Goal: Task Accomplishment & Management: Manage account settings

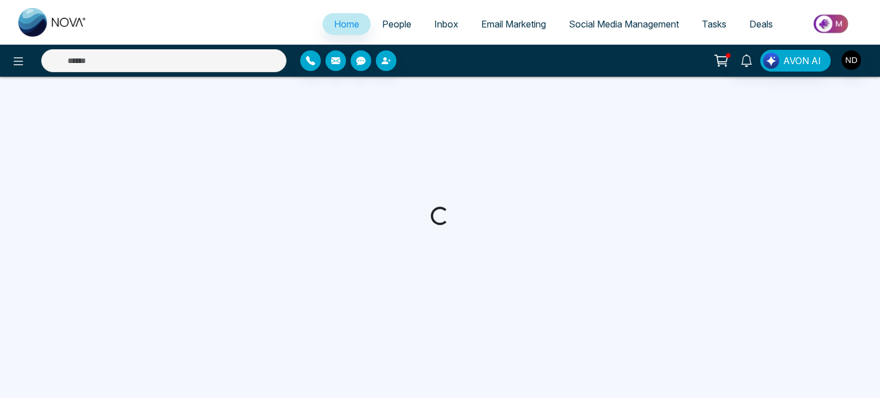
select select "*"
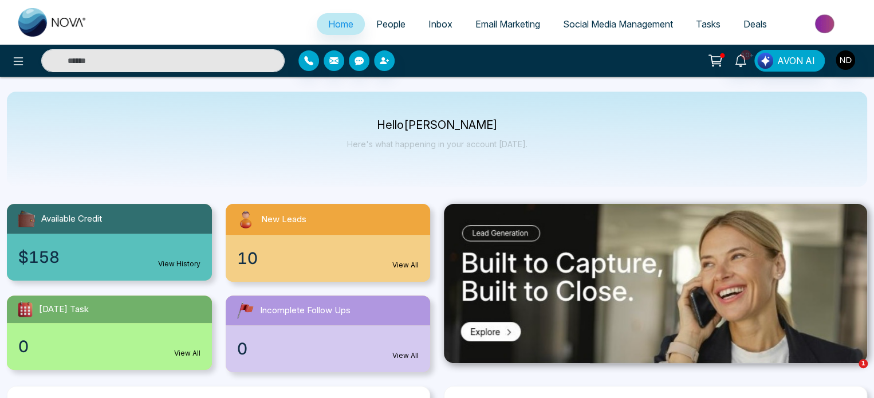
click at [382, 24] on span "People" at bounding box center [390, 23] width 29 height 11
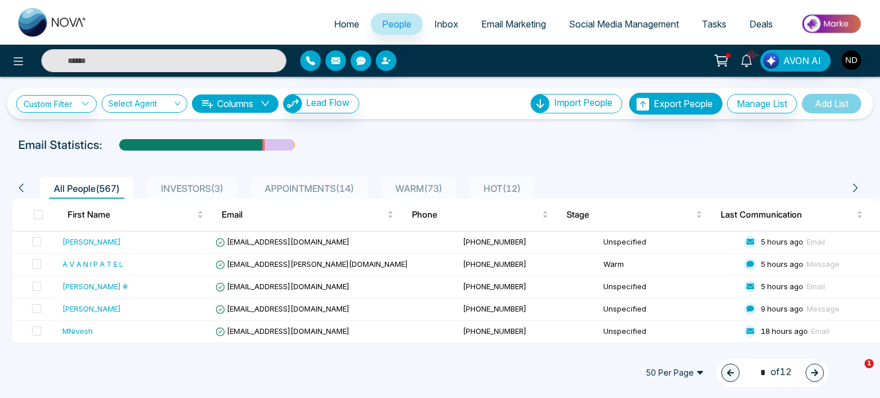
click at [524, 187] on span "HOT ( 12 )" at bounding box center [502, 188] width 46 height 11
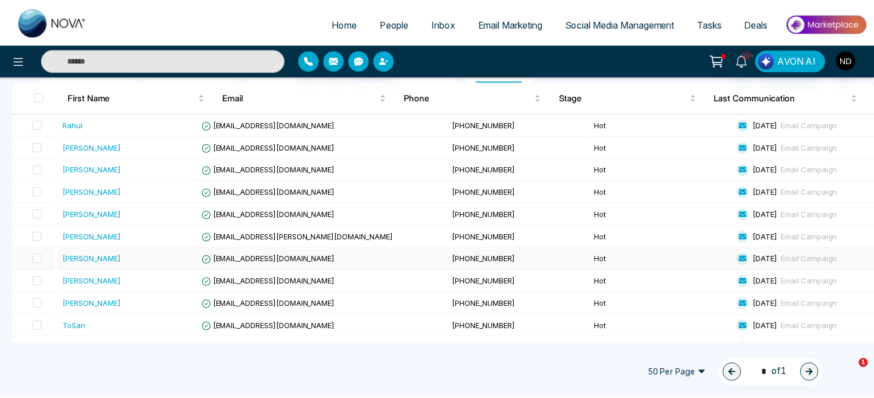
scroll to position [174, 0]
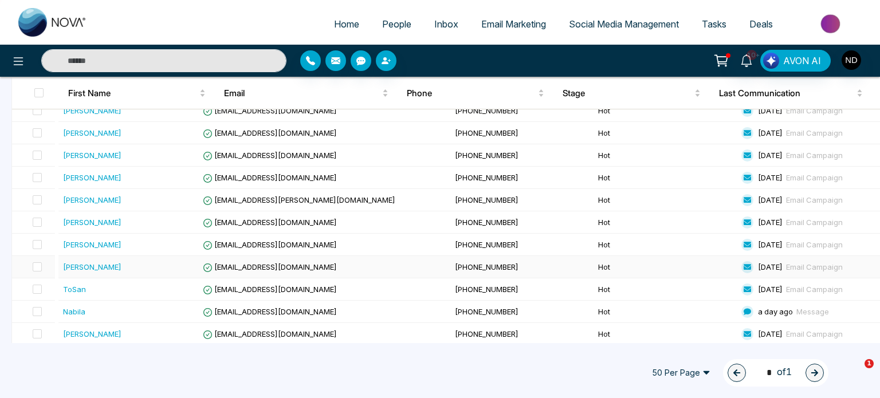
click at [146, 262] on div "[PERSON_NAME]" at bounding box center [130, 266] width 134 height 11
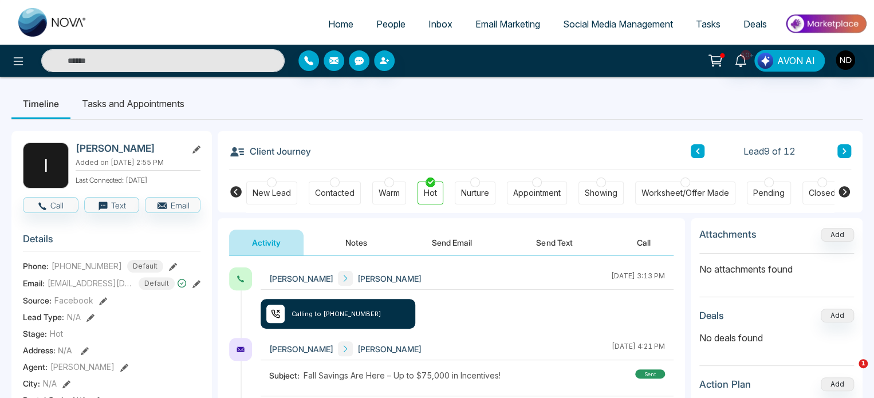
click at [359, 242] on button "Notes" at bounding box center [357, 243] width 68 height 26
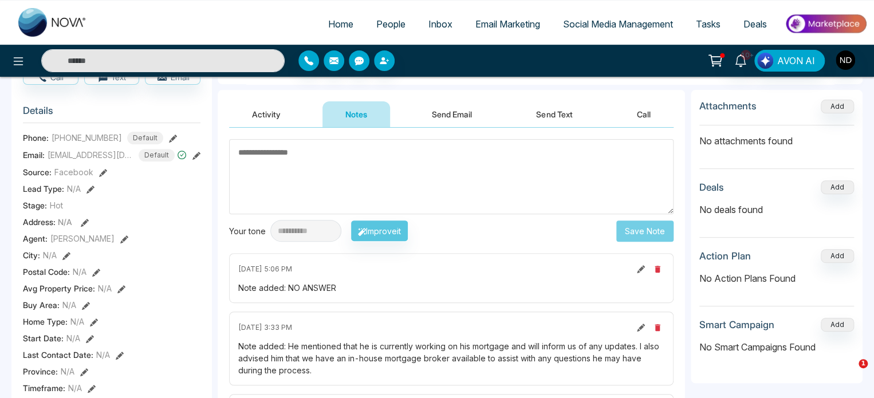
scroll to position [121, 0]
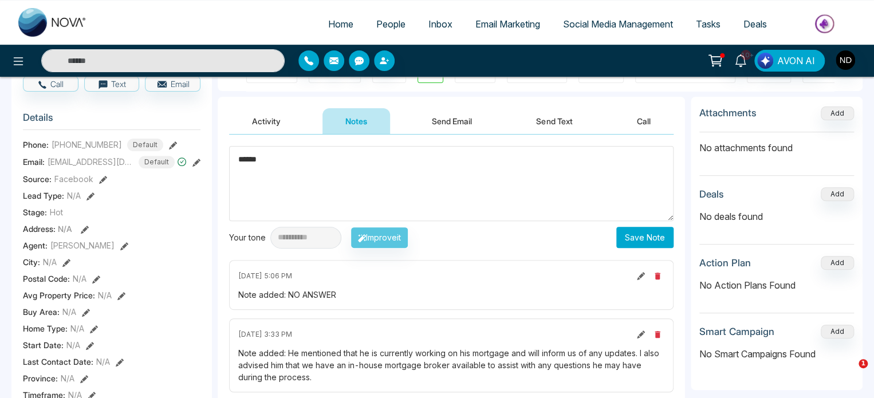
type textarea "******"
click at [646, 237] on button "Save Note" at bounding box center [645, 237] width 57 height 21
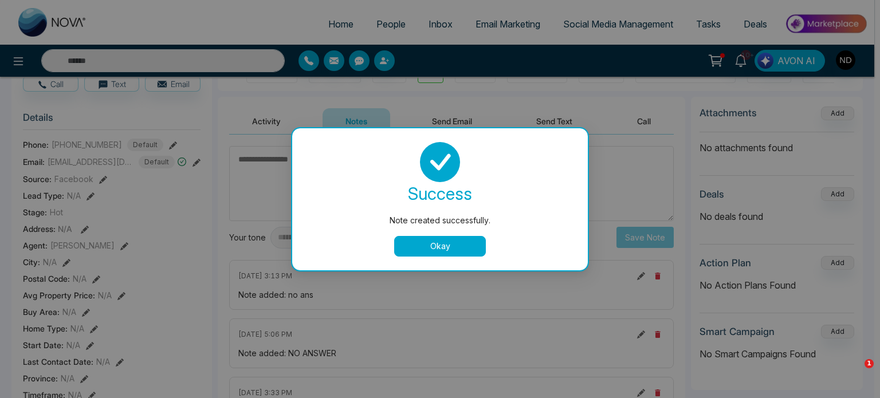
click at [460, 242] on button "Okay" at bounding box center [440, 246] width 92 height 21
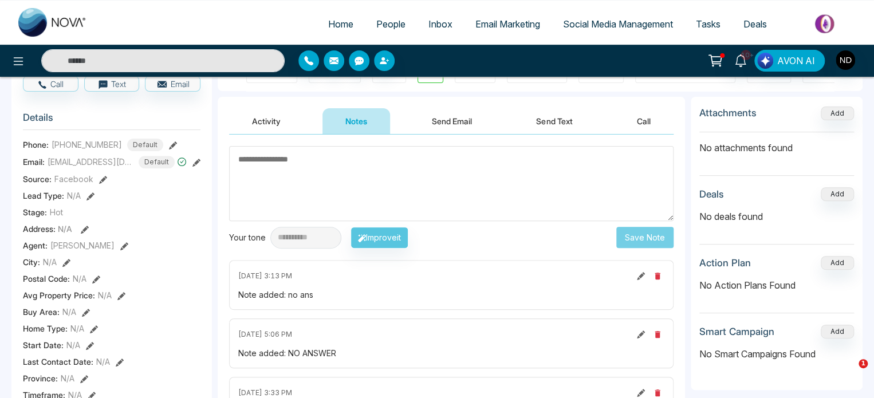
scroll to position [0, 0]
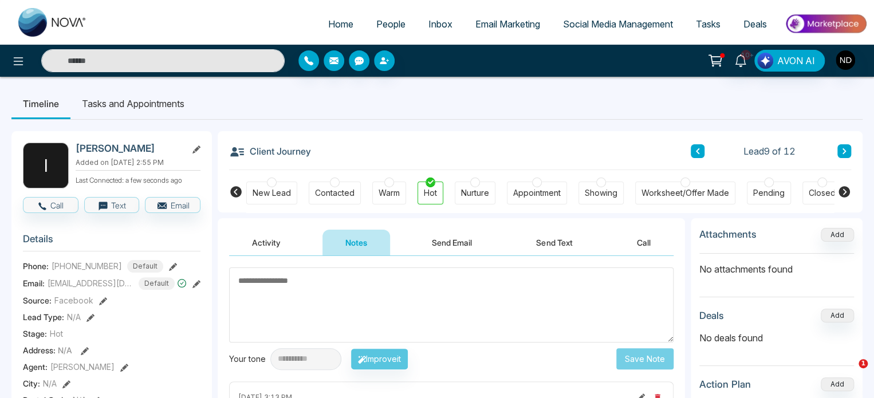
click at [700, 153] on icon at bounding box center [698, 151] width 6 height 7
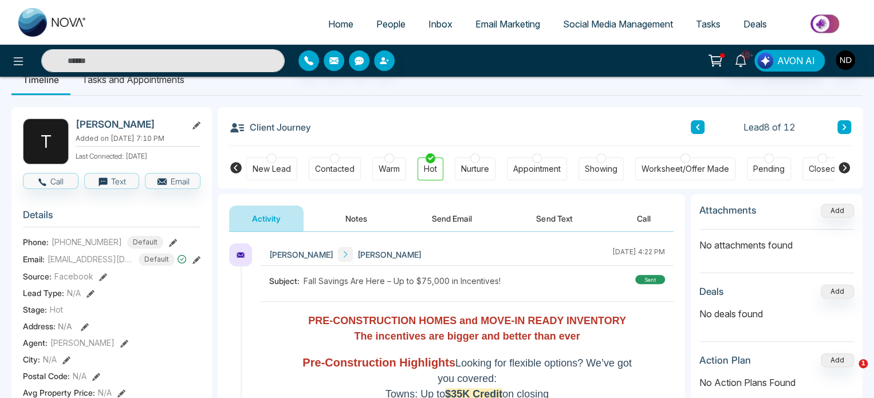
scroll to position [50, 0]
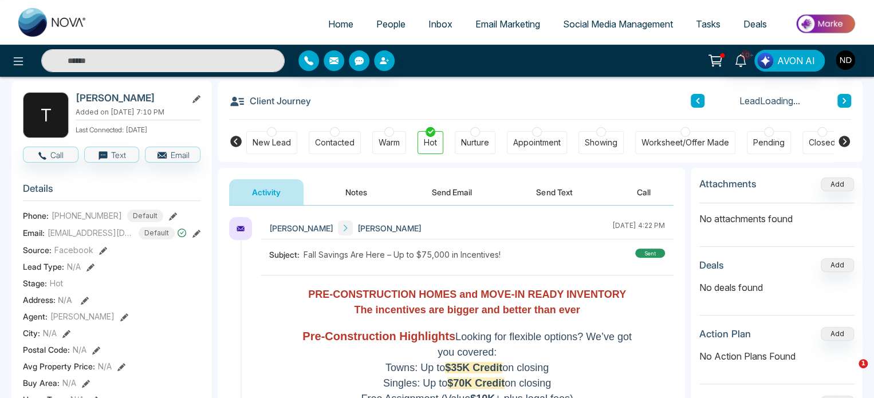
click at [363, 194] on button "Notes" at bounding box center [357, 192] width 68 height 26
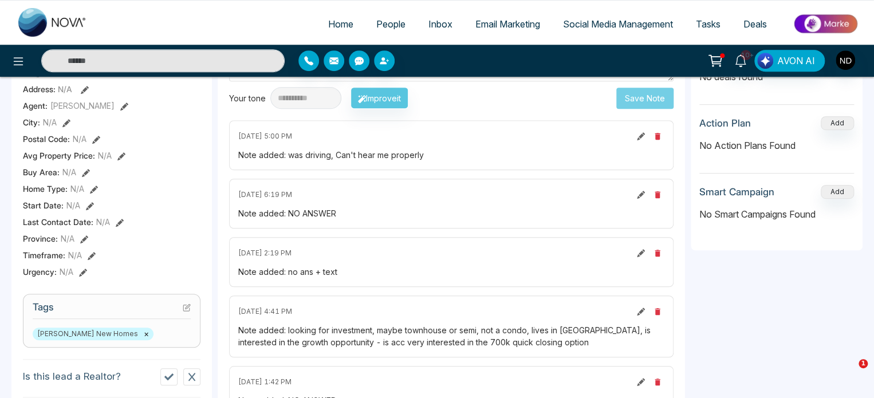
scroll to position [259, 0]
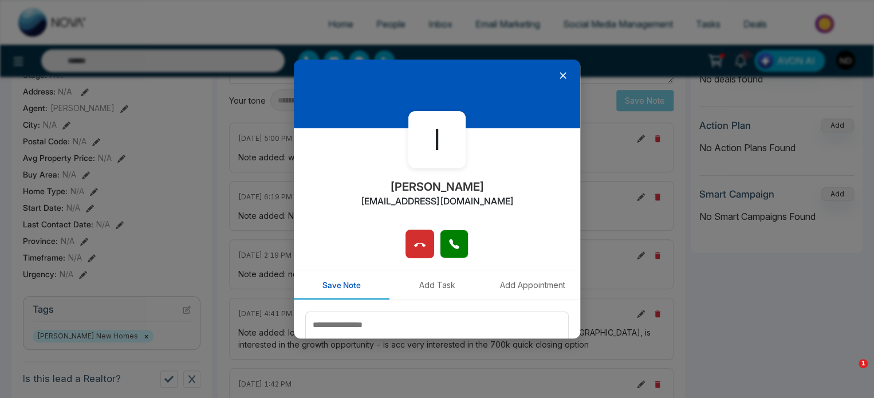
click at [560, 73] on icon at bounding box center [563, 75] width 11 height 11
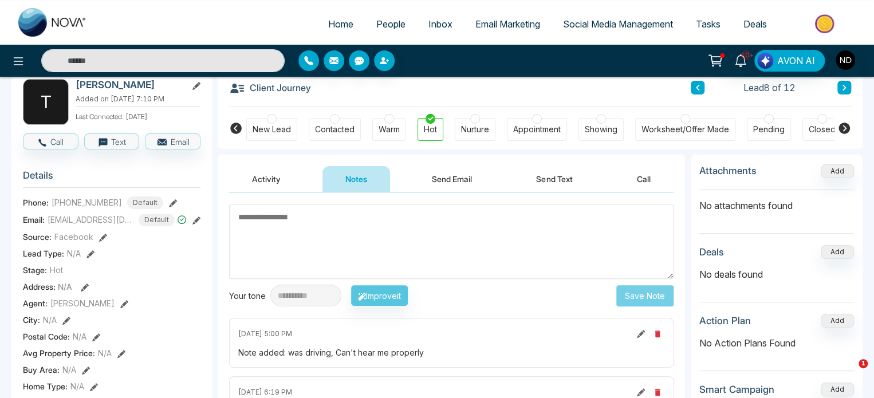
scroll to position [60, 0]
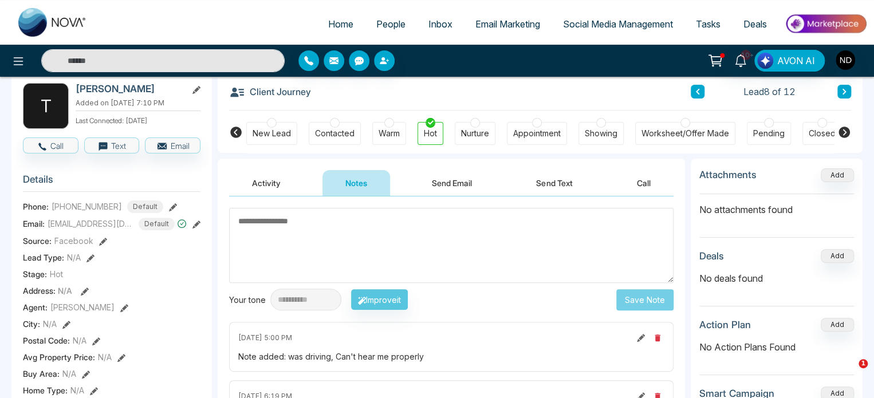
click at [842, 92] on icon at bounding box center [845, 91] width 6 height 7
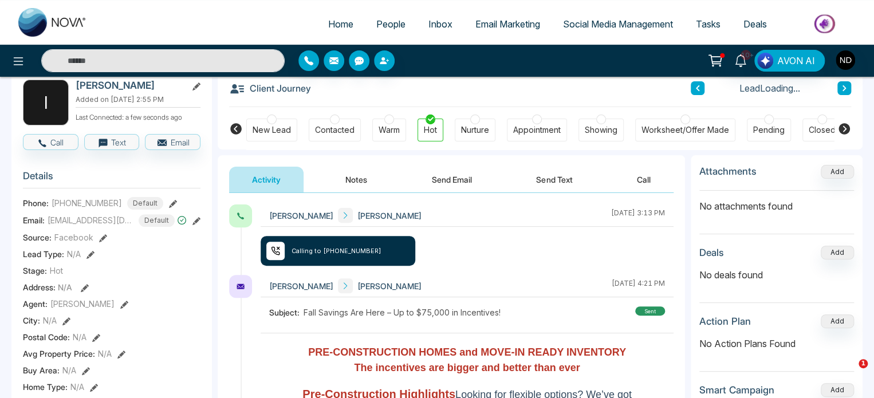
scroll to position [66, 0]
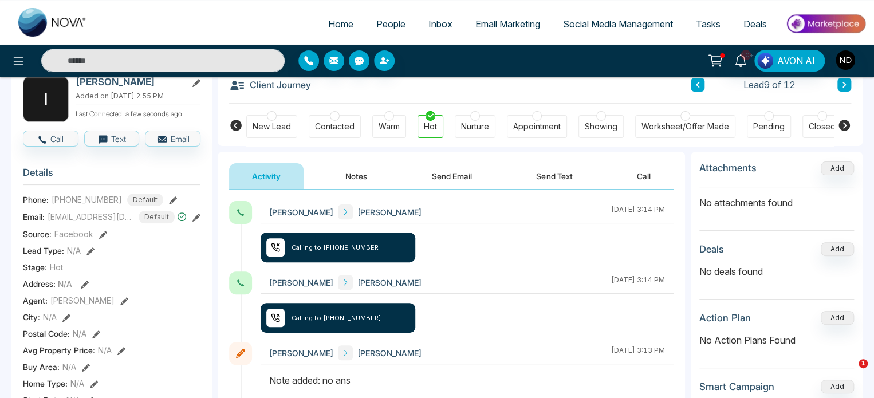
click at [362, 178] on button "Notes" at bounding box center [357, 176] width 68 height 26
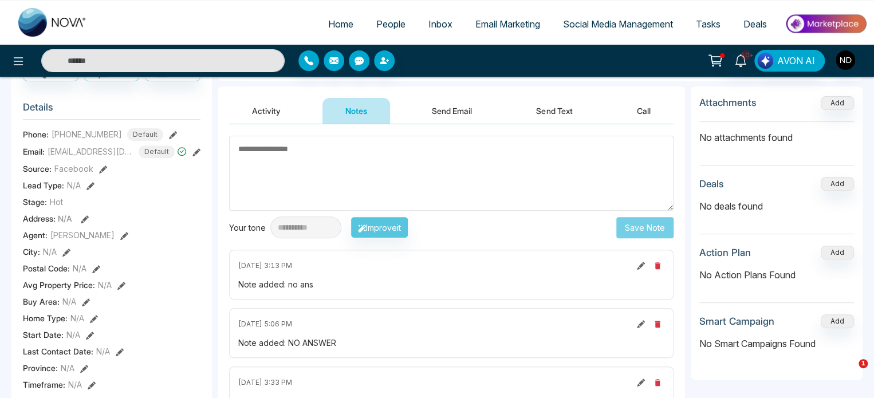
scroll to position [132, 0]
click at [638, 266] on icon at bounding box center [641, 265] width 8 height 8
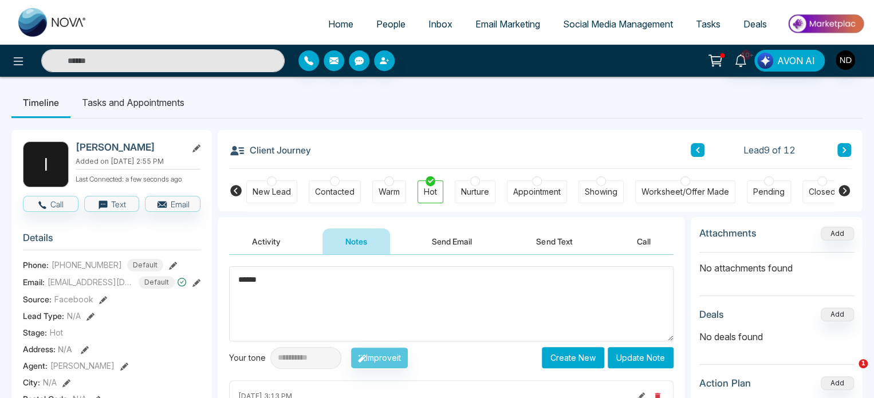
scroll to position [0, 0]
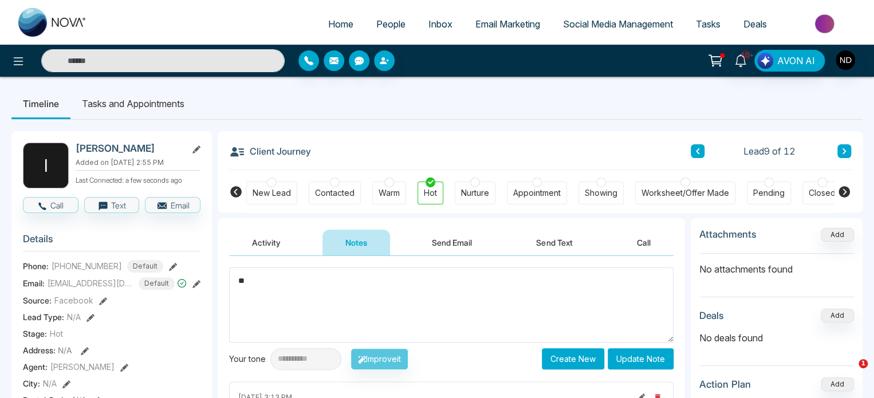
type textarea "*"
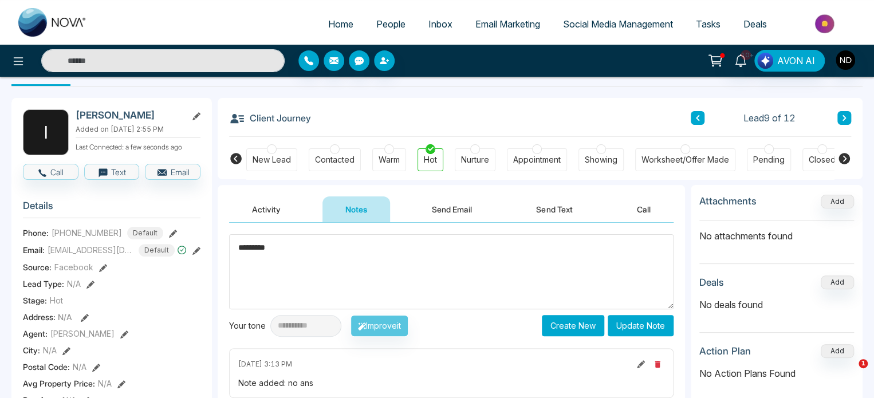
type textarea "*********"
click at [642, 321] on button "Update Note" at bounding box center [641, 325] width 66 height 21
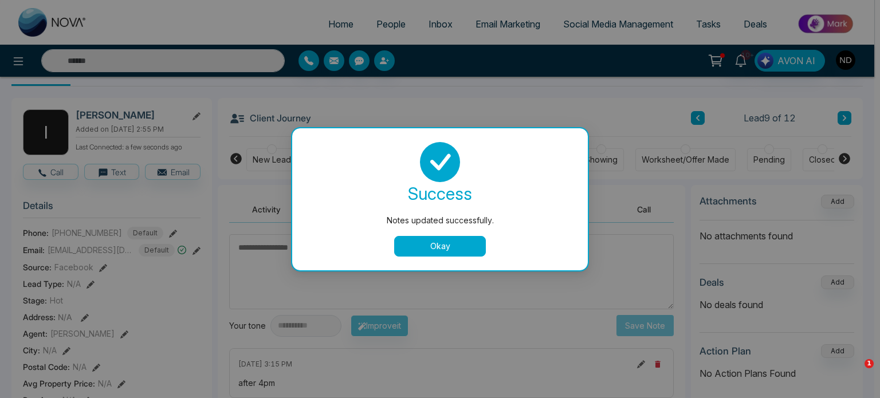
click at [460, 245] on button "Okay" at bounding box center [440, 246] width 92 height 21
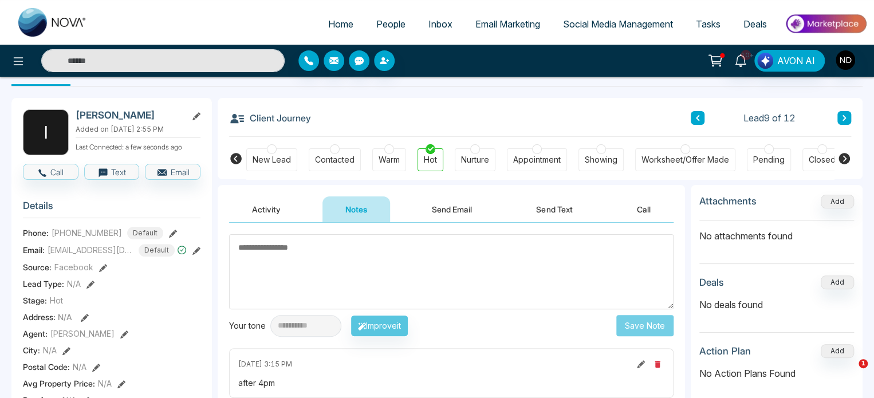
click at [700, 117] on icon at bounding box center [698, 118] width 6 height 7
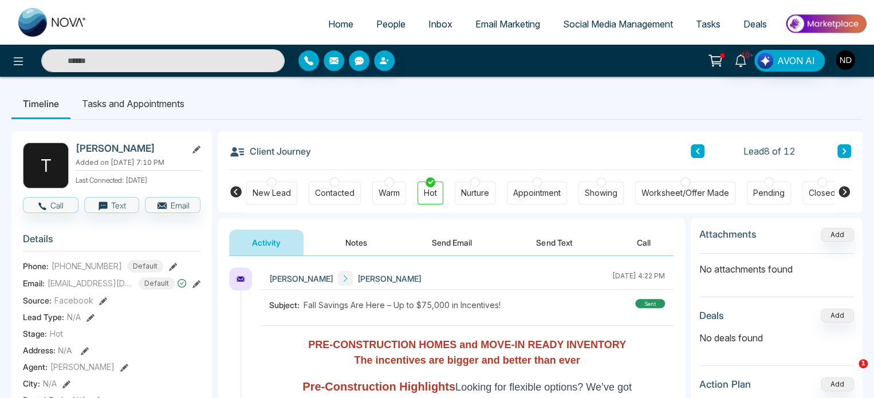
click at [366, 235] on button "Notes" at bounding box center [357, 243] width 68 height 26
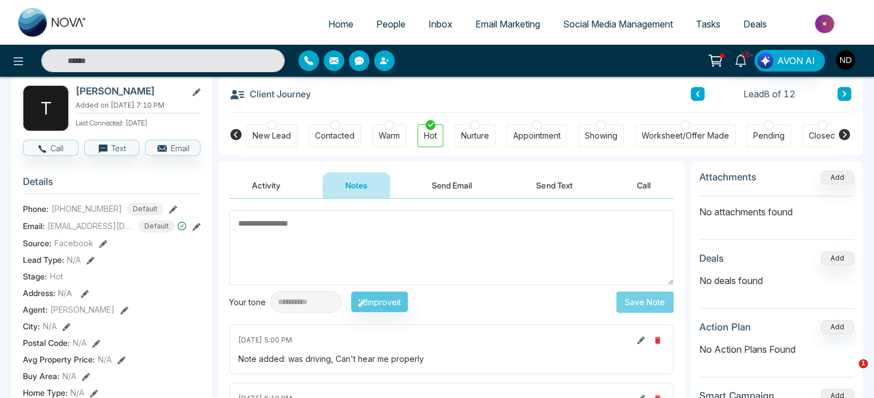
scroll to position [50, 0]
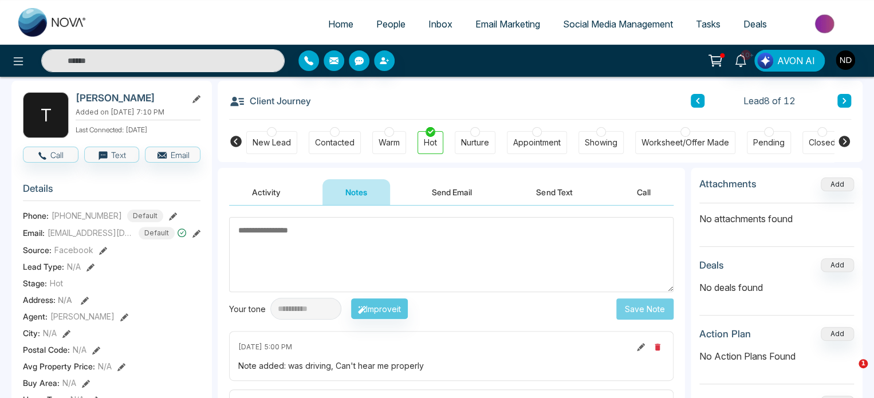
click at [390, 23] on span "People" at bounding box center [390, 23] width 29 height 11
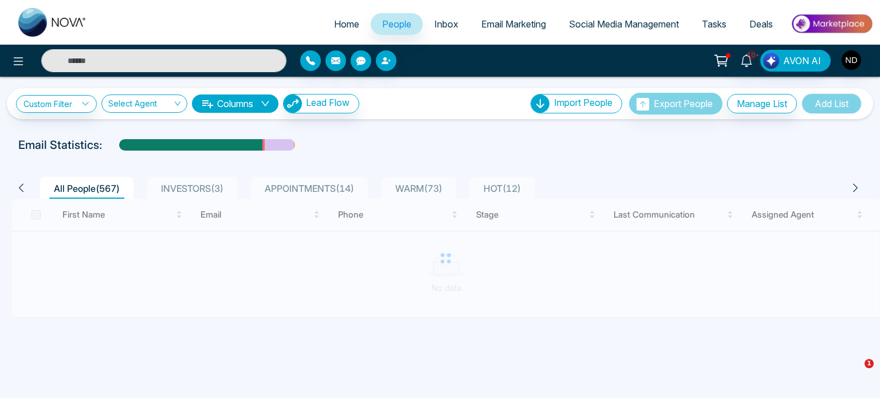
click at [525, 190] on span "HOT ( 12 )" at bounding box center [502, 188] width 46 height 11
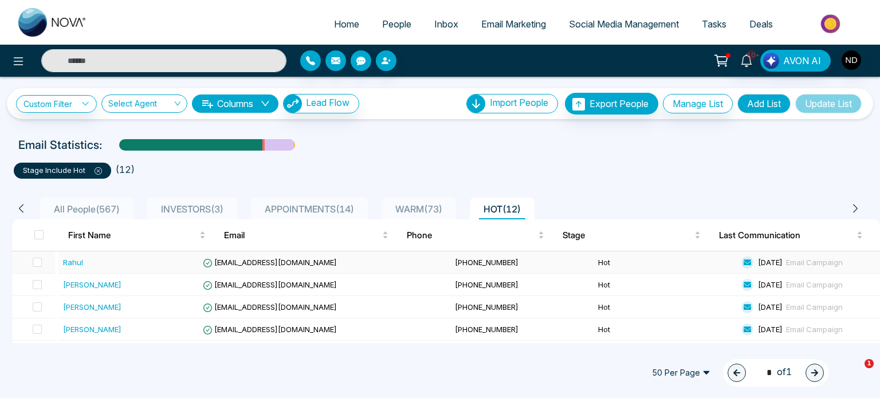
click at [68, 261] on div "Rahul" at bounding box center [73, 262] width 20 height 11
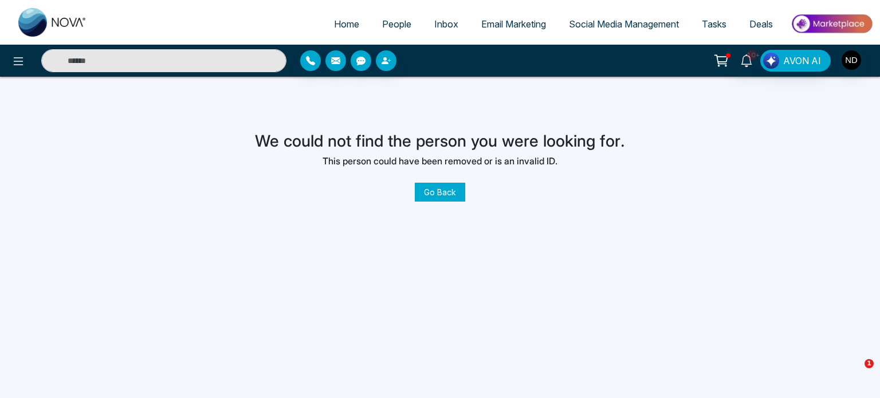
click at [387, 20] on span "People" at bounding box center [396, 23] width 29 height 11
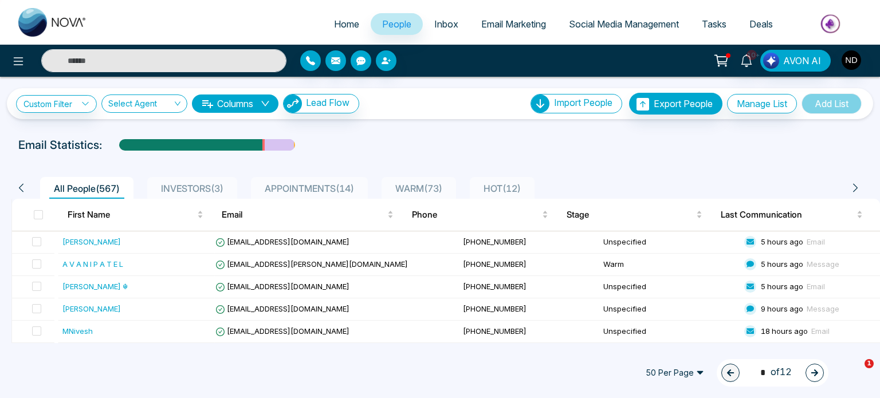
click at [508, 183] on span "HOT ( 12 )" at bounding box center [502, 188] width 46 height 11
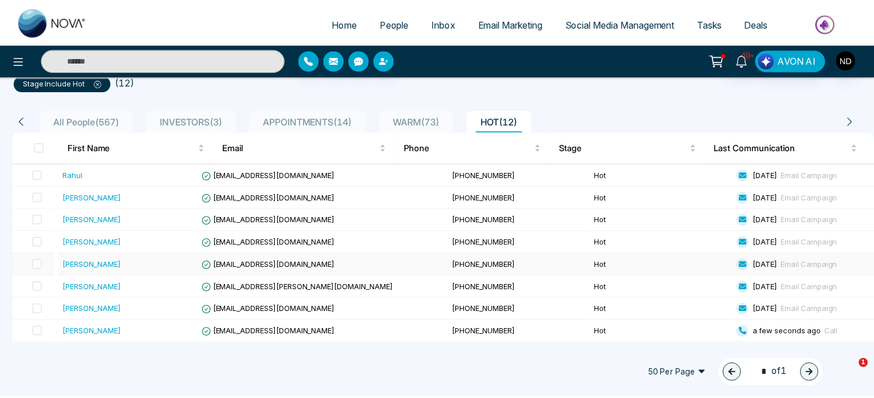
scroll to position [174, 0]
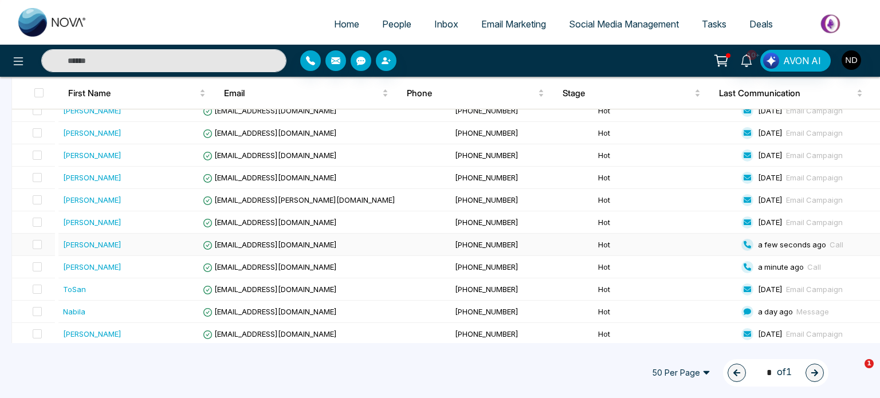
click at [153, 245] on div "[PERSON_NAME]" at bounding box center [130, 244] width 134 height 11
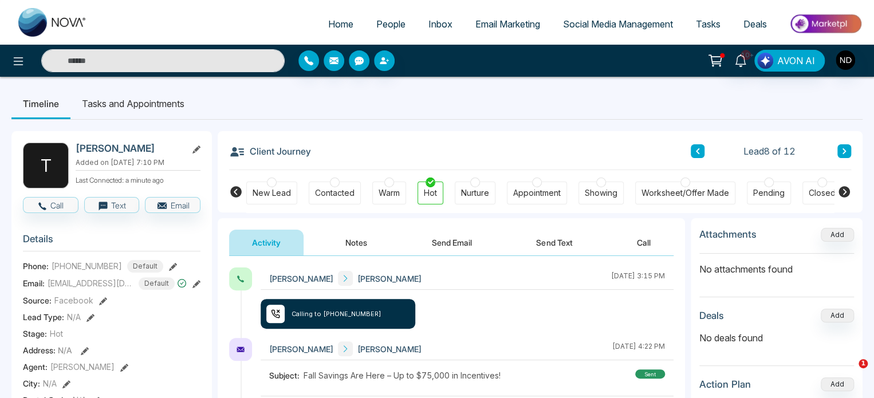
click at [360, 239] on button "Notes" at bounding box center [357, 243] width 68 height 26
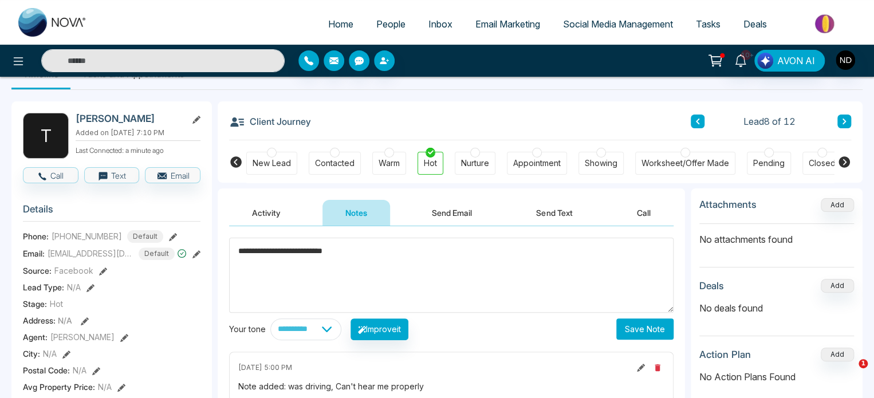
scroll to position [32, 0]
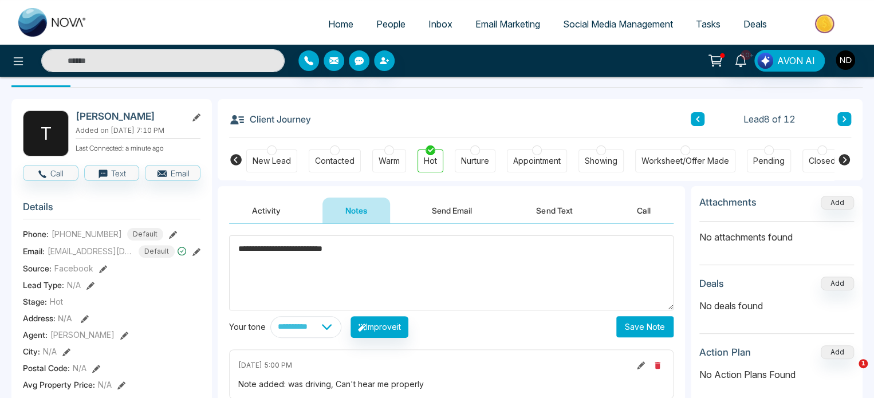
type textarea "**********"
click at [655, 321] on button "Save Note" at bounding box center [645, 326] width 57 height 21
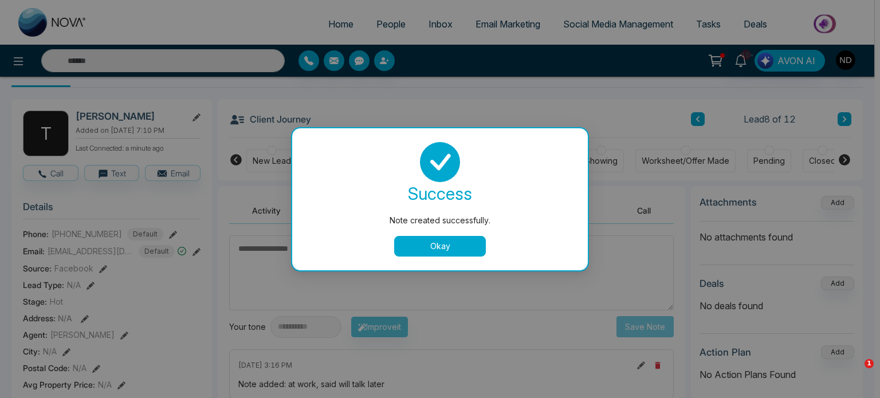
click at [458, 244] on button "Okay" at bounding box center [440, 246] width 92 height 21
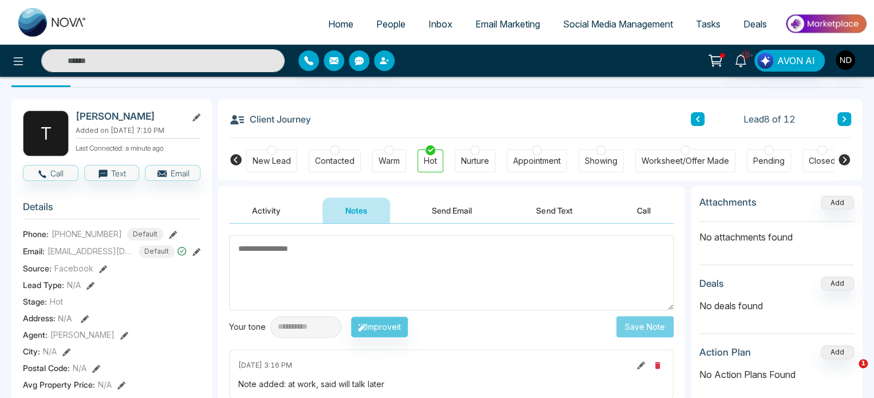
click at [695, 119] on icon at bounding box center [698, 119] width 6 height 7
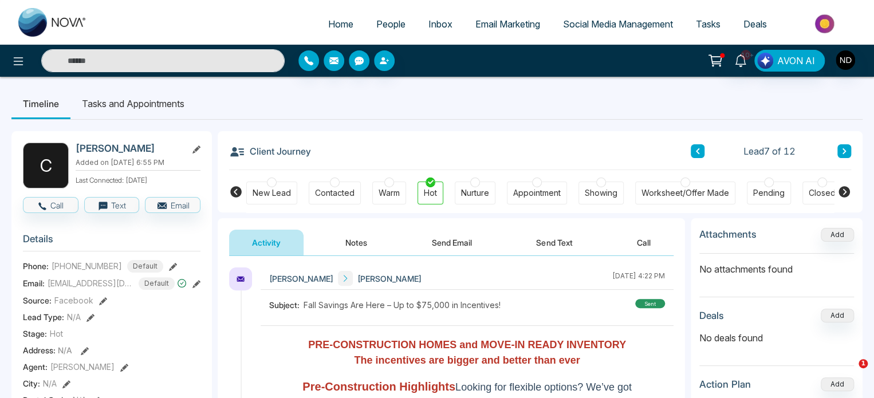
scroll to position [54, 0]
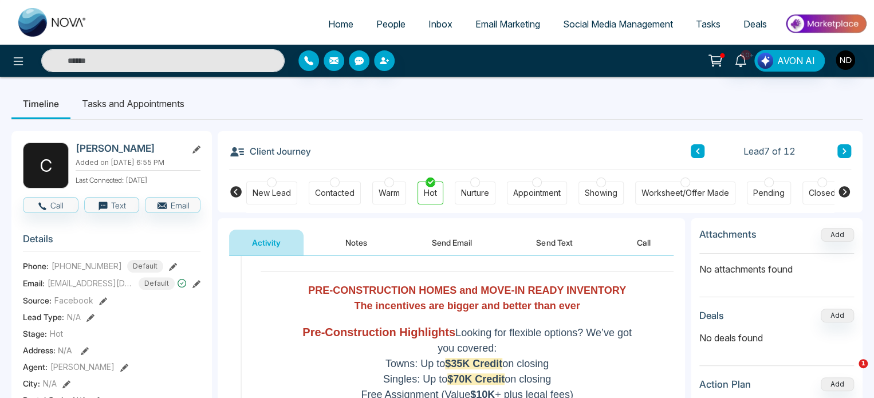
click at [358, 242] on button "Notes" at bounding box center [357, 243] width 68 height 26
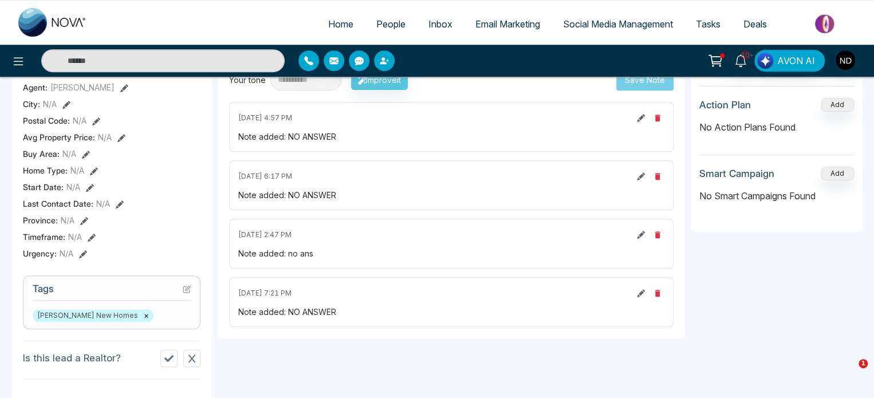
scroll to position [92, 0]
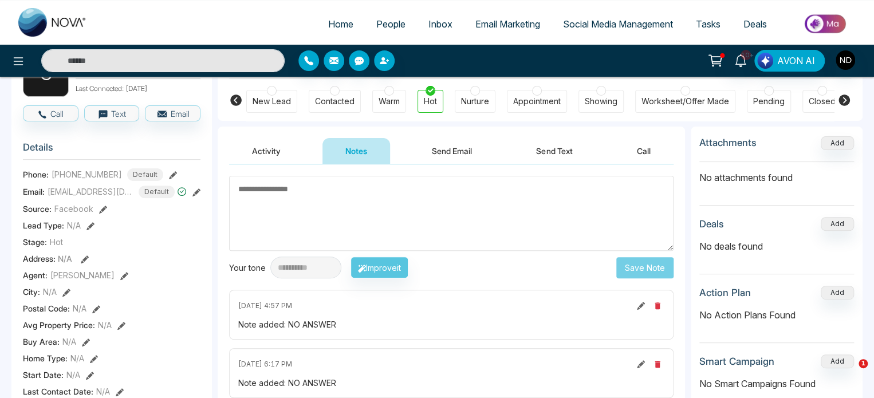
click at [546, 156] on button "Send Text" at bounding box center [554, 151] width 82 height 26
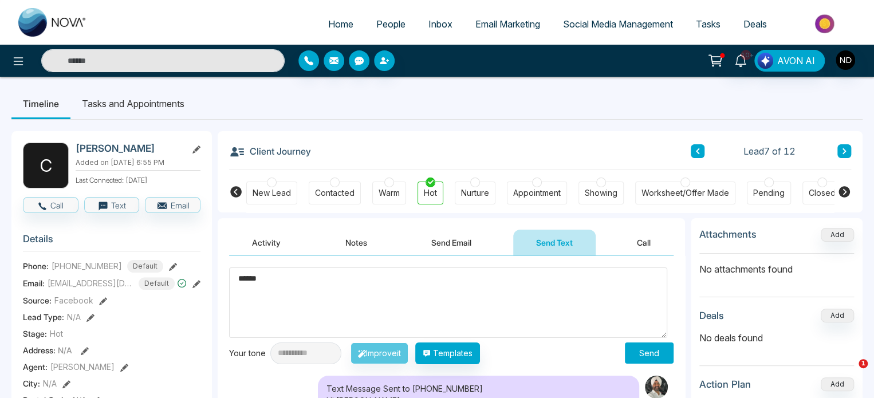
type textarea "******"
click at [649, 356] on button "Send" at bounding box center [649, 353] width 49 height 21
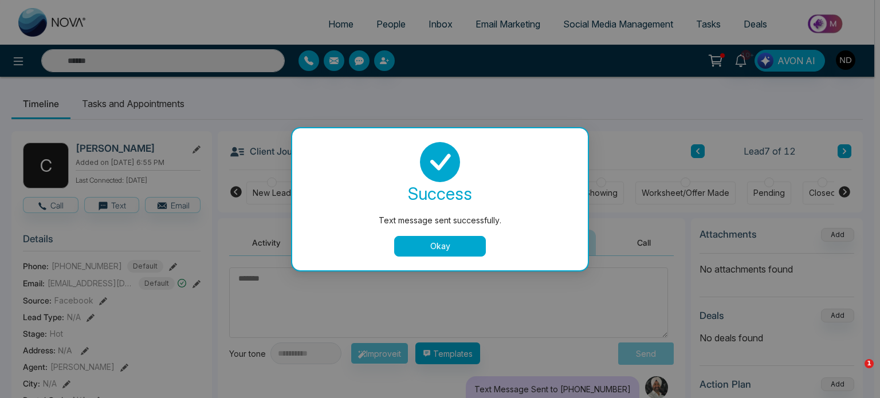
click at [425, 246] on button "Okay" at bounding box center [440, 246] width 92 height 21
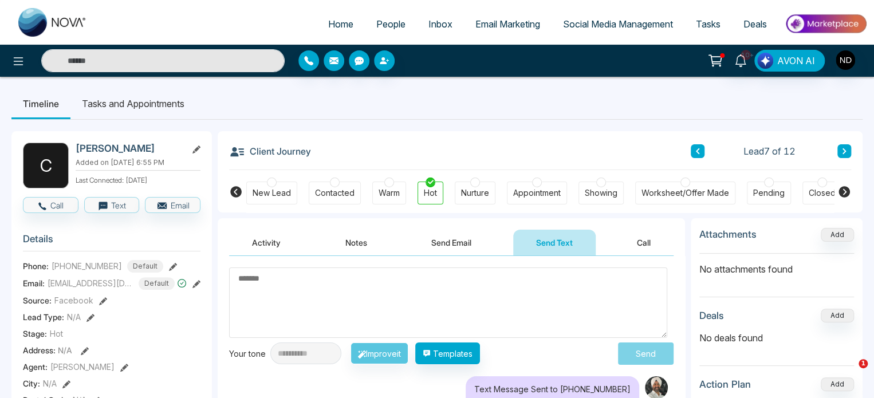
click at [695, 151] on icon at bounding box center [698, 151] width 6 height 7
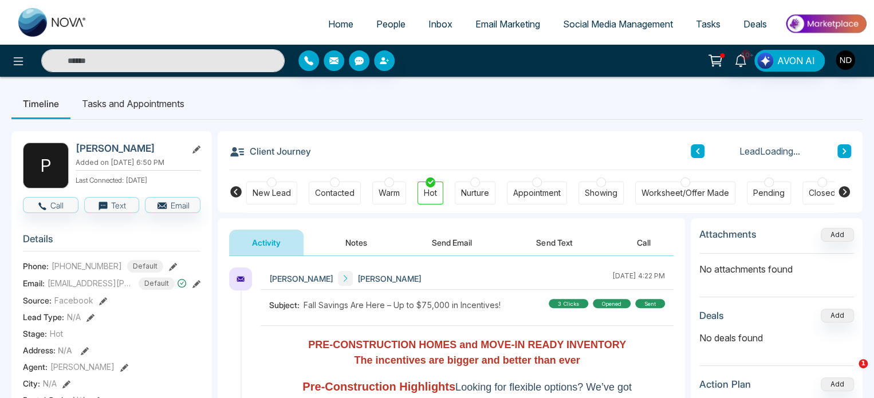
scroll to position [56, 0]
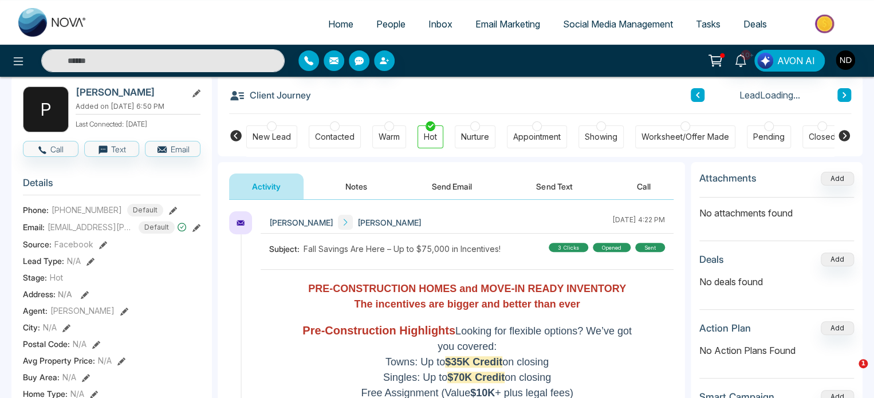
click at [368, 195] on button "Notes" at bounding box center [357, 187] width 68 height 26
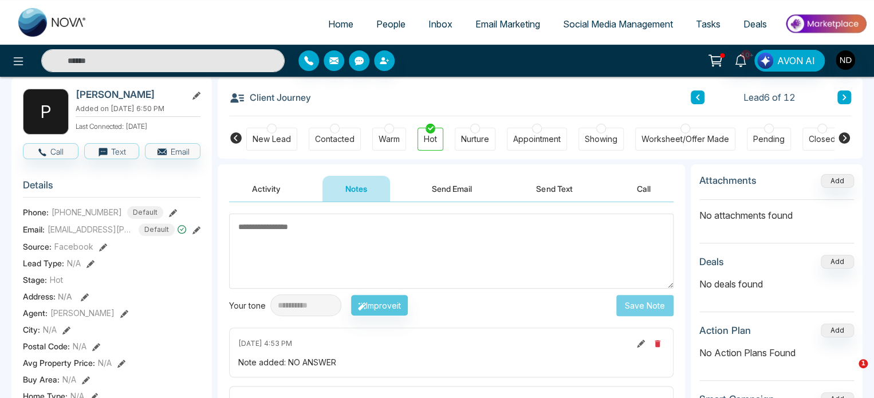
scroll to position [37, 0]
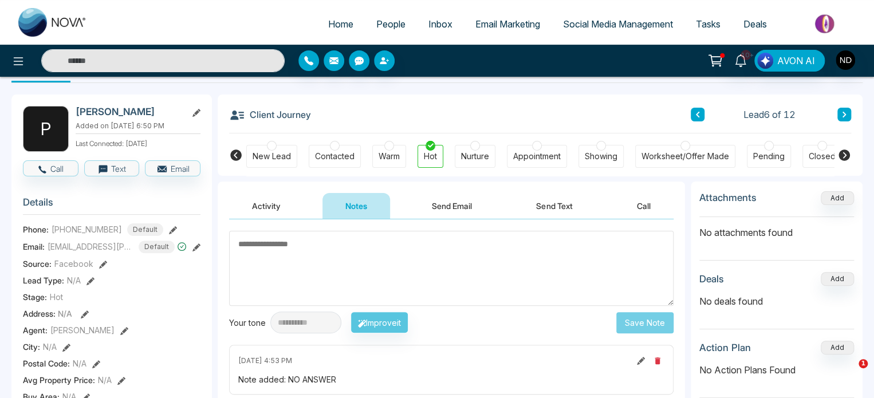
click at [261, 201] on button "Activity" at bounding box center [266, 206] width 74 height 26
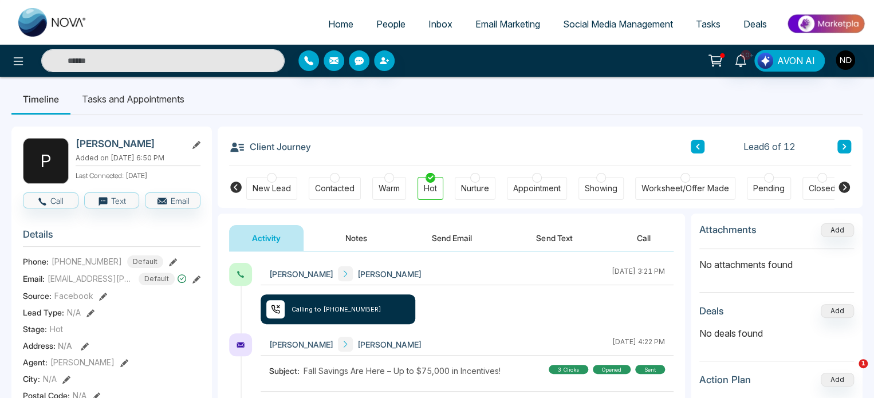
scroll to position [2, 0]
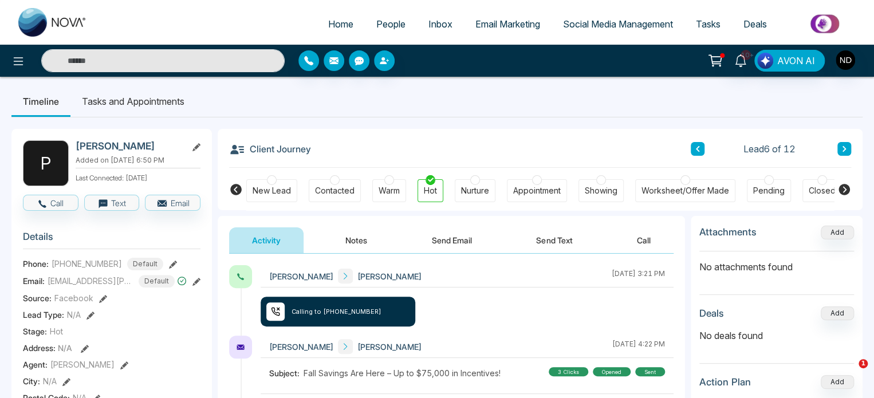
click at [360, 235] on button "Notes" at bounding box center [357, 240] width 68 height 26
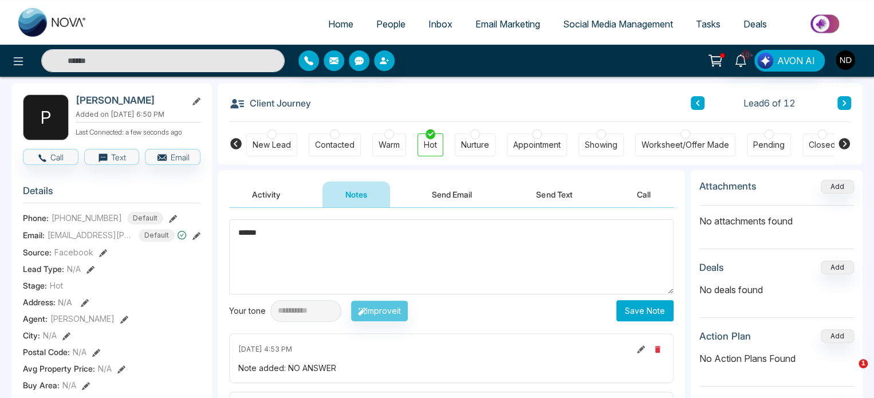
scroll to position [48, 0]
type textarea "******"
click at [649, 311] on button "Save Note" at bounding box center [645, 311] width 57 height 21
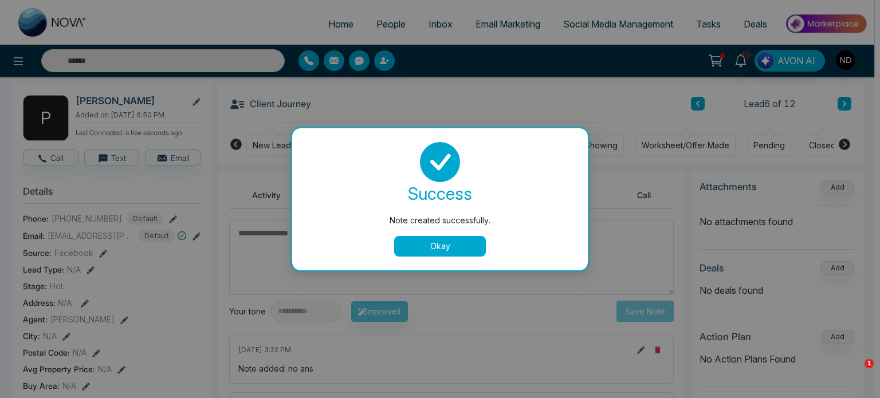
click at [825, 167] on div "Note created successfully. success Note created successfully. Okay" at bounding box center [440, 199] width 880 height 398
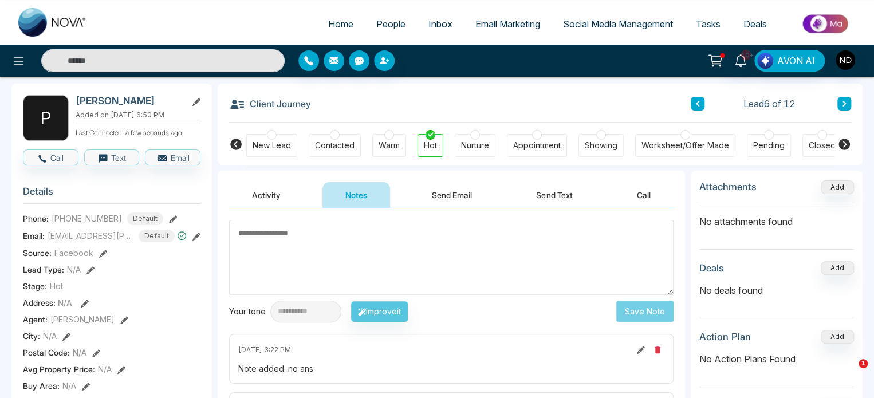
click at [845, 99] on button at bounding box center [845, 104] width 14 height 14
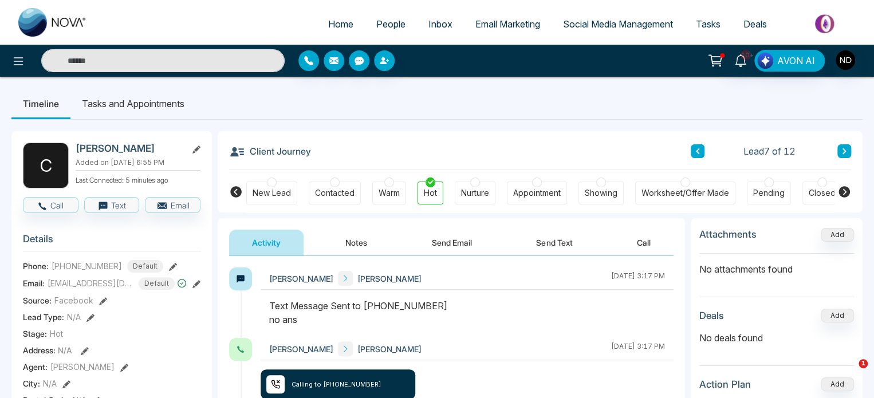
click at [841, 149] on button at bounding box center [845, 151] width 14 height 14
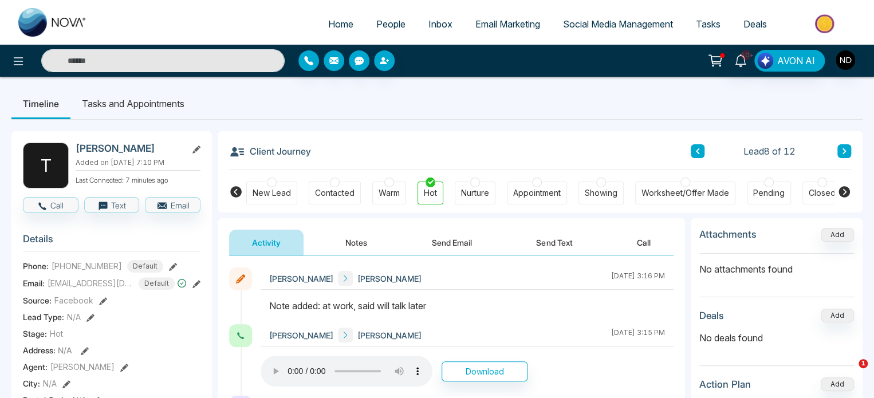
click at [841, 149] on button at bounding box center [845, 151] width 14 height 14
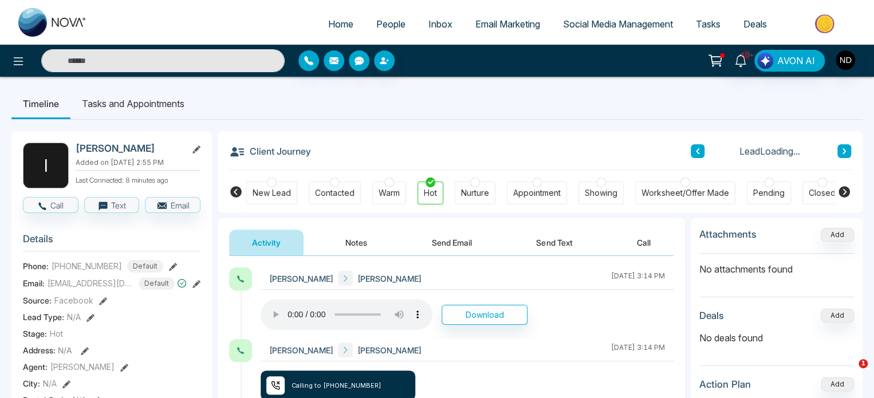
click at [841, 149] on button at bounding box center [845, 151] width 14 height 14
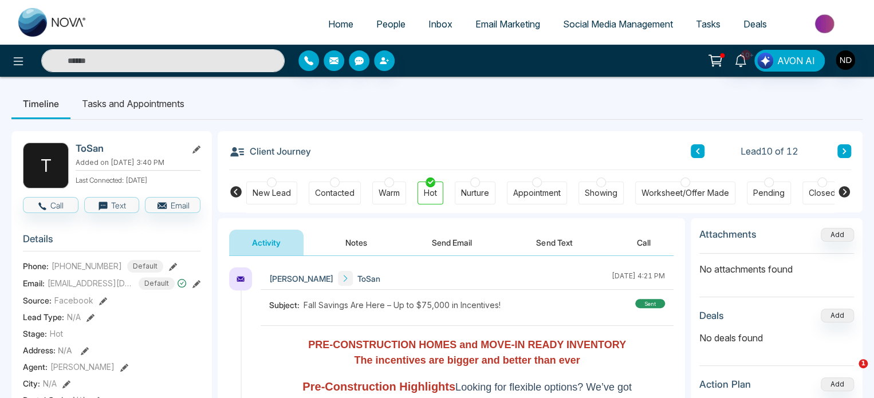
click at [362, 231] on button "Notes" at bounding box center [357, 243] width 68 height 26
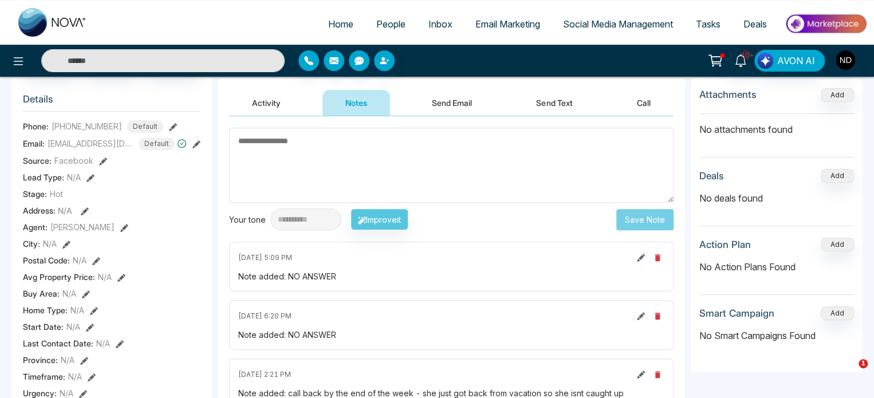
scroll to position [29, 0]
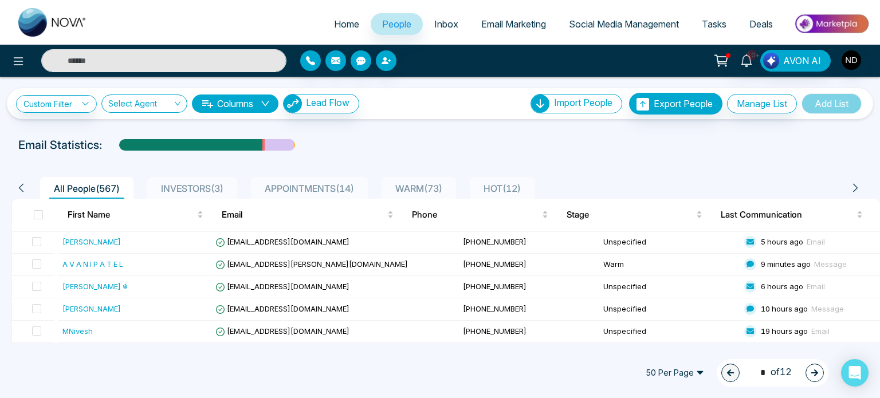
click at [170, 56] on input "text" at bounding box center [163, 60] width 245 height 23
click at [384, 23] on span "People" at bounding box center [396, 23] width 29 height 11
click at [744, 63] on icon at bounding box center [746, 60] width 11 height 13
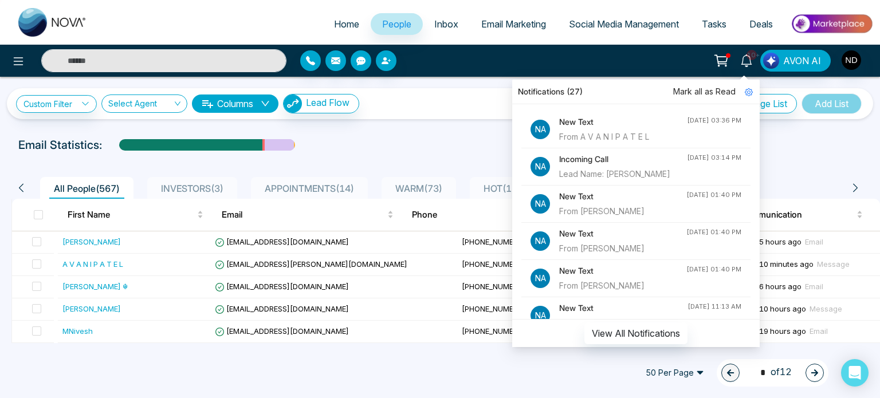
click at [447, 123] on div "Custom Filter Choose a filter Cancel Apply Select Agent Columns Lead Flow Impor…" at bounding box center [440, 210] width 880 height 266
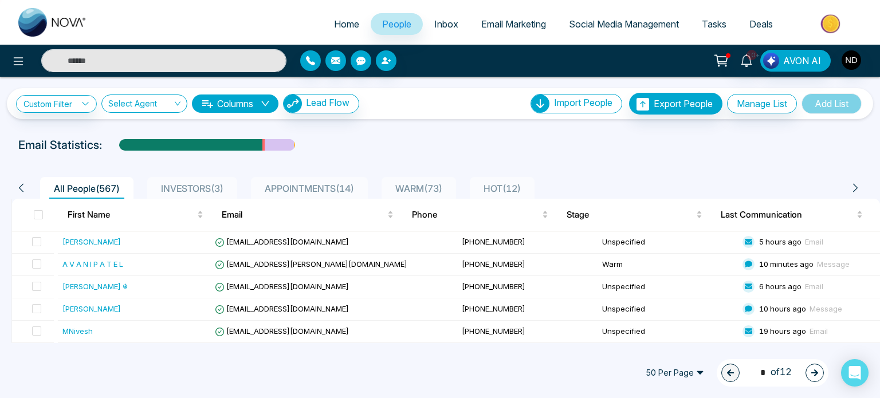
click at [387, 21] on span "People" at bounding box center [396, 23] width 29 height 11
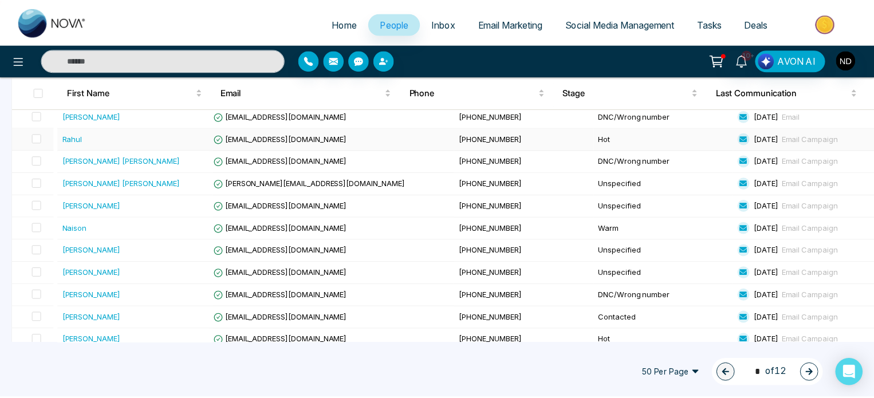
scroll to position [330, 0]
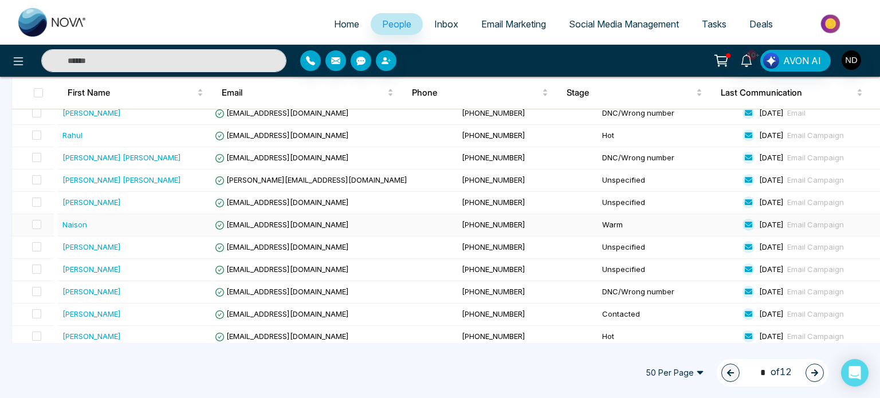
click at [84, 219] on div "Naison" at bounding box center [74, 224] width 25 height 11
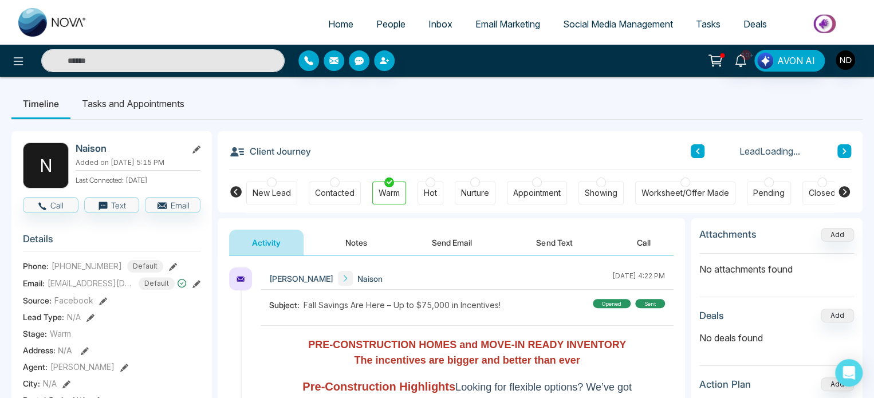
click at [564, 242] on button "Send Text" at bounding box center [554, 243] width 82 height 26
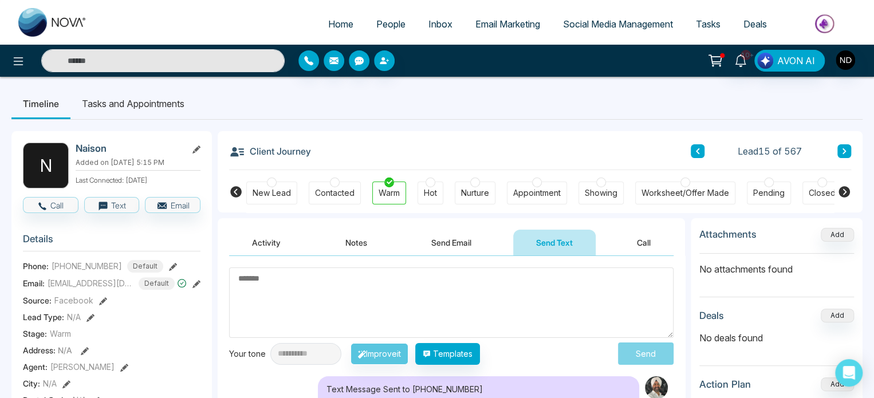
click at [525, 105] on ul "Timeline Tasks and Appointments" at bounding box center [436, 103] width 851 height 31
click at [369, 18] on link "People" at bounding box center [391, 24] width 52 height 22
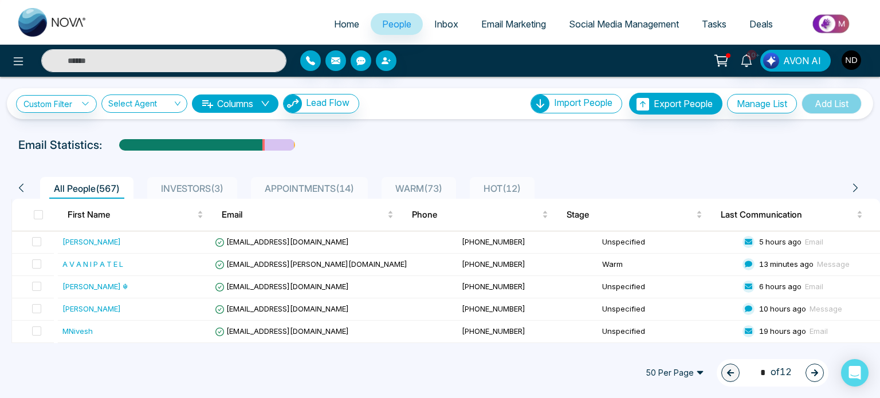
click at [504, 189] on span "HOT ( 12 )" at bounding box center [502, 188] width 46 height 11
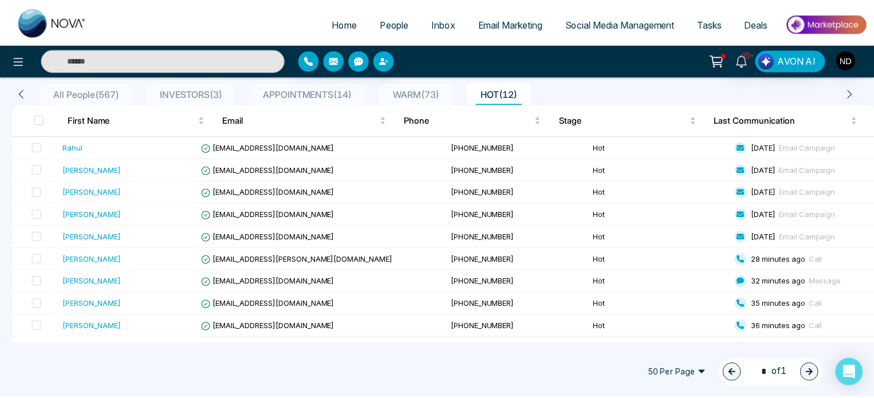
scroll to position [172, 0]
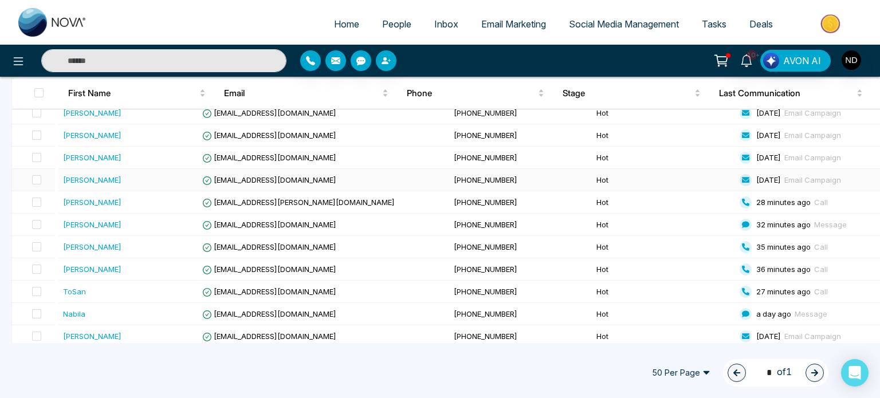
click at [197, 174] on div "[PERSON_NAME]" at bounding box center [130, 179] width 134 height 11
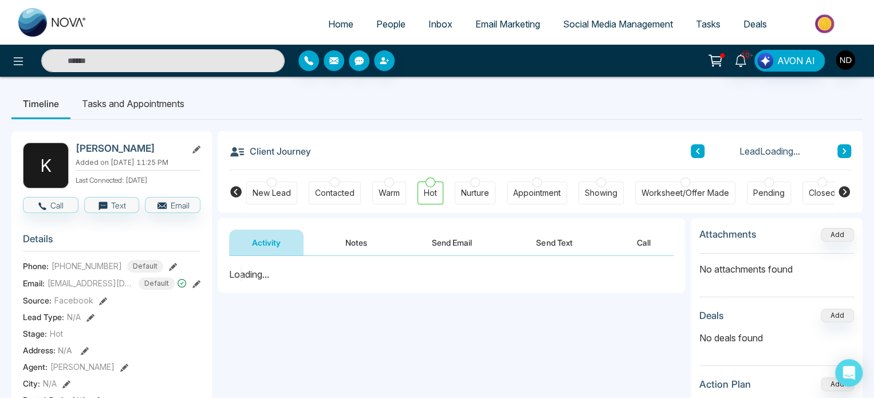
click at [342, 232] on button "Notes" at bounding box center [357, 243] width 68 height 26
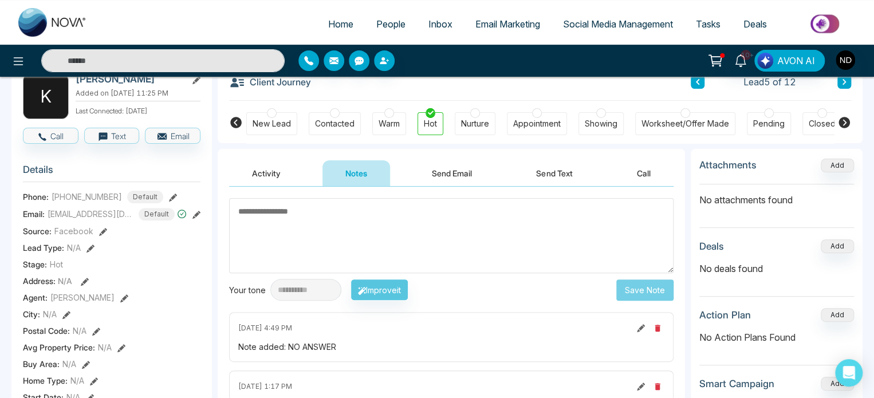
scroll to position [57, 0]
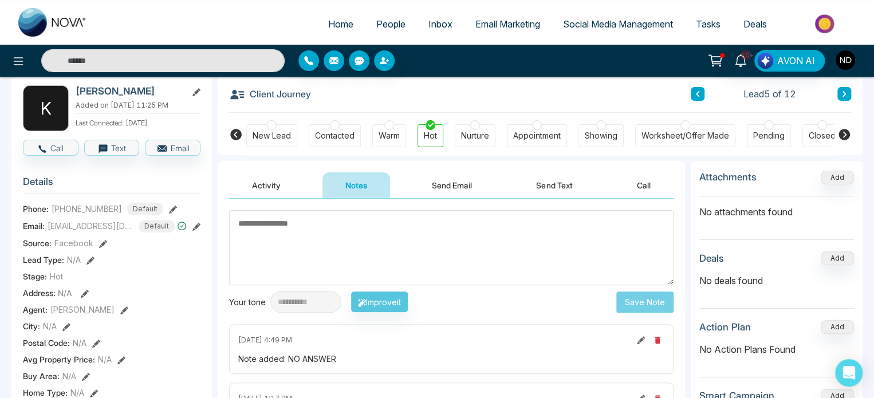
click at [848, 93] on button at bounding box center [845, 94] width 14 height 14
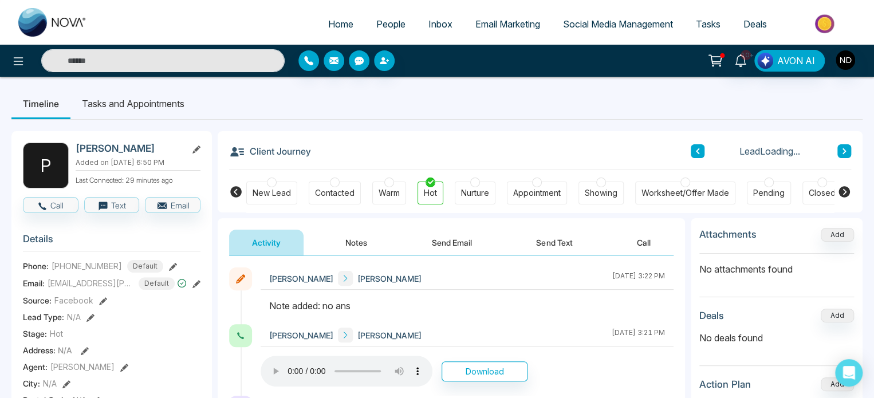
click at [848, 93] on ul "Timeline Tasks and Appointments" at bounding box center [436, 103] width 851 height 31
click at [700, 151] on icon at bounding box center [698, 151] width 6 height 7
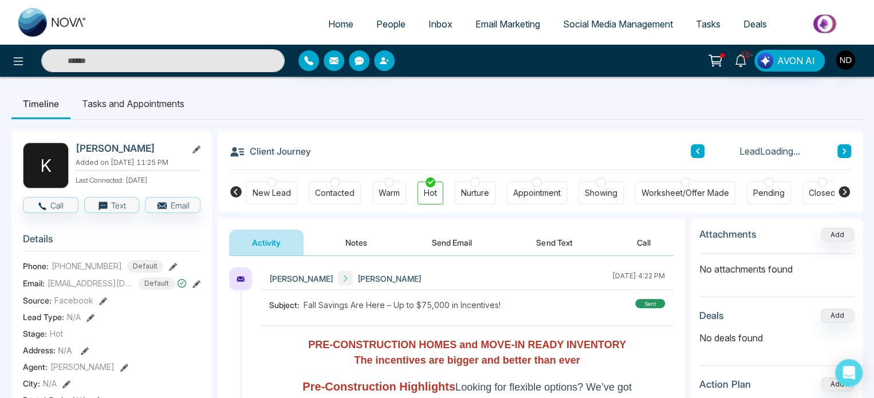
click at [700, 151] on icon at bounding box center [698, 151] width 6 height 7
click at [346, 241] on button "Notes" at bounding box center [357, 243] width 68 height 26
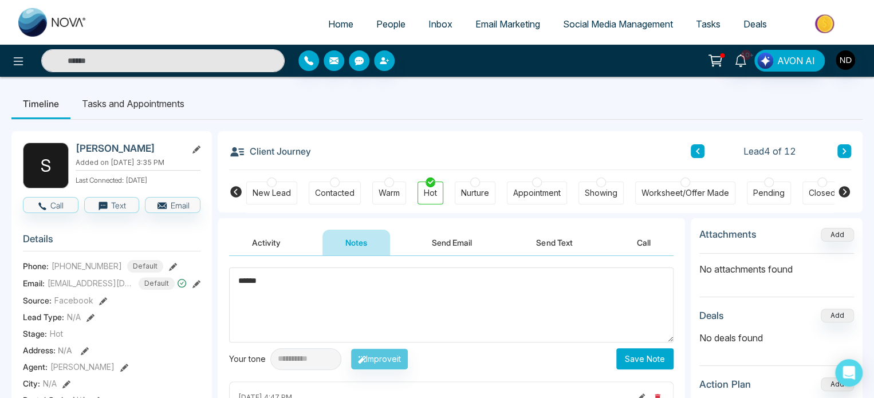
type textarea "******"
click at [642, 365] on button "Save Note" at bounding box center [645, 358] width 57 height 21
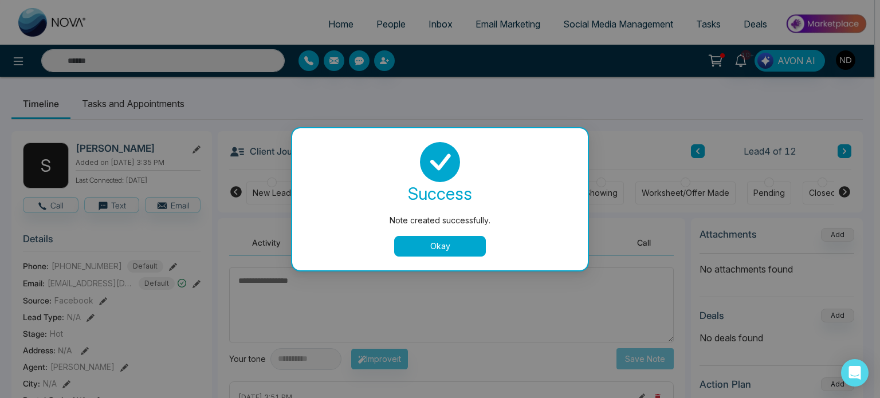
click at [479, 243] on button "Okay" at bounding box center [440, 246] width 92 height 21
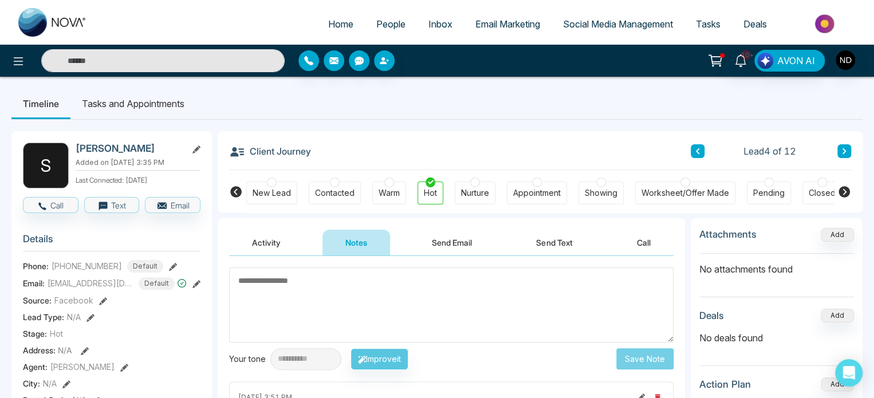
click at [699, 149] on icon at bounding box center [697, 151] width 3 height 6
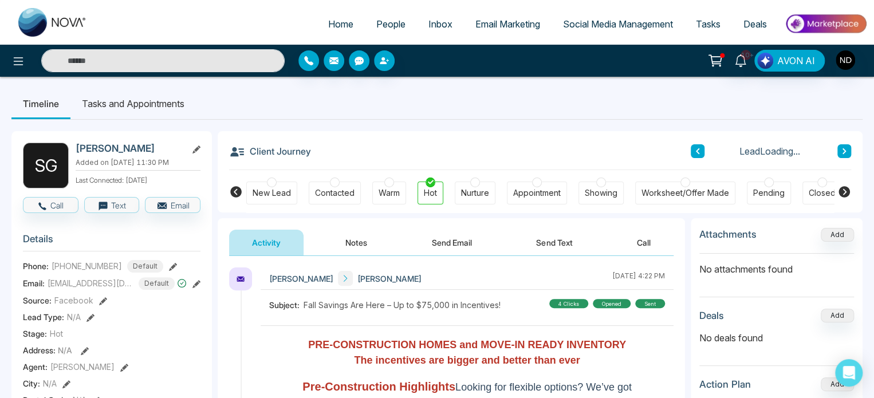
scroll to position [57, 0]
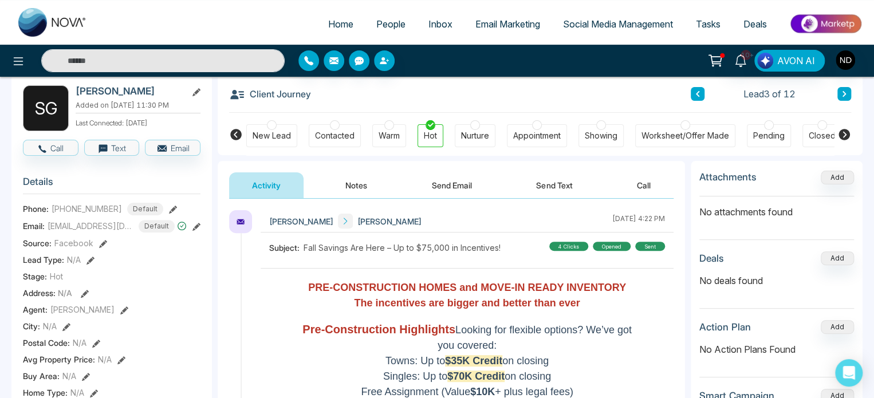
click at [361, 182] on button "Notes" at bounding box center [357, 185] width 68 height 26
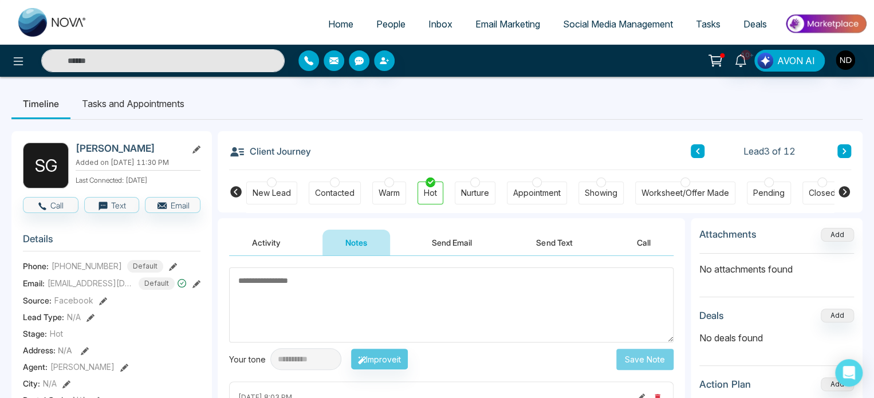
click at [543, 188] on div "Appointment" at bounding box center [537, 192] width 48 height 11
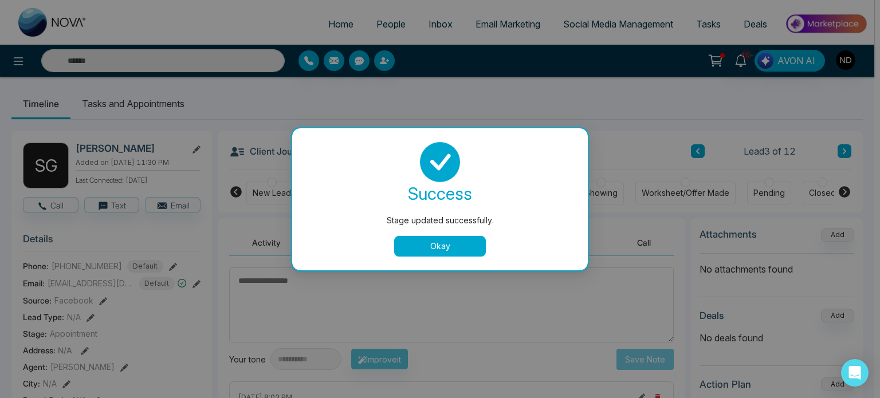
click at [455, 243] on button "Okay" at bounding box center [440, 246] width 92 height 21
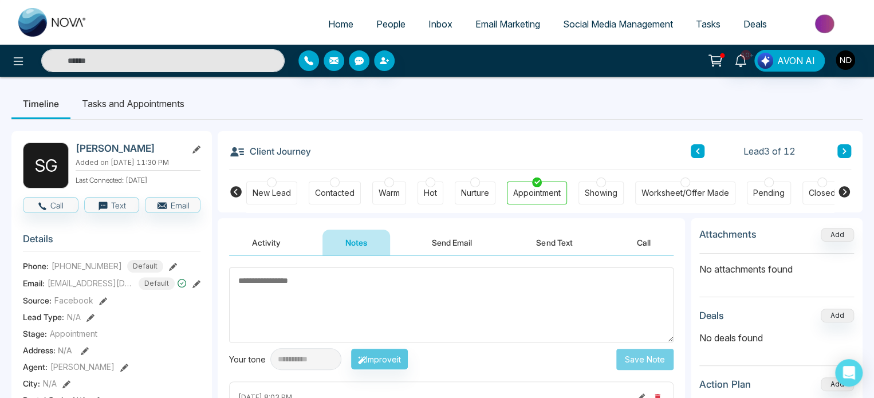
click at [702, 151] on button at bounding box center [698, 151] width 14 height 14
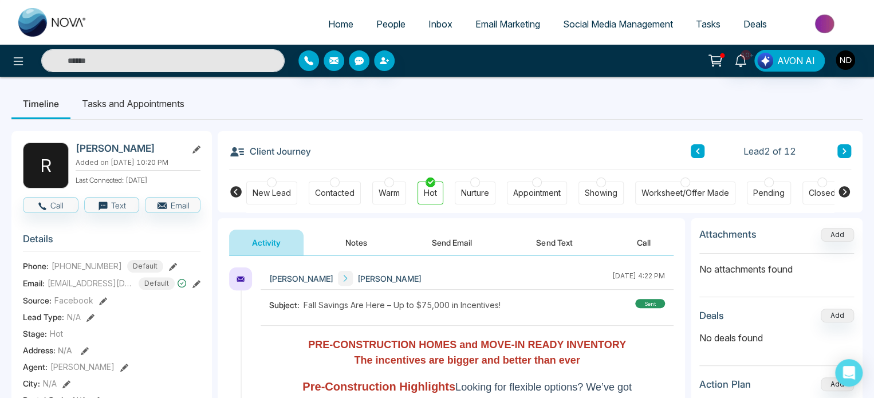
click at [358, 236] on button "Notes" at bounding box center [357, 243] width 68 height 26
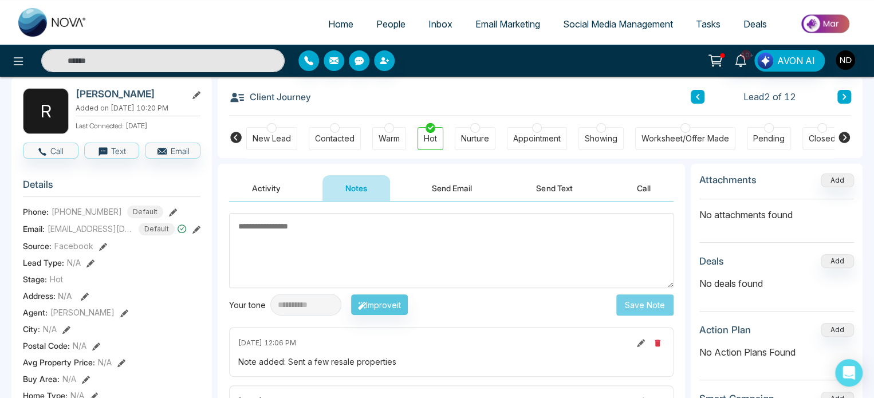
scroll to position [38, 0]
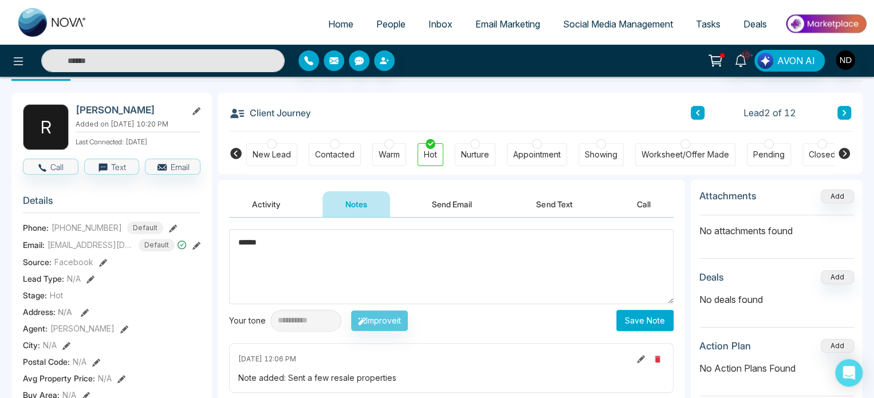
type textarea "******"
click at [621, 323] on button "Save Note" at bounding box center [645, 320] width 57 height 21
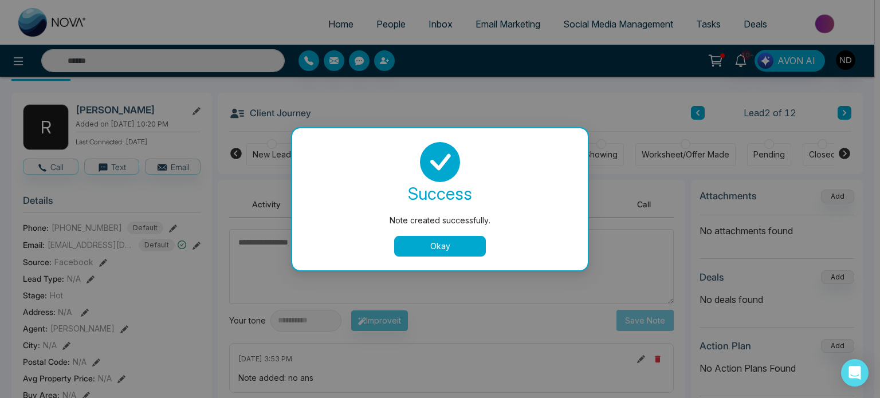
click at [454, 247] on button "Okay" at bounding box center [440, 246] width 92 height 21
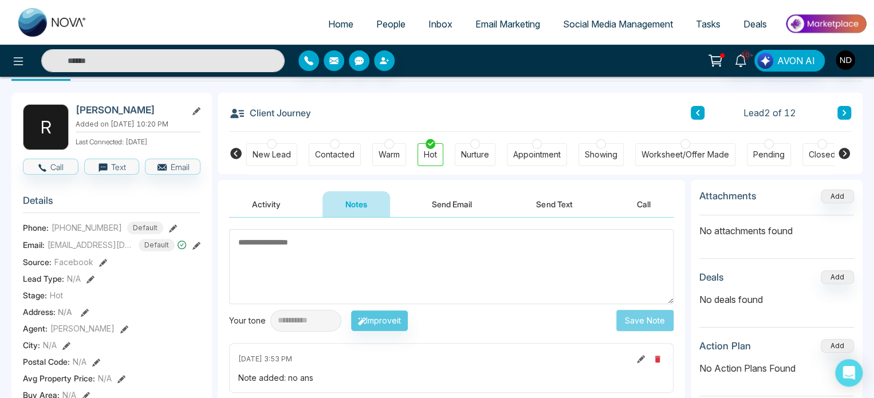
click at [699, 115] on icon at bounding box center [697, 113] width 3 height 6
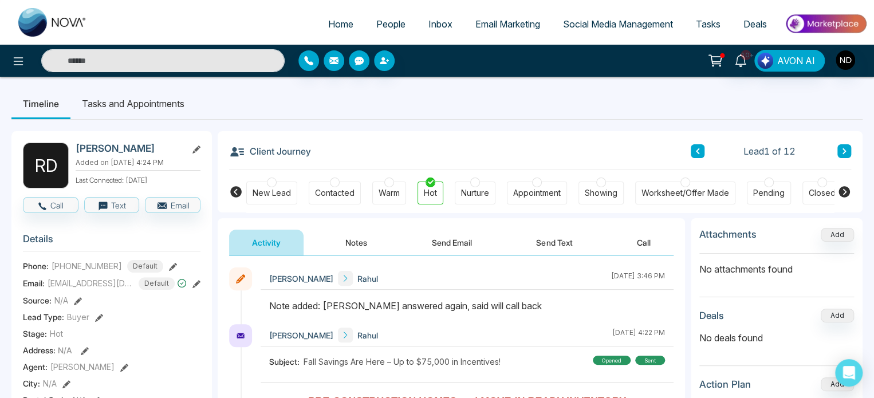
click at [399, 25] on link "People" at bounding box center [391, 24] width 52 height 22
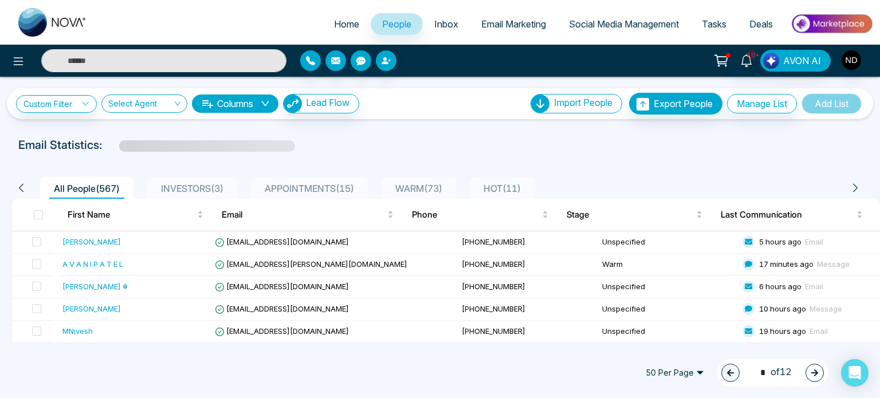
click at [325, 186] on span "APPOINTMENTS ( 15 )" at bounding box center [309, 188] width 99 height 11
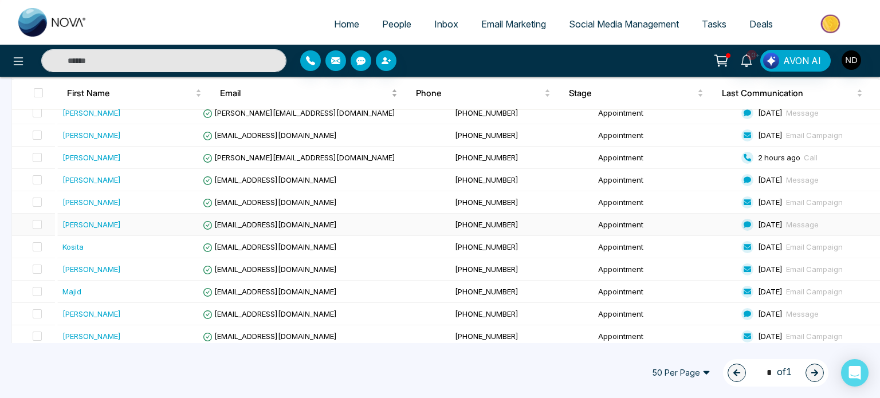
scroll to position [241, 0]
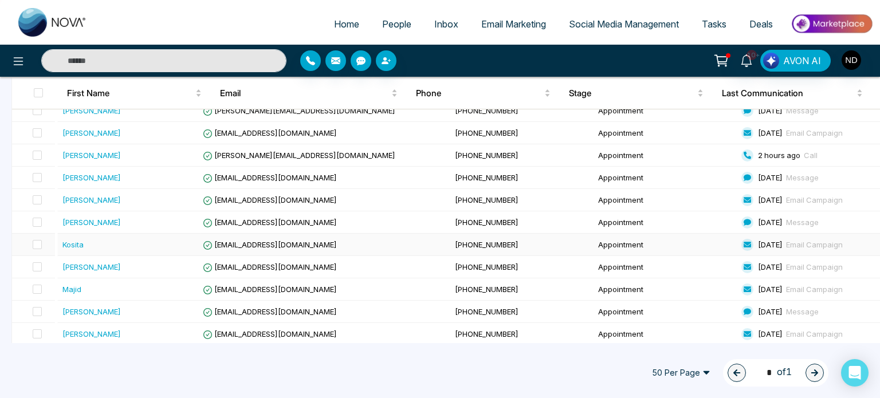
click at [120, 242] on div "Kosita" at bounding box center [129, 244] width 134 height 11
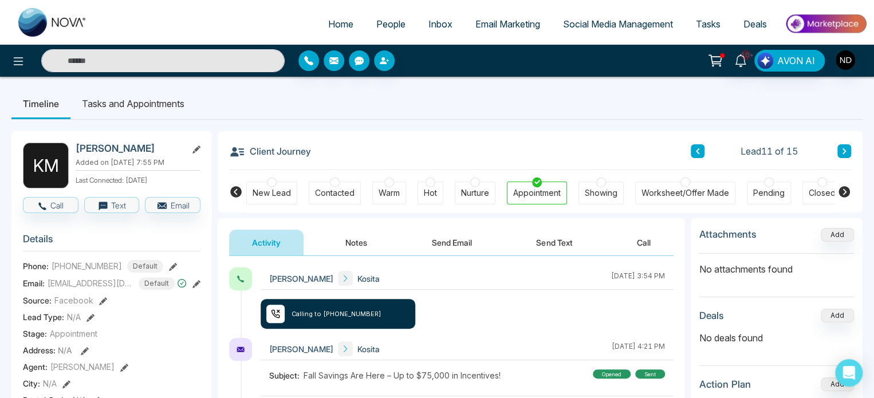
click at [371, 238] on button "Notes" at bounding box center [357, 243] width 68 height 26
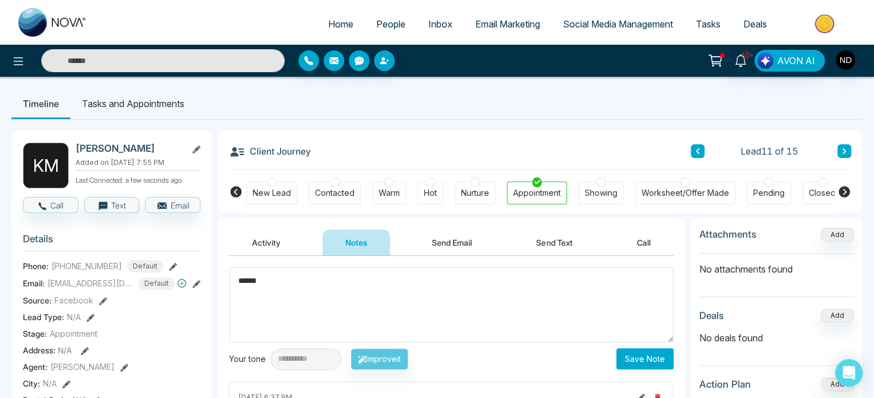
type textarea "******"
click at [622, 366] on button "Save Note" at bounding box center [645, 358] width 57 height 21
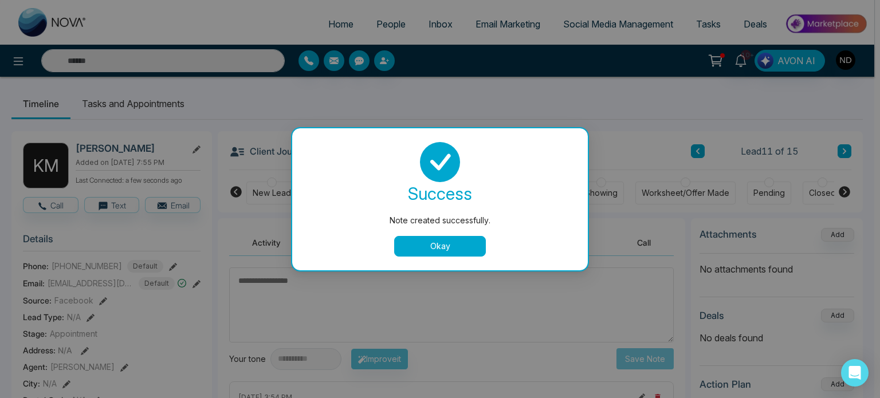
click at [468, 253] on button "Okay" at bounding box center [440, 246] width 92 height 21
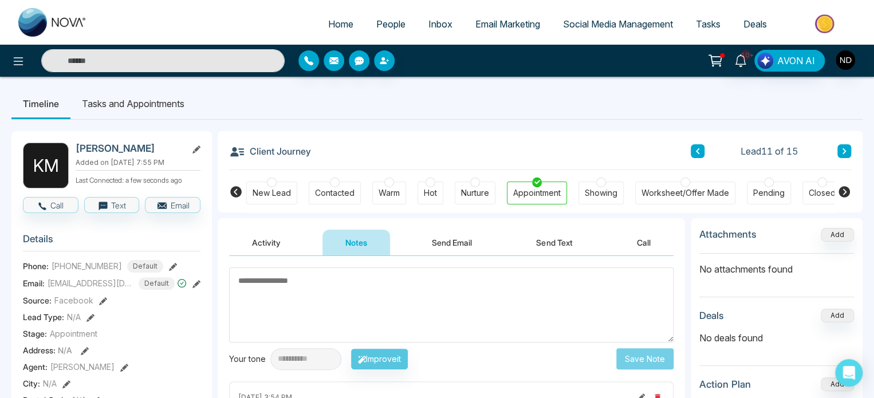
click at [380, 27] on span "People" at bounding box center [390, 23] width 29 height 11
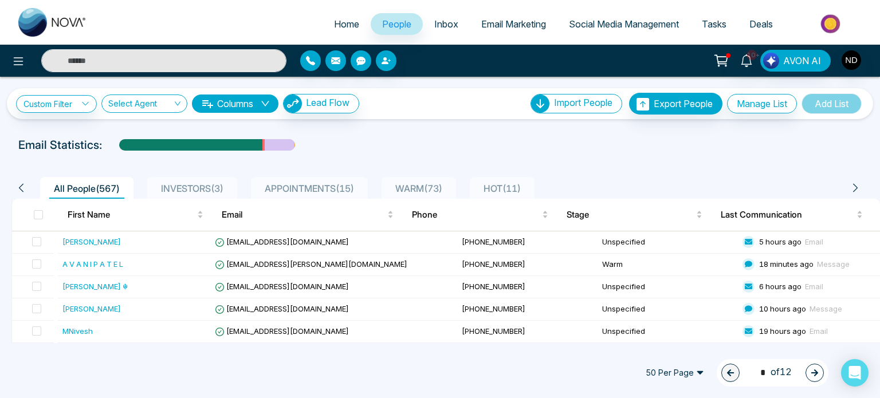
click at [311, 193] on span "APPOINTMENTS ( 15 )" at bounding box center [309, 188] width 99 height 11
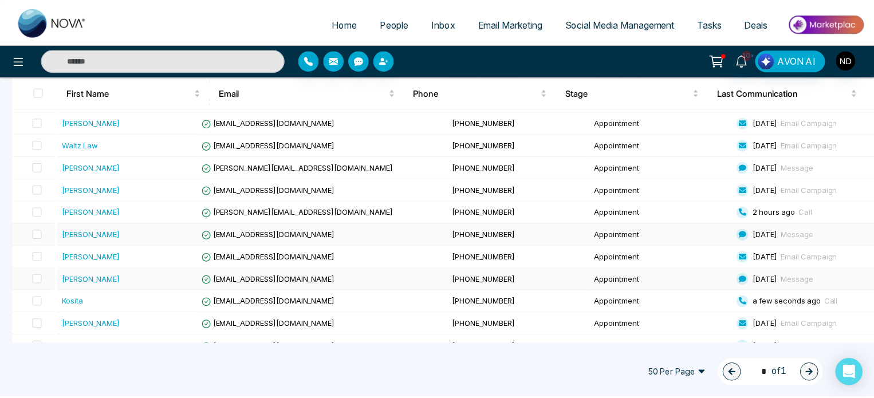
scroll to position [127, 0]
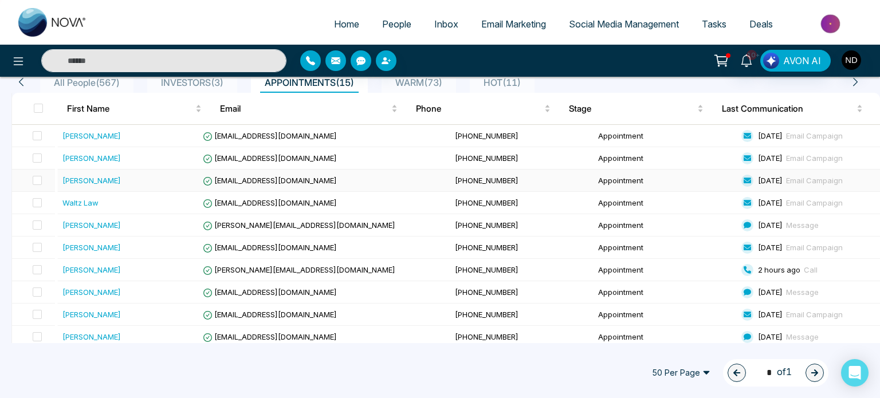
click at [135, 185] on div "Anthony" at bounding box center [129, 180] width 134 height 11
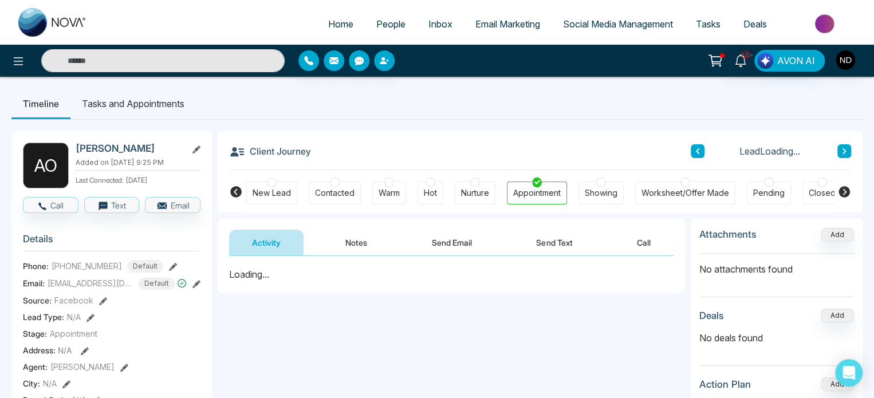
click at [363, 249] on button "Notes" at bounding box center [357, 243] width 68 height 26
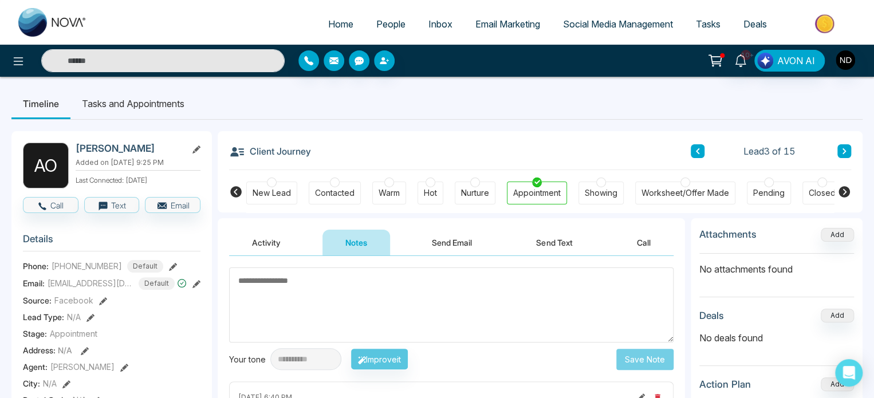
click at [699, 155] on button at bounding box center [698, 151] width 14 height 14
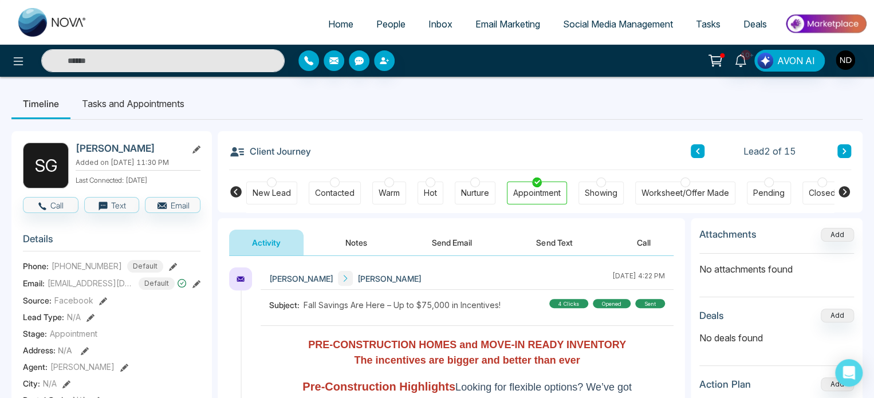
click at [698, 150] on icon at bounding box center [698, 151] width 6 height 7
click at [358, 240] on button "Notes" at bounding box center [357, 243] width 68 height 26
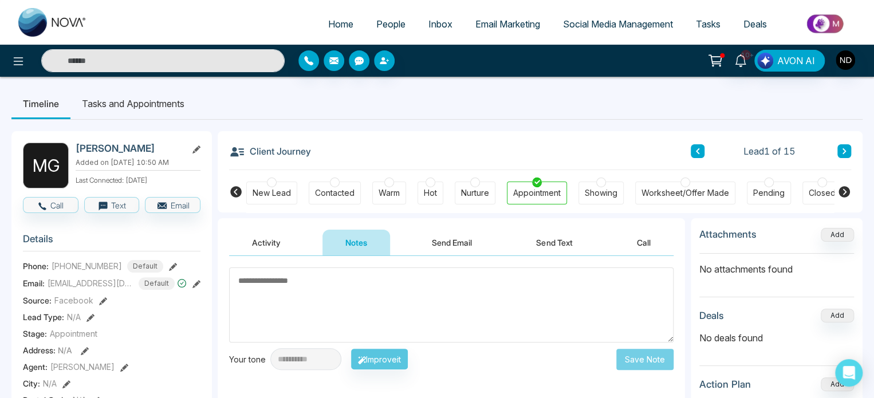
click at [296, 241] on button "Activity" at bounding box center [266, 243] width 74 height 26
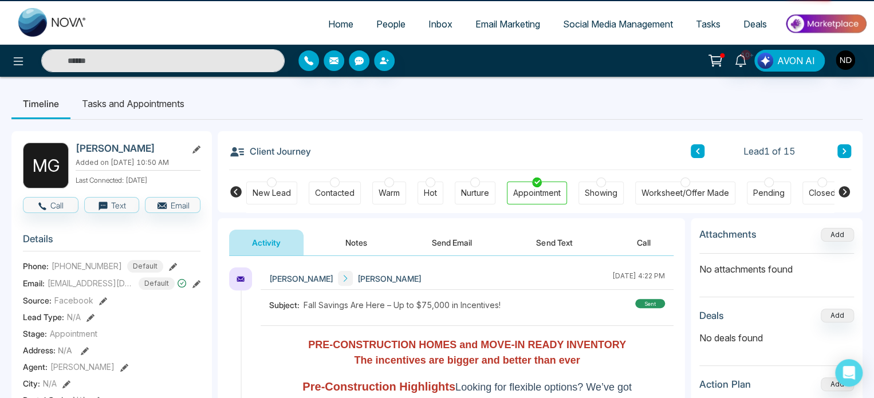
click at [520, 244] on button "Send Text" at bounding box center [554, 243] width 82 height 26
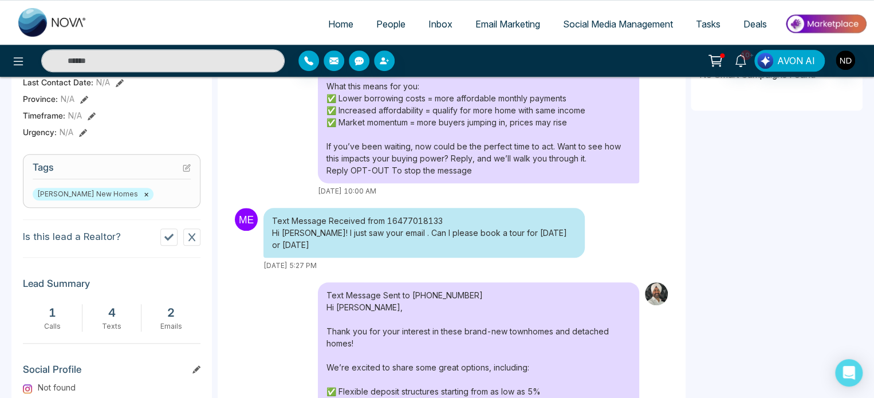
scroll to position [115, 0]
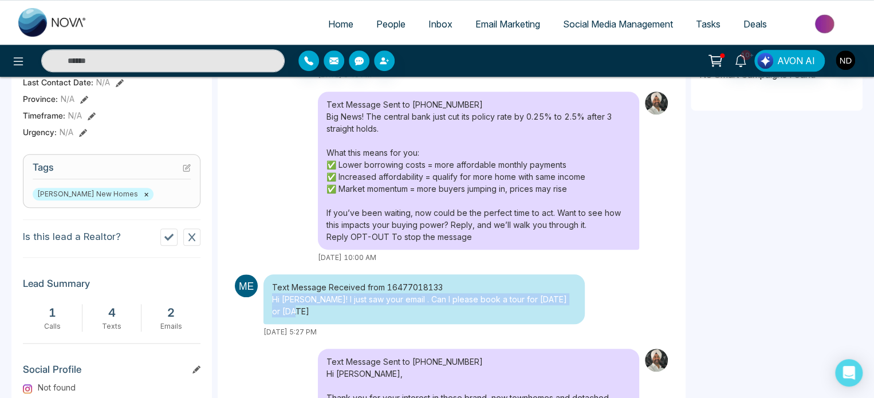
drag, startPoint x: 271, startPoint y: 299, endPoint x: 301, endPoint y: 309, distance: 32.1
click at [301, 309] on div "Text Message Received from 16477018133 Hi Dua! I just saw your email . Can I pl…" at bounding box center [424, 299] width 321 height 50
click at [737, 57] on icon at bounding box center [741, 60] width 13 height 13
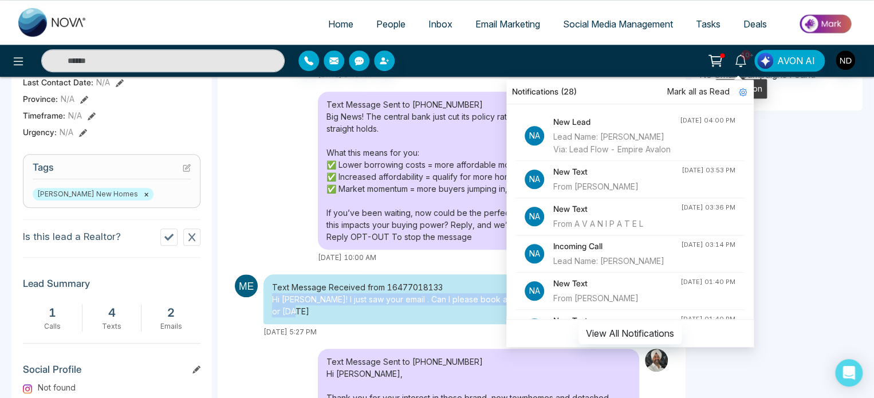
click at [737, 58] on icon at bounding box center [741, 60] width 13 height 13
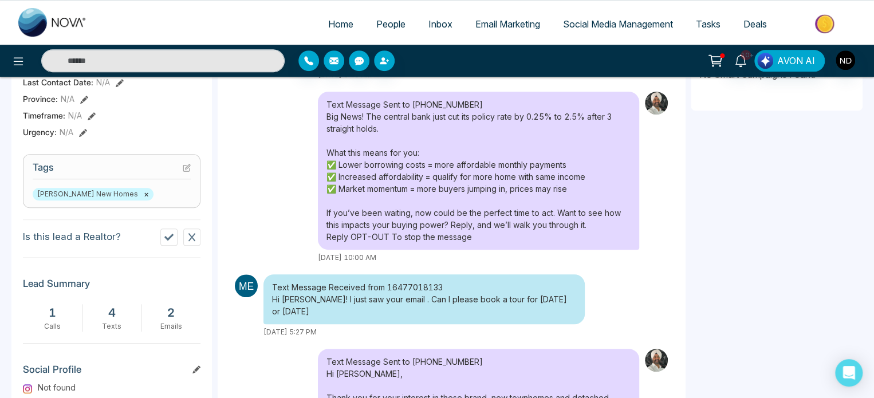
click at [462, 262] on div "[DATE] 10:00 AM" at bounding box center [478, 258] width 321 height 10
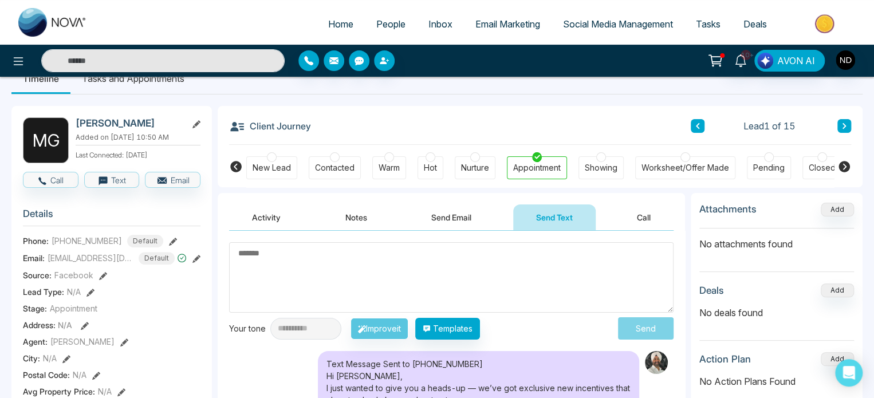
scroll to position [0, 0]
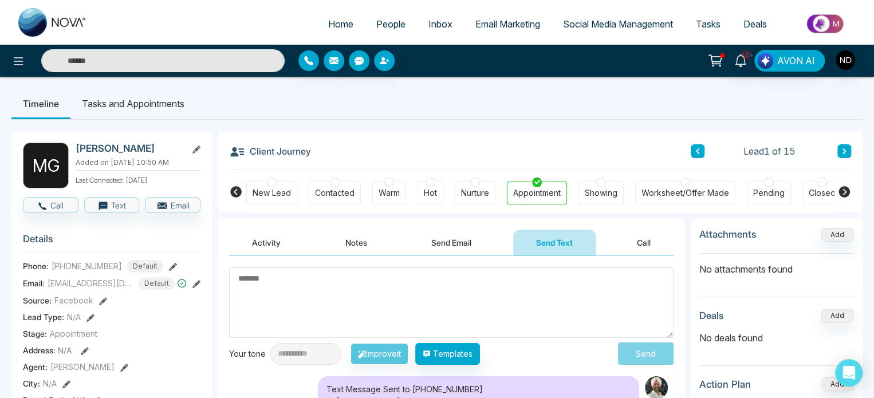
click at [284, 230] on button "Activity" at bounding box center [266, 243] width 74 height 26
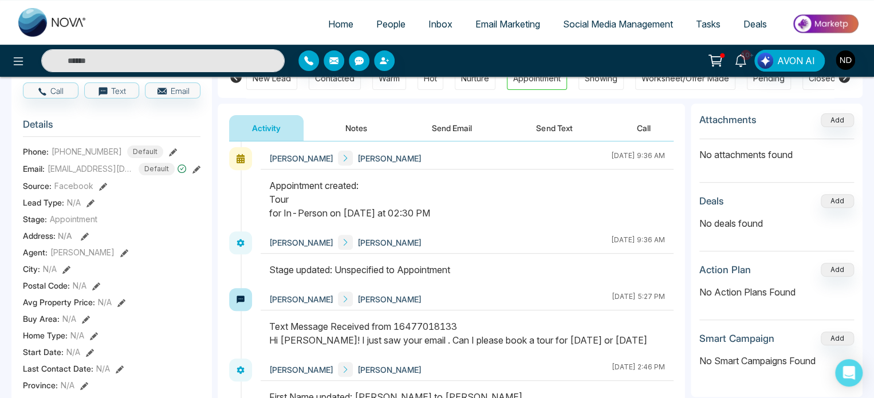
scroll to position [1318, 0]
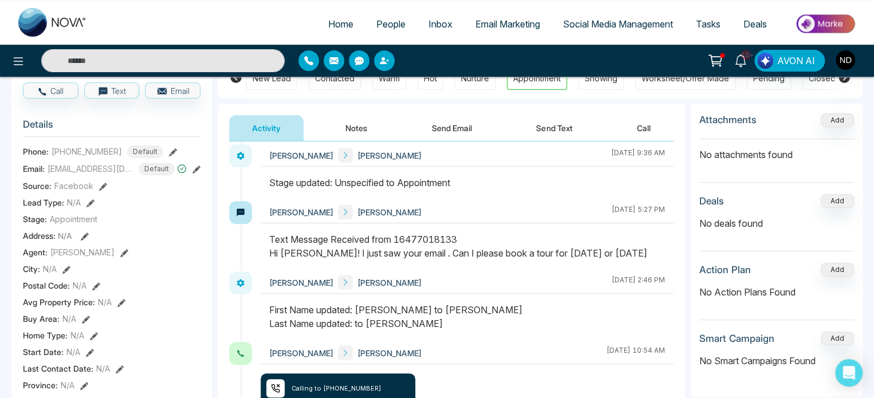
click at [366, 121] on button "Notes" at bounding box center [357, 128] width 68 height 26
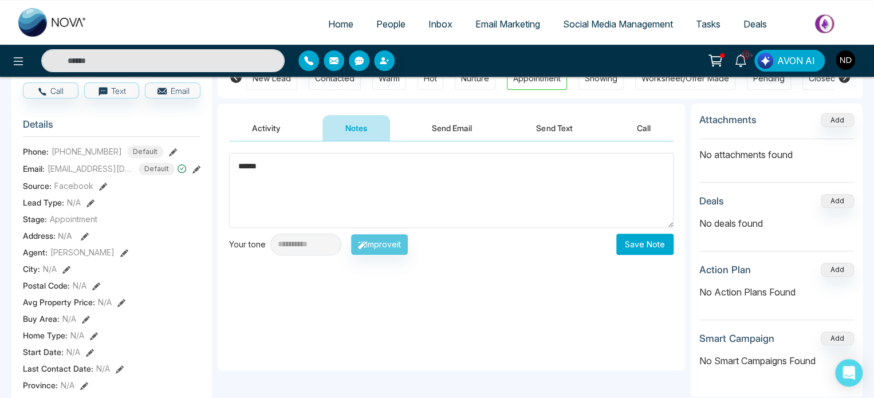
type textarea "******"
click at [623, 247] on button "Save Note" at bounding box center [645, 244] width 57 height 21
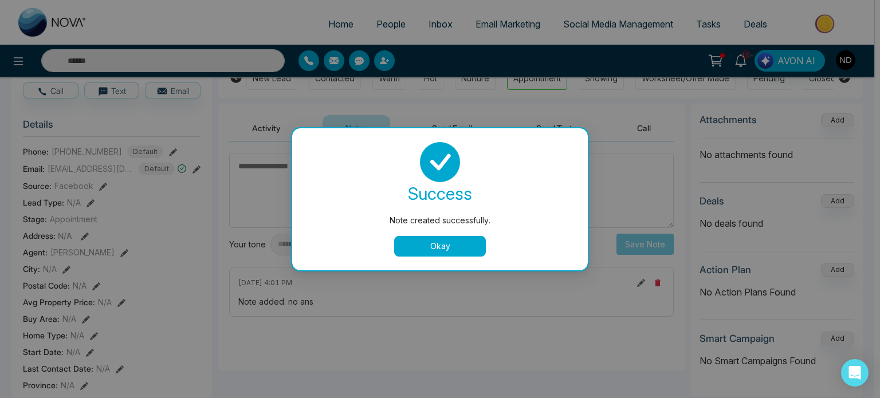
click at [480, 241] on button "Okay" at bounding box center [440, 246] width 92 height 21
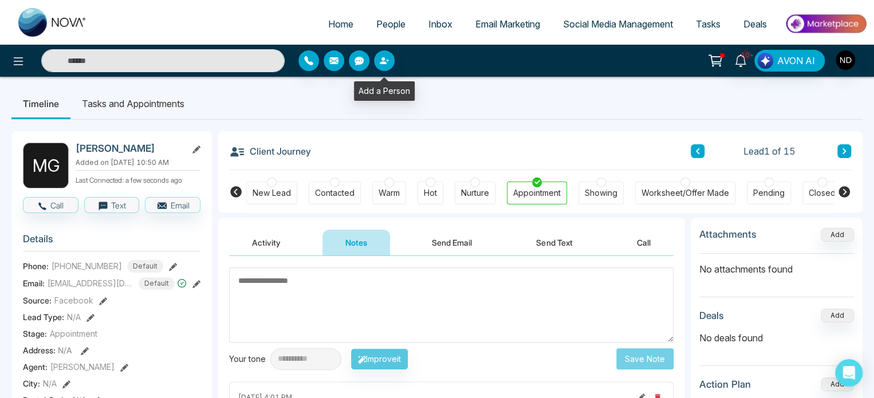
click at [379, 25] on span "People" at bounding box center [390, 23] width 29 height 11
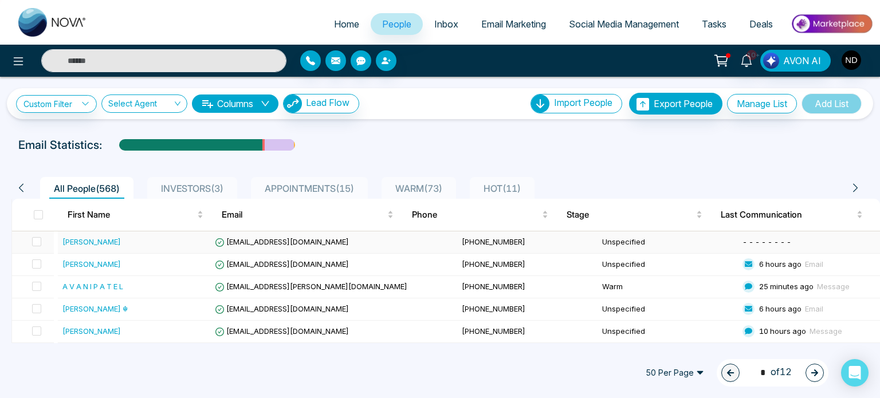
click at [170, 247] on div "Patience Kwande" at bounding box center [135, 241] width 147 height 11
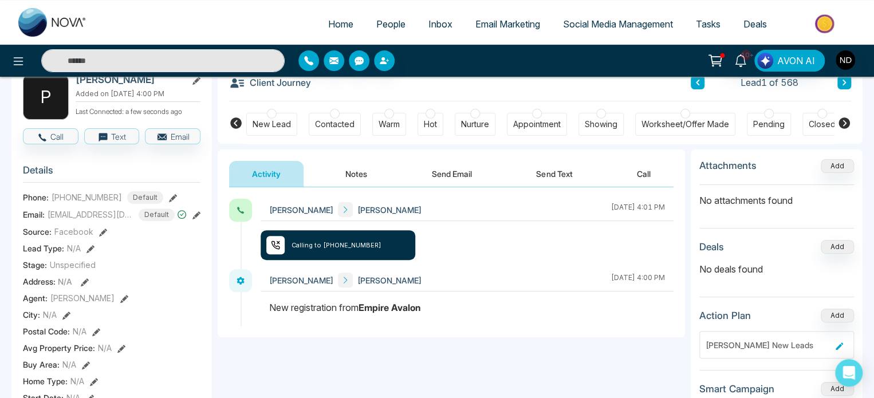
scroll to position [57, 0]
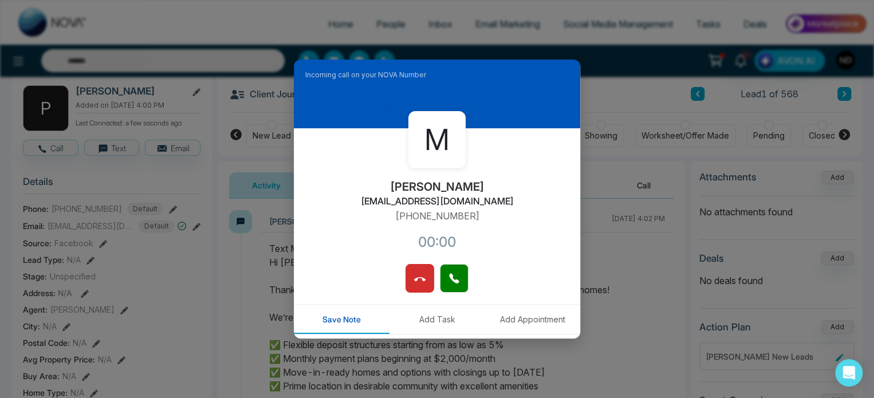
click at [467, 195] on div "M Melissa Giann melissawkll@gmail.com +16477018133 00:00" at bounding box center [437, 196] width 286 height 136
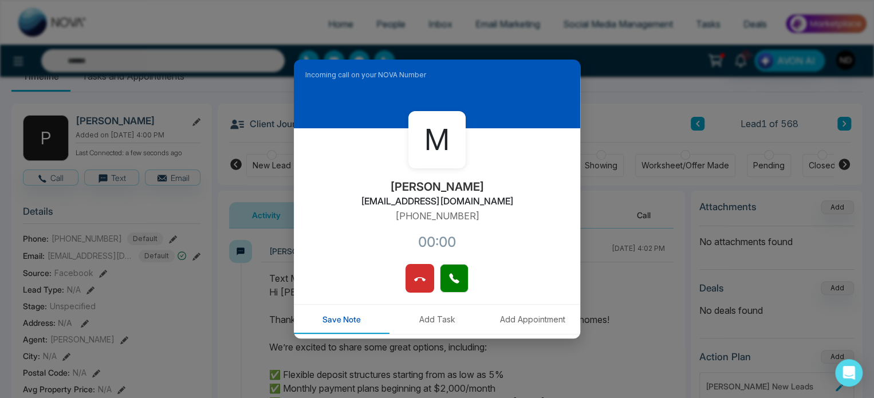
scroll to position [0, 0]
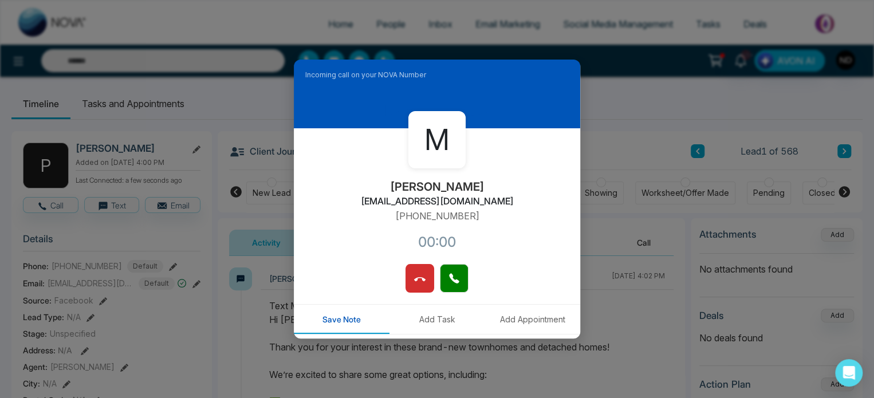
click at [603, 139] on div "Incoming call on your NOVA Number M Melissa Giann melissawkll@gmail.com +164770…" at bounding box center [437, 199] width 874 height 398
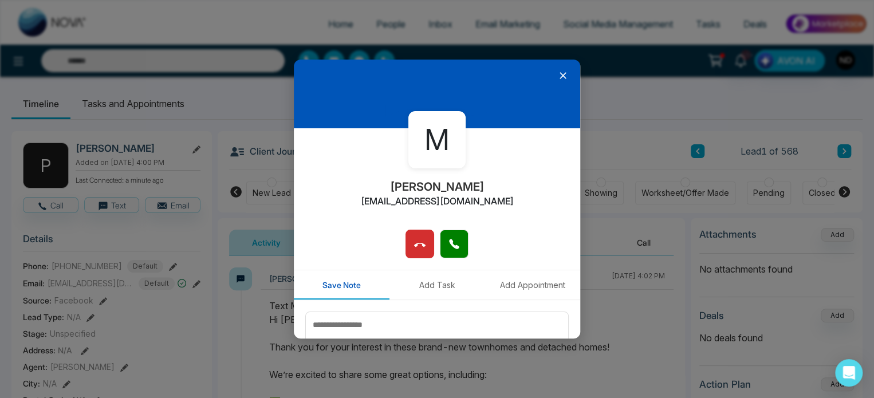
click at [558, 71] on icon at bounding box center [563, 75] width 11 height 11
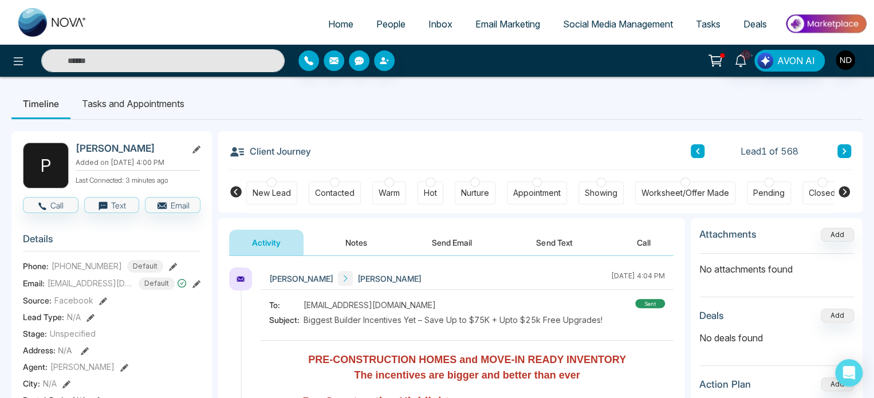
click at [550, 247] on button "Send Text" at bounding box center [554, 243] width 82 height 26
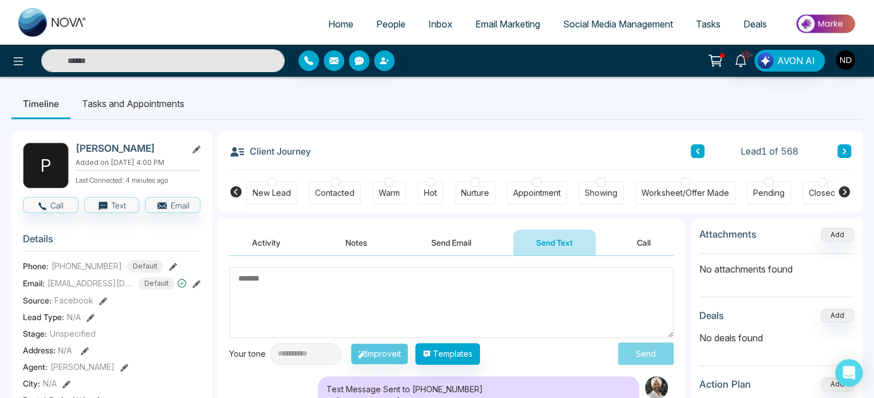
click at [149, 57] on input "text" at bounding box center [163, 60] width 244 height 23
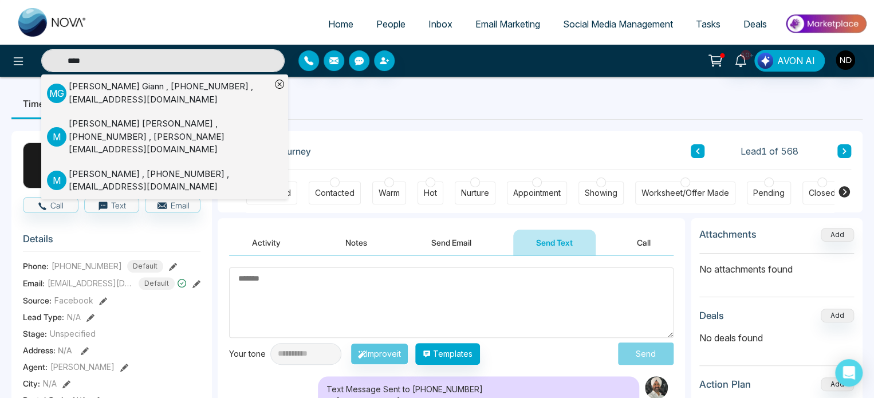
type input "****"
click at [138, 97] on div "Melissa Giann , +16477018133 , melissawkll@gmail.com" at bounding box center [170, 93] width 202 height 26
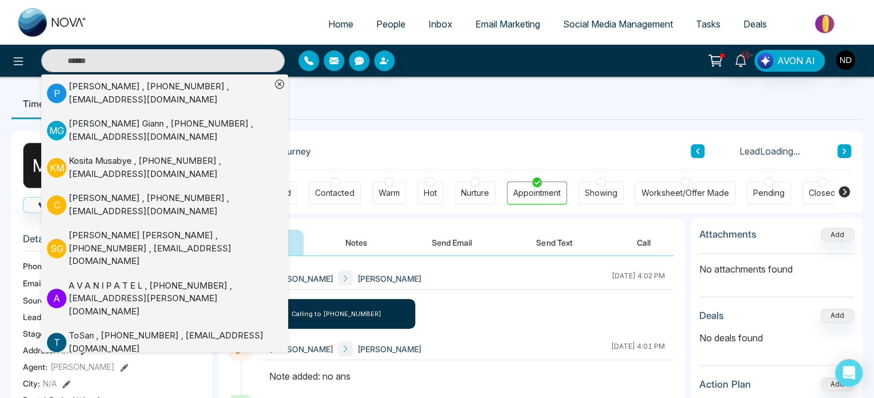
click at [346, 238] on button "Notes" at bounding box center [357, 243] width 68 height 26
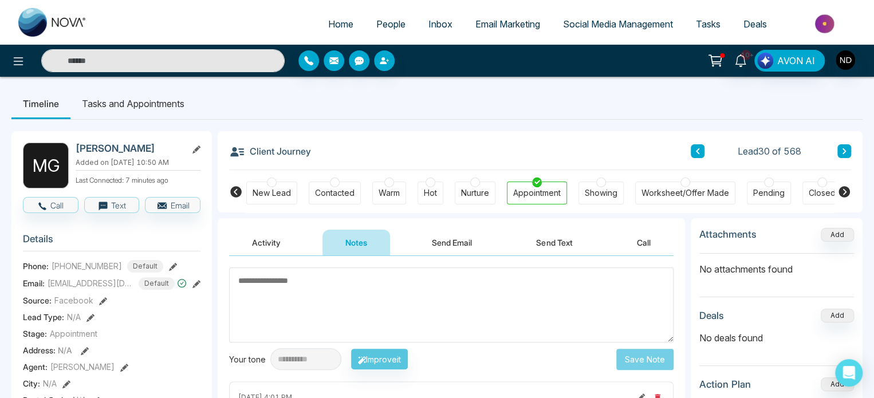
click at [356, 295] on textarea at bounding box center [451, 305] width 445 height 75
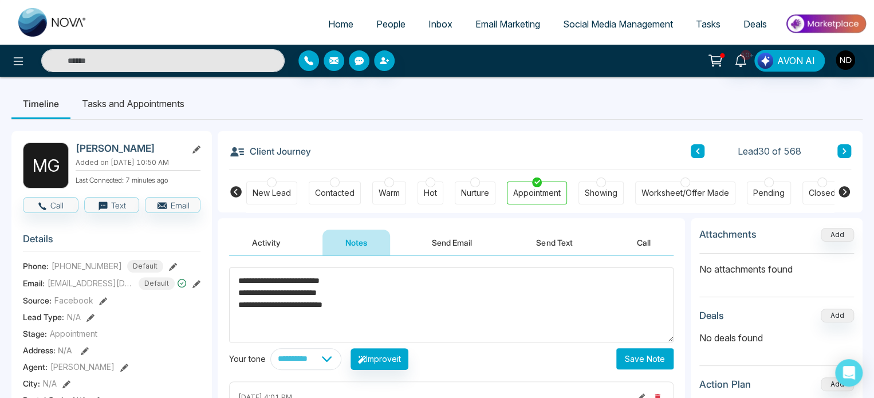
click at [366, 302] on textarea "**********" at bounding box center [451, 305] width 445 height 75
click at [274, 320] on textarea "**********" at bounding box center [451, 305] width 445 height 75
click at [0, 0] on span "******" at bounding box center [0, 0] width 0 height 0
type textarea "**********"
click at [649, 357] on button "Save Note" at bounding box center [645, 358] width 57 height 21
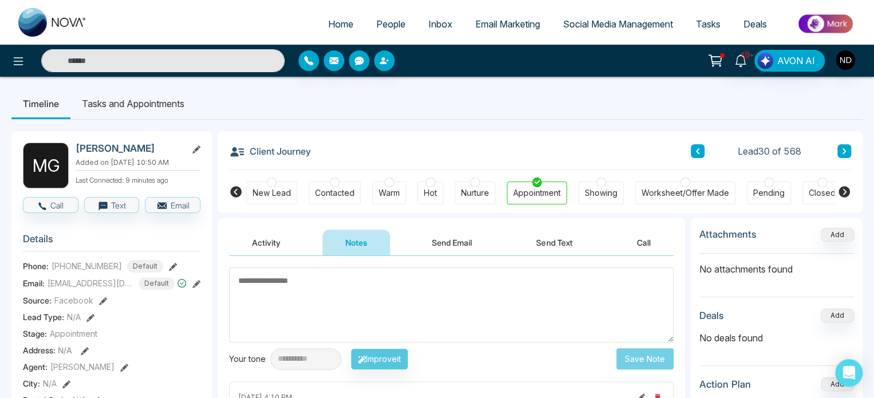
drag, startPoint x: 424, startPoint y: 241, endPoint x: 119, endPoint y: 100, distance: 335.8
click at [119, 100] on li "Tasks and Appointments" at bounding box center [132, 103] width 125 height 31
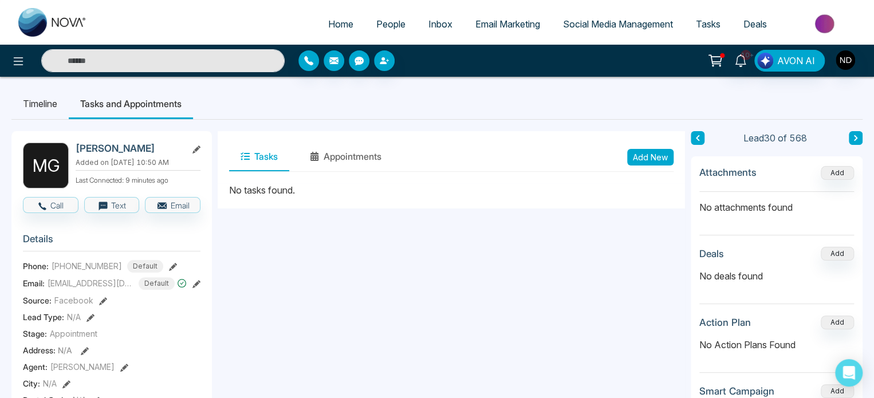
click at [276, 159] on button "Tasks" at bounding box center [259, 157] width 60 height 29
click at [653, 159] on button "Add New" at bounding box center [650, 157] width 46 height 17
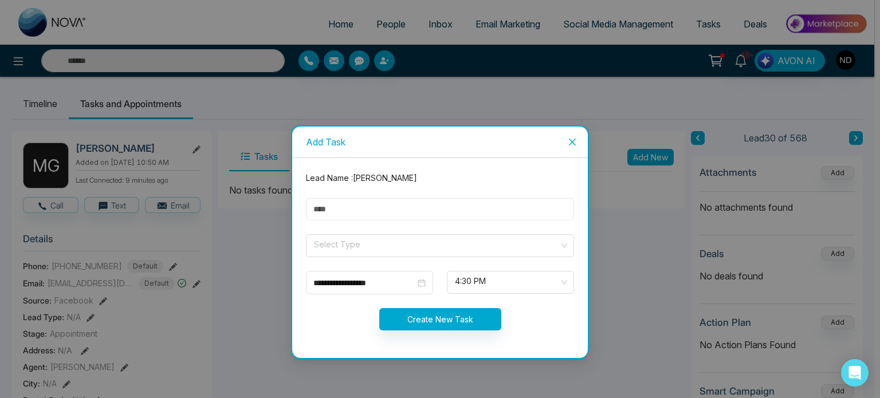
click at [330, 213] on input "text" at bounding box center [440, 209] width 268 height 22
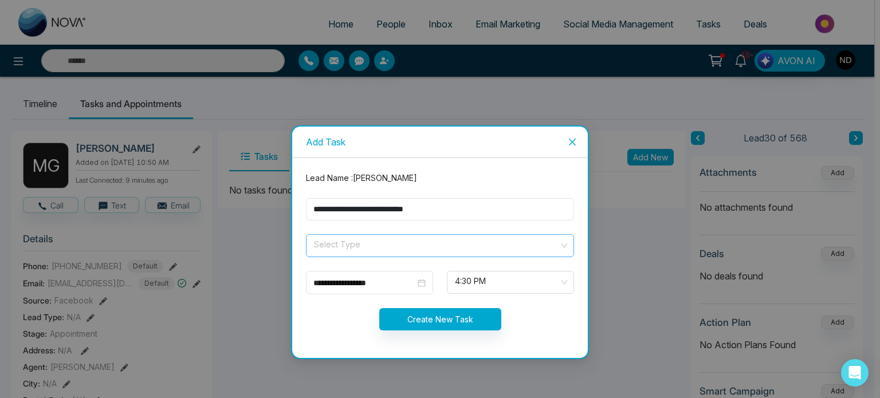
type input "**********"
click at [413, 238] on input "search" at bounding box center [436, 243] width 246 height 17
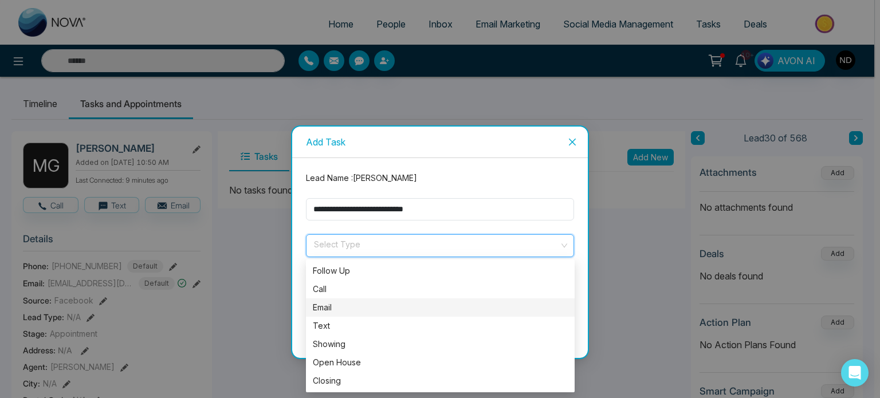
click at [338, 305] on div "Email" at bounding box center [440, 307] width 255 height 13
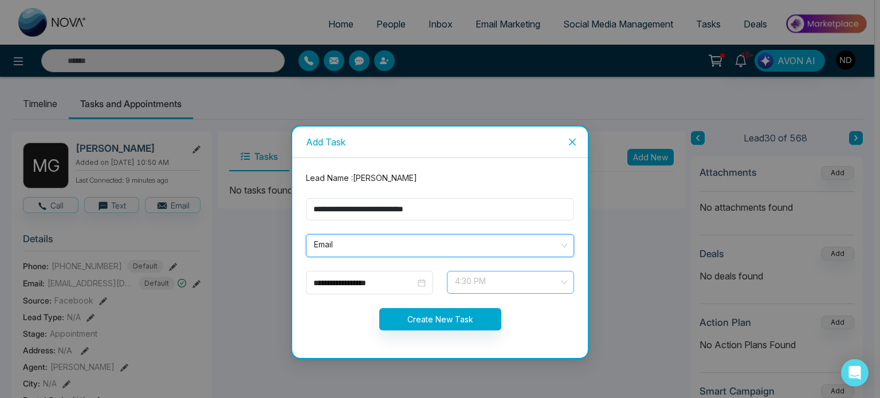
click at [552, 282] on span "4:30 PM" at bounding box center [510, 282] width 111 height 19
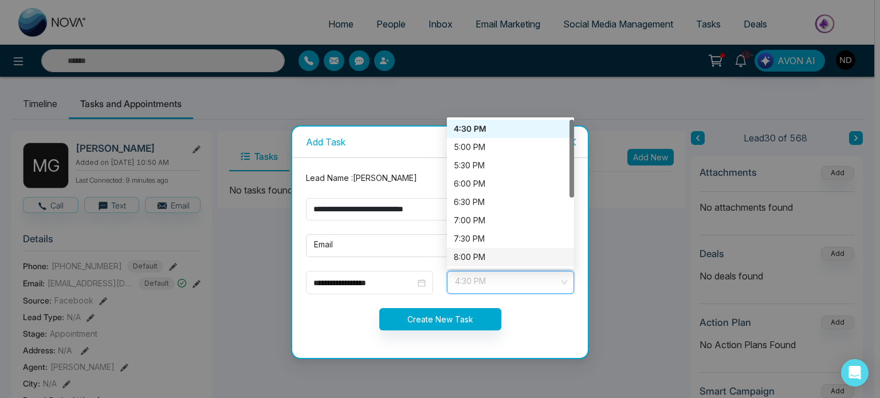
click at [472, 258] on div "8:00 PM" at bounding box center [510, 257] width 113 height 13
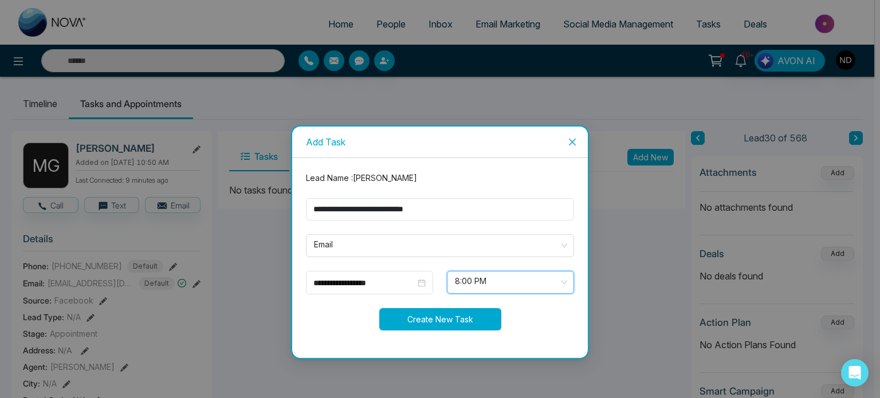
click at [438, 320] on button "Create New Task" at bounding box center [440, 319] width 122 height 22
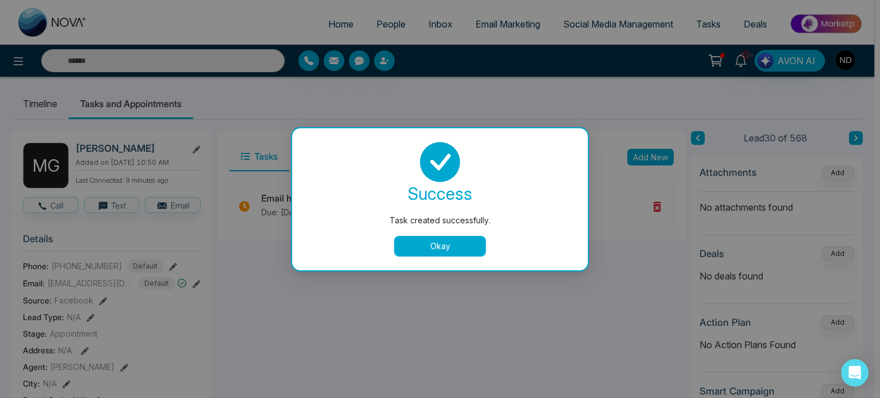
click at [458, 246] on button "Okay" at bounding box center [440, 246] width 92 height 21
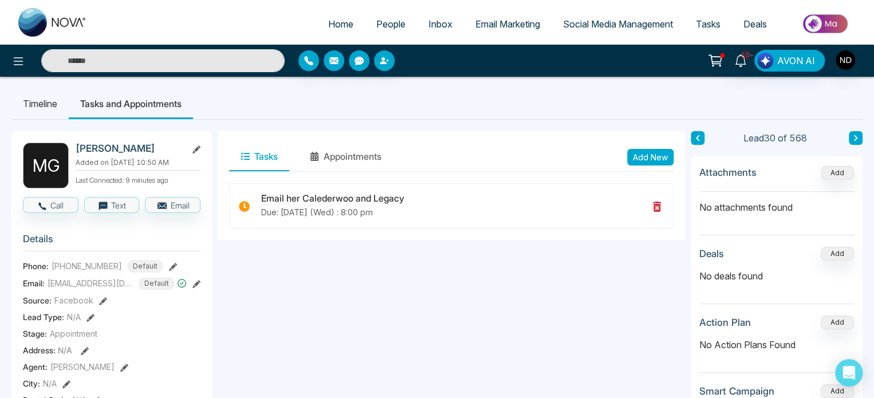
click at [646, 155] on button "Add New" at bounding box center [650, 157] width 46 height 17
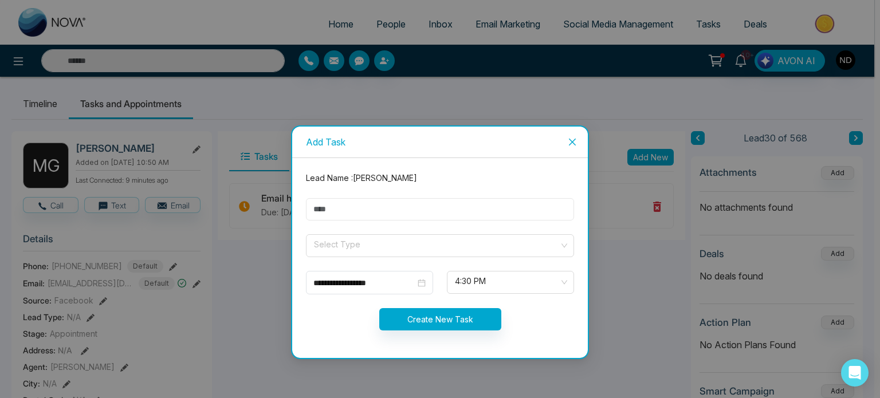
click at [333, 206] on input "text" at bounding box center [440, 209] width 268 height 22
type input "**"
click at [577, 136] on span "Close" at bounding box center [572, 142] width 31 height 31
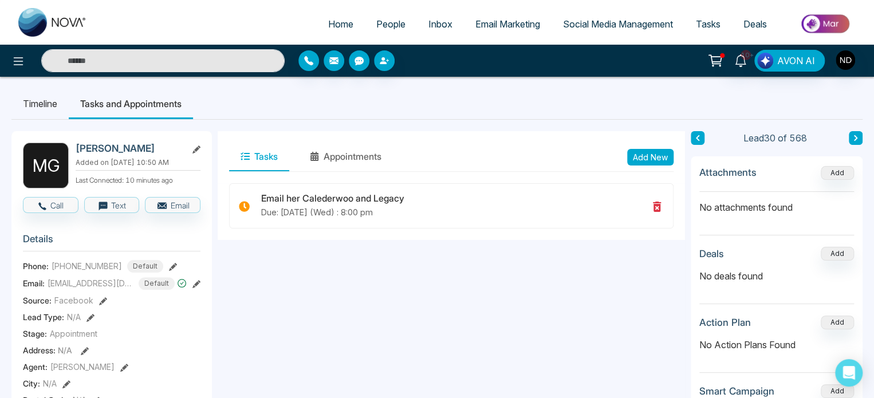
click at [28, 101] on li "Timeline" at bounding box center [39, 103] width 57 height 31
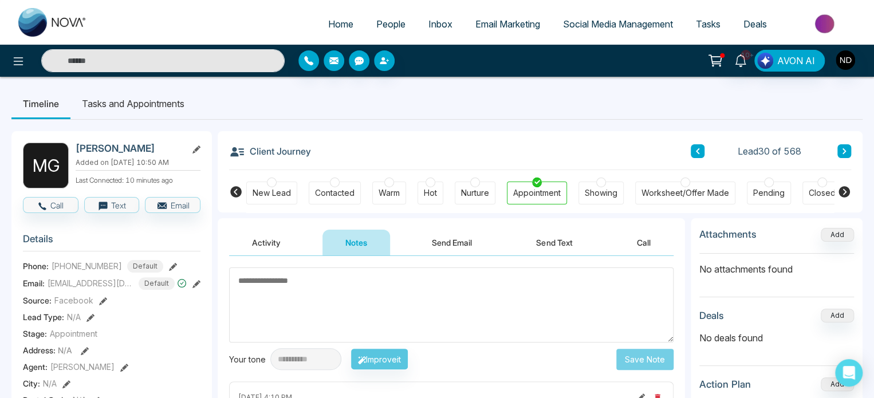
click at [379, 25] on span "People" at bounding box center [390, 23] width 29 height 11
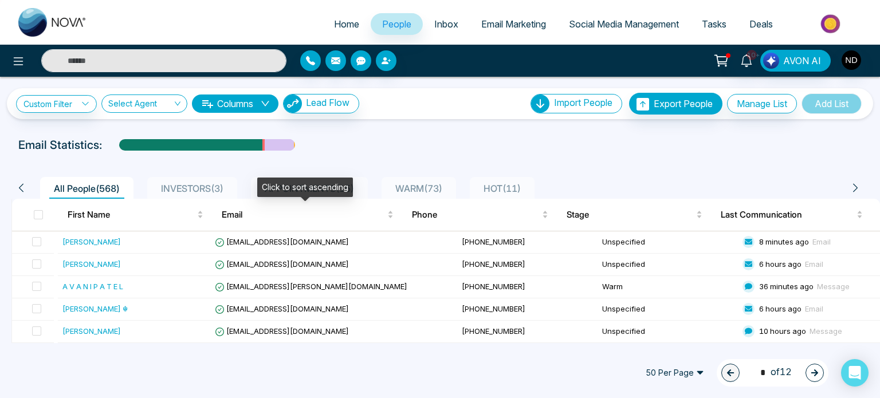
click at [316, 183] on div "Click to sort ascending" at bounding box center [305, 187] width 96 height 19
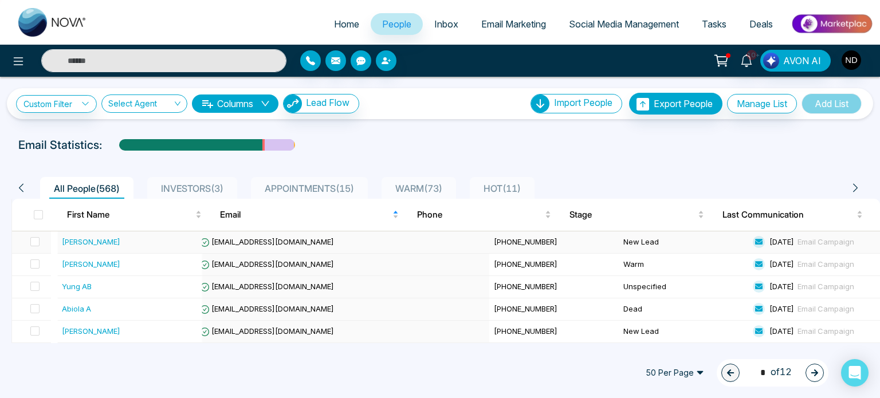
click at [85, 244] on div "Vesna Margaritova" at bounding box center [91, 241] width 58 height 11
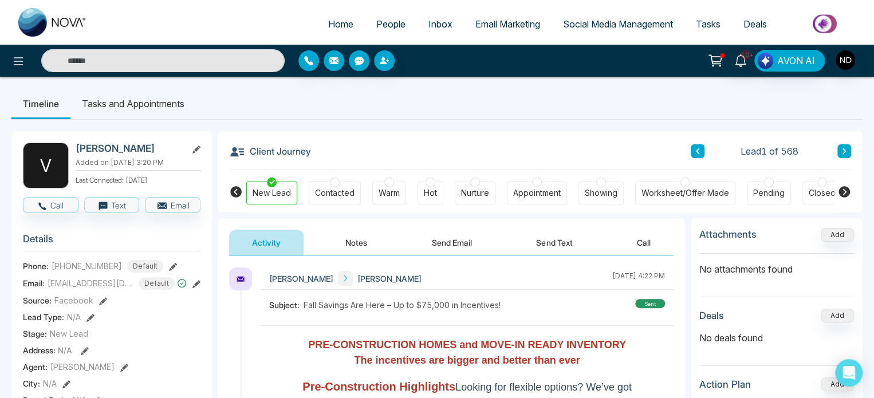
click at [378, 26] on span "People" at bounding box center [390, 23] width 29 height 11
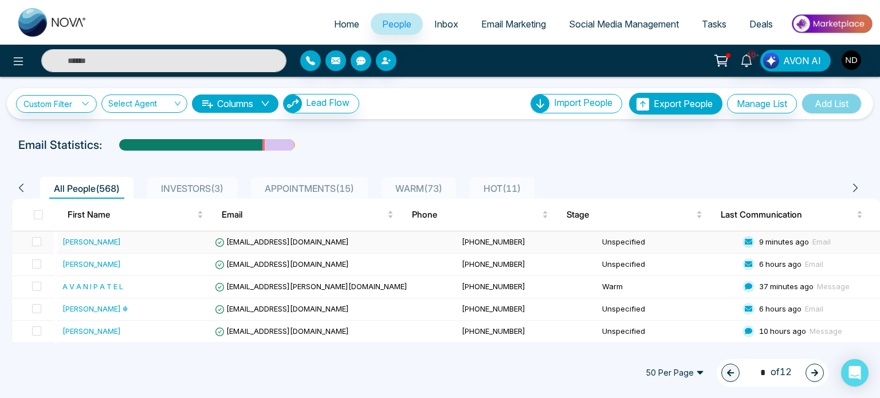
click at [87, 241] on div "Patience Kwande" at bounding box center [91, 241] width 58 height 11
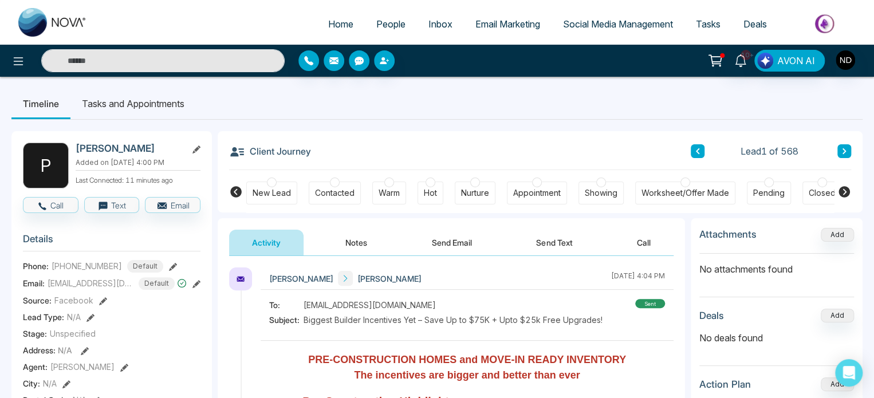
click at [846, 150] on icon at bounding box center [845, 151] width 6 height 7
click at [360, 240] on button "Notes" at bounding box center [357, 243] width 68 height 26
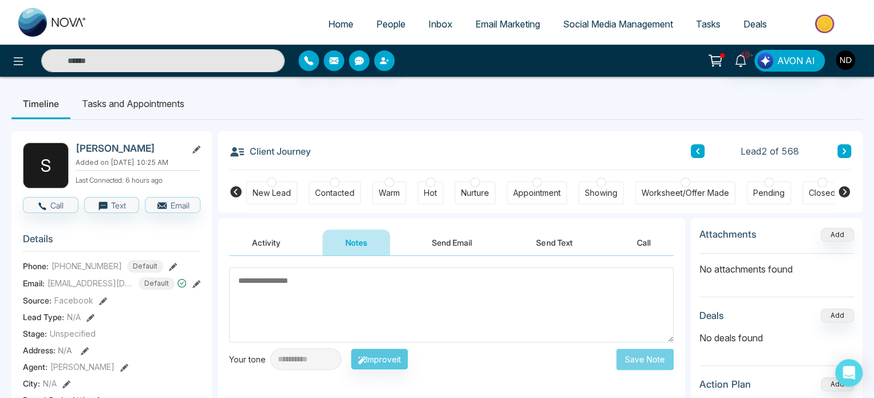
click at [286, 194] on div "New Lead" at bounding box center [272, 192] width 38 height 11
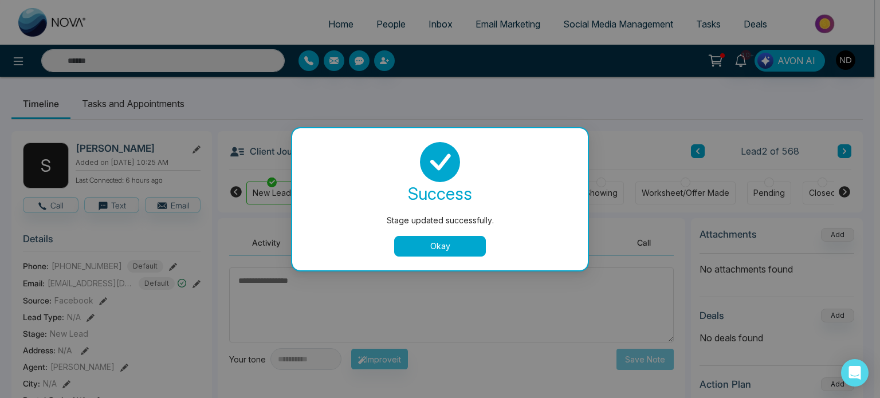
click at [429, 250] on button "Okay" at bounding box center [440, 246] width 92 height 21
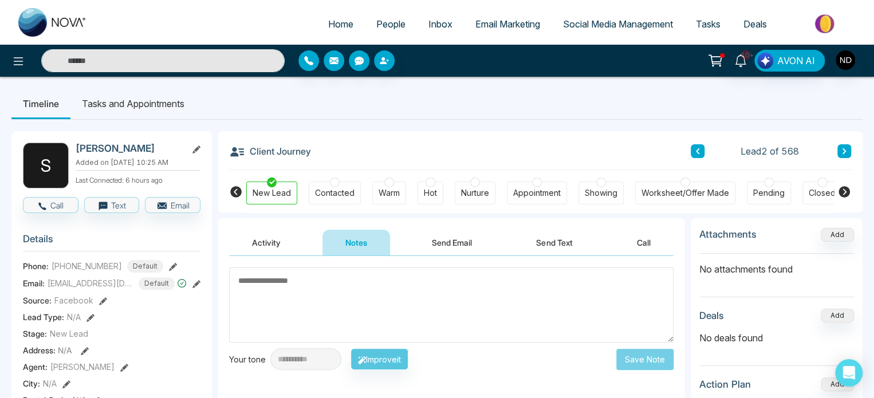
click at [399, 286] on textarea at bounding box center [451, 305] width 445 height 75
type textarea "*********"
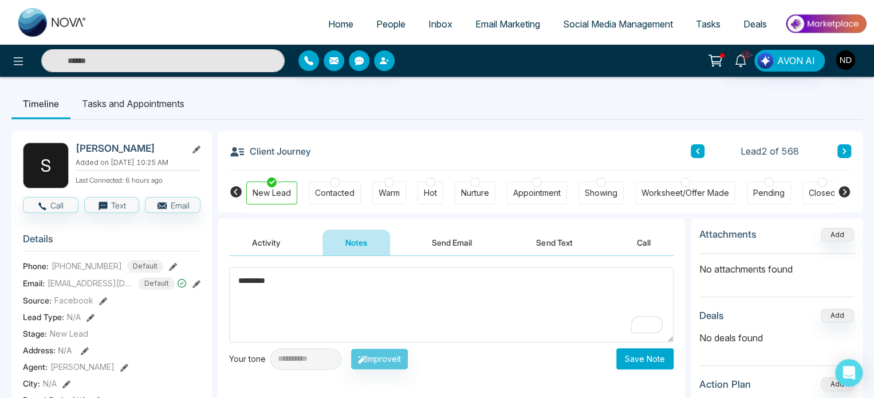
click at [639, 357] on button "Save Note" at bounding box center [645, 358] width 57 height 21
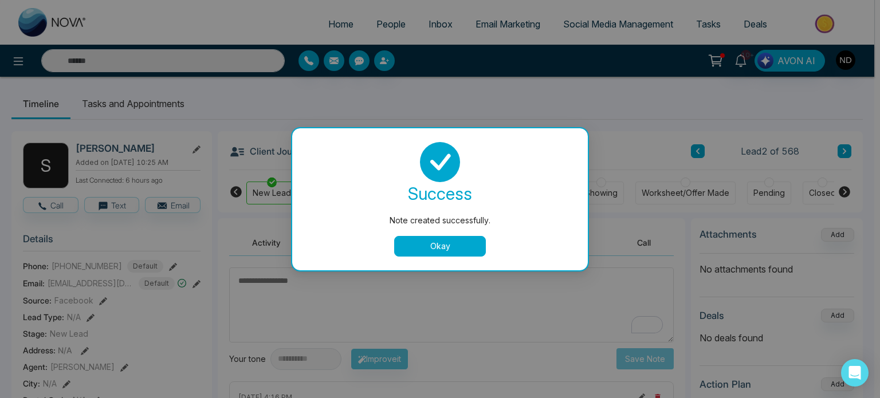
click at [464, 252] on button "Okay" at bounding box center [440, 246] width 92 height 21
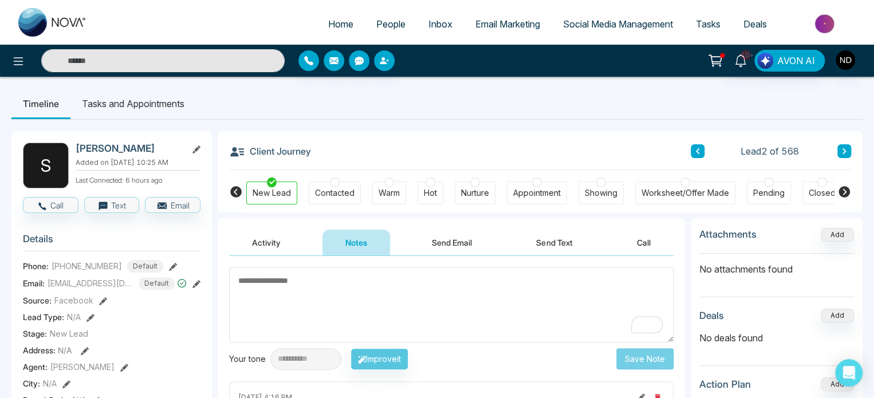
click at [842, 149] on icon at bounding box center [845, 151] width 6 height 7
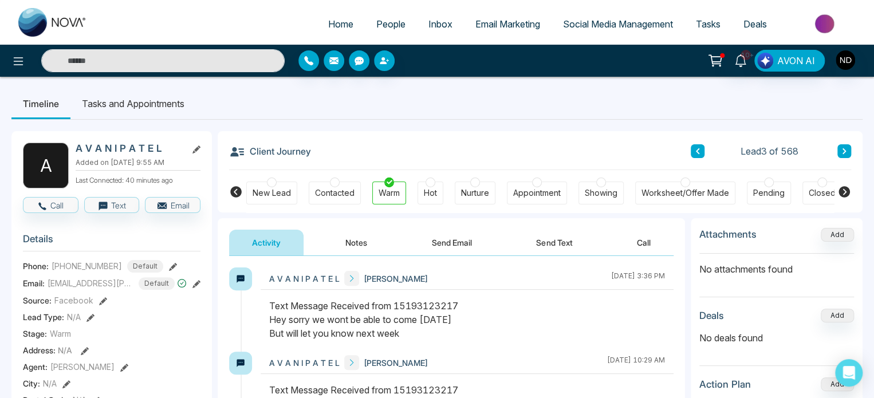
click at [843, 149] on icon at bounding box center [844, 151] width 3 height 6
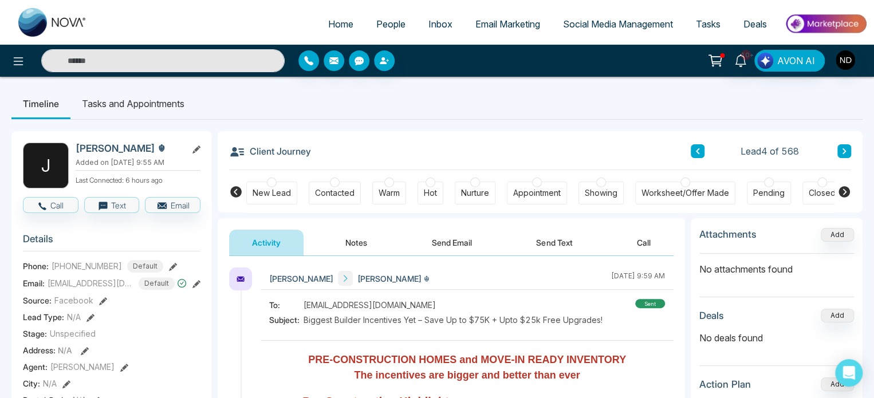
click at [280, 199] on div "New Lead" at bounding box center [272, 192] width 38 height 11
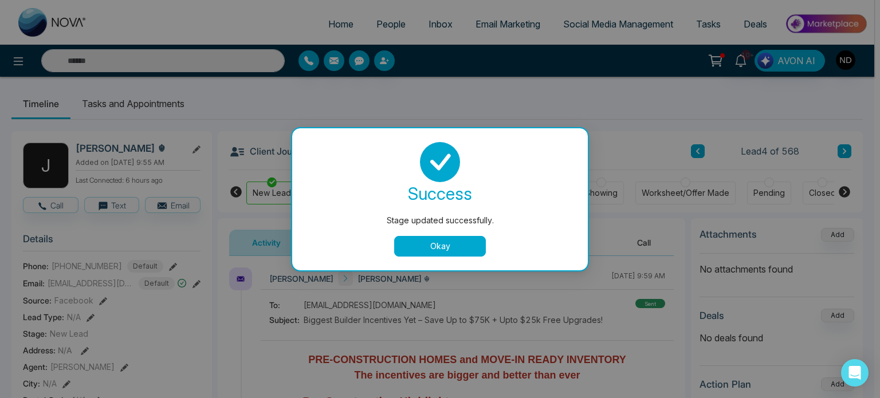
click at [428, 249] on button "Okay" at bounding box center [440, 246] width 92 height 21
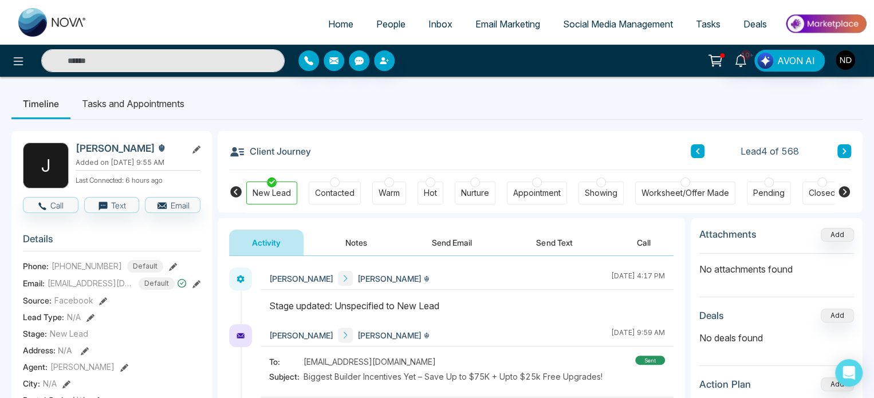
click at [348, 240] on button "Notes" at bounding box center [357, 243] width 68 height 26
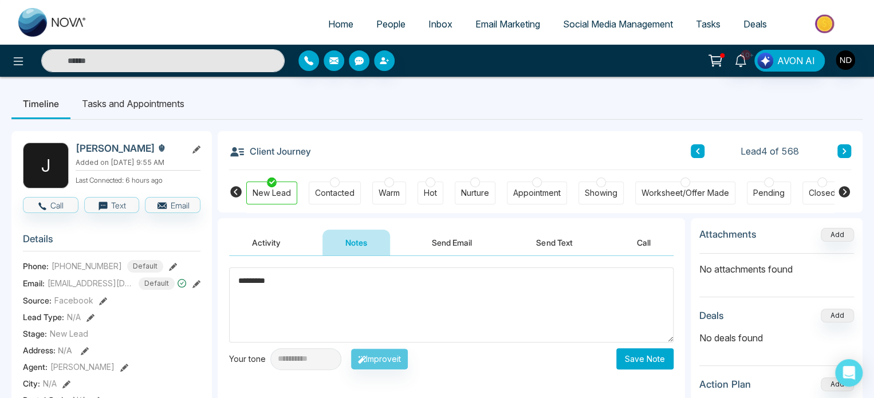
type textarea "*********"
click at [642, 359] on button "Save Note" at bounding box center [645, 358] width 57 height 21
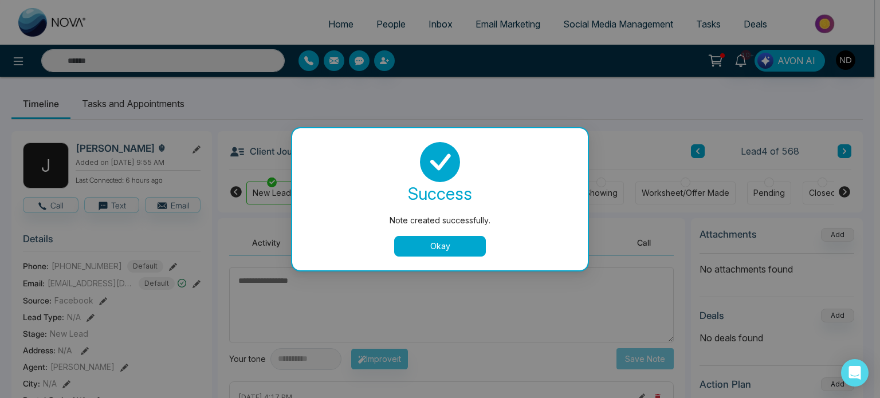
click at [422, 242] on button "Okay" at bounding box center [440, 246] width 92 height 21
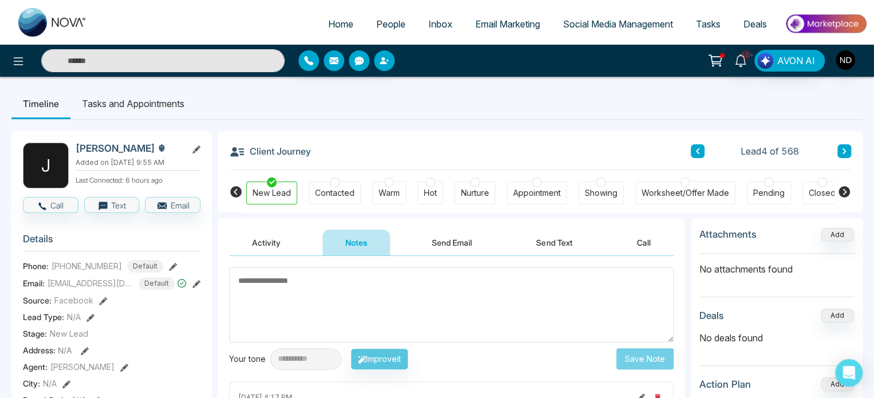
click at [847, 148] on icon at bounding box center [845, 151] width 6 height 7
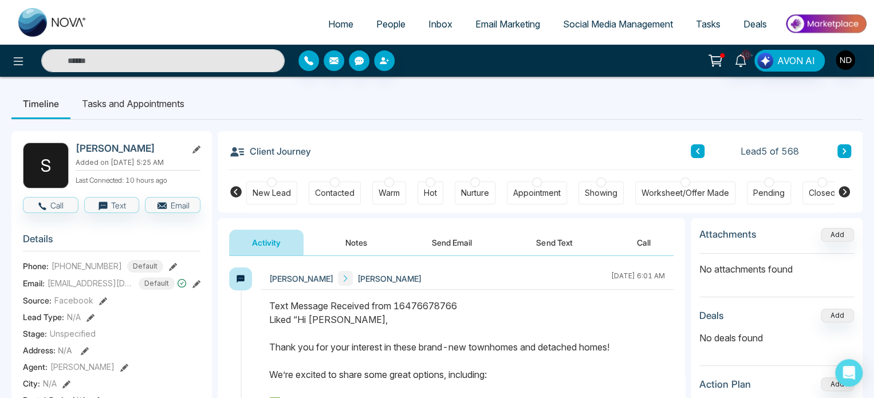
scroll to position [1, 0]
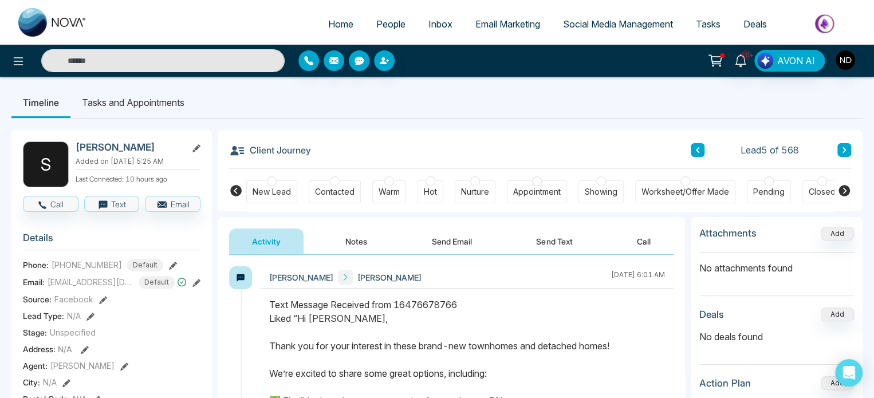
click at [358, 241] on button "Notes" at bounding box center [357, 242] width 68 height 26
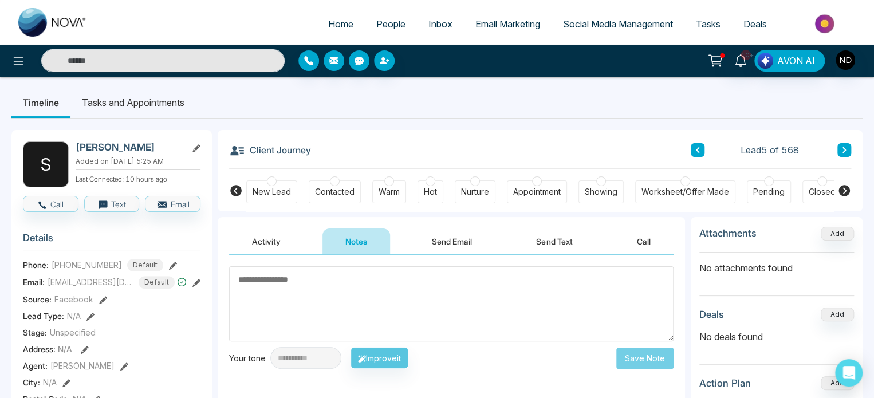
click at [353, 297] on textarea at bounding box center [451, 303] width 445 height 75
type textarea "*********"
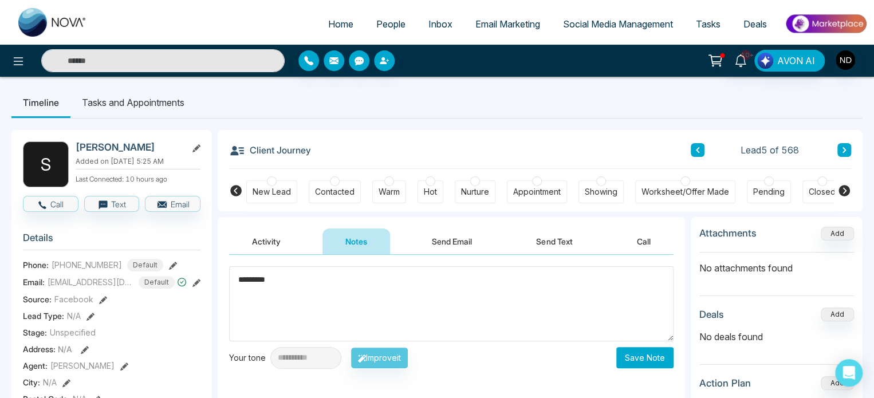
click at [255, 191] on div "New Lead" at bounding box center [272, 191] width 38 height 11
click at [657, 363] on button "Save Note" at bounding box center [645, 357] width 57 height 21
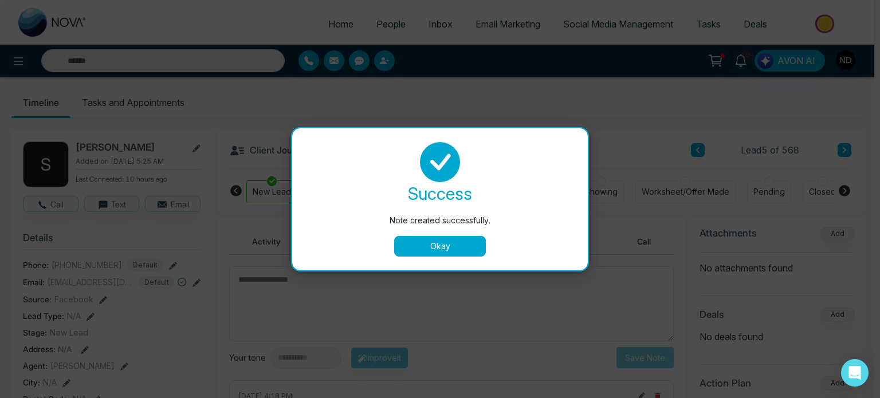
click at [422, 245] on button "Okay" at bounding box center [440, 246] width 92 height 21
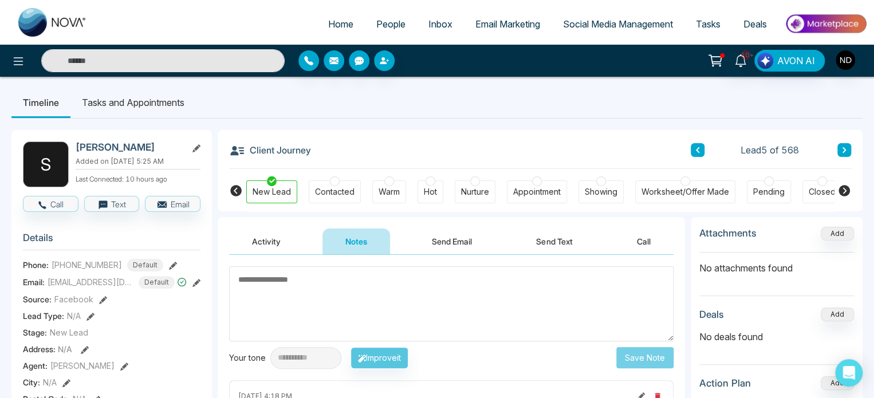
click at [263, 242] on button "Activity" at bounding box center [266, 242] width 74 height 26
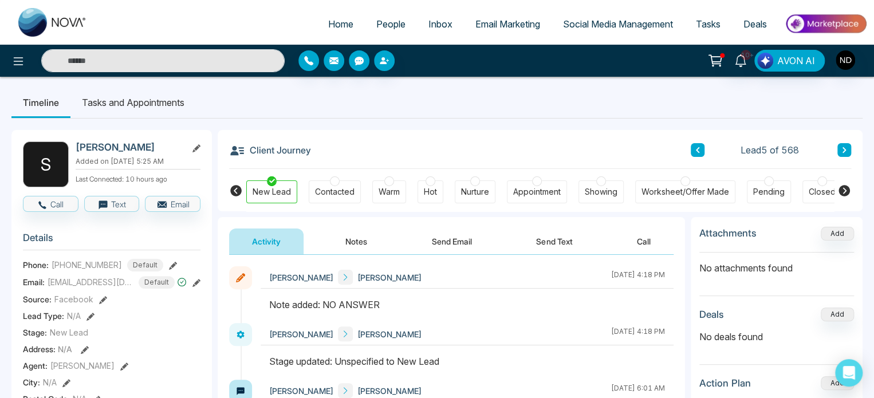
click at [841, 152] on button at bounding box center [845, 150] width 14 height 14
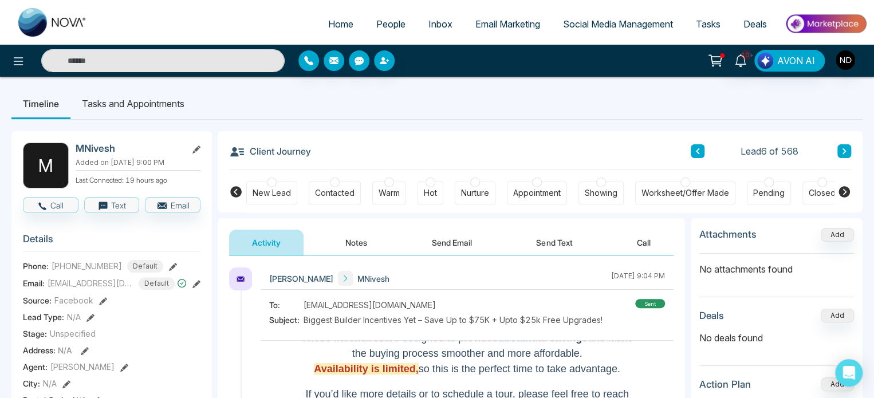
click at [264, 194] on div "New Lead" at bounding box center [272, 192] width 38 height 11
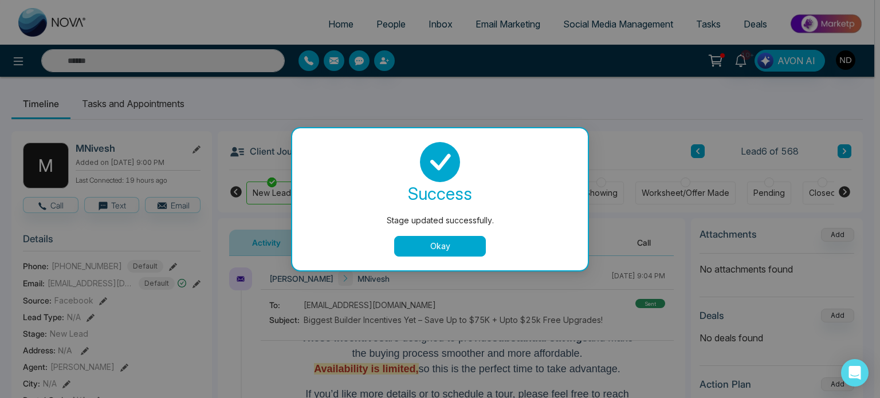
click at [445, 248] on button "Okay" at bounding box center [440, 246] width 92 height 21
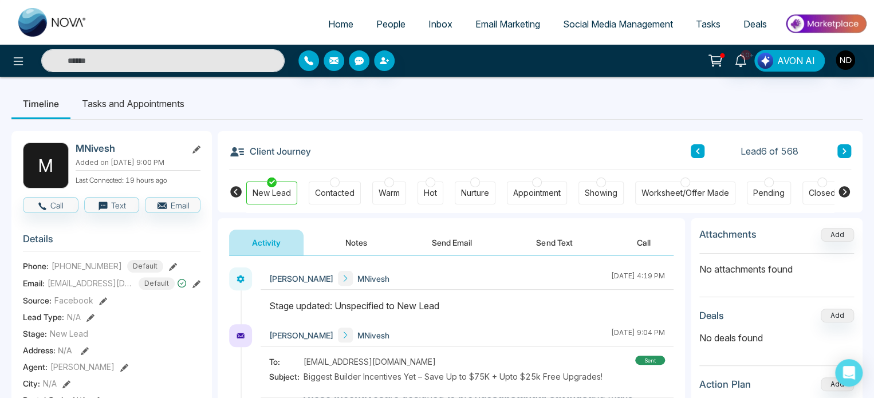
click at [353, 240] on button "Notes" at bounding box center [357, 243] width 68 height 26
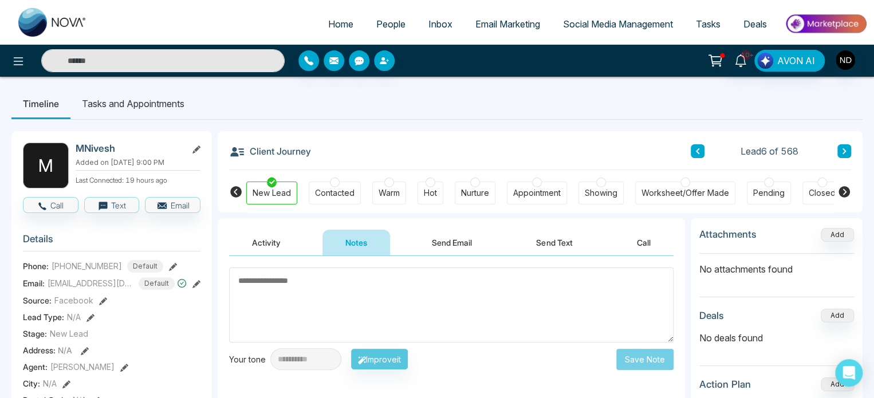
click at [349, 309] on textarea at bounding box center [451, 305] width 445 height 75
click at [261, 280] on textarea "********" at bounding box center [451, 305] width 445 height 75
click at [0, 0] on span "******" at bounding box center [0, 0] width 0 height 0
type textarea "*********"
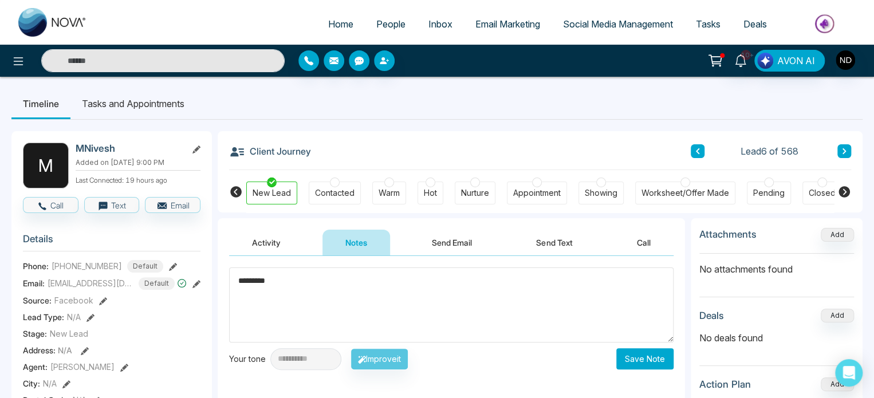
click at [644, 358] on button "Save Note" at bounding box center [645, 358] width 57 height 21
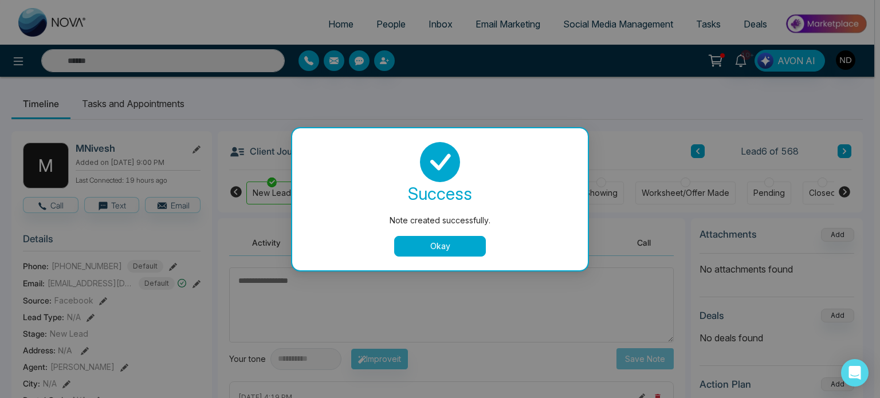
click at [435, 245] on button "Okay" at bounding box center [440, 246] width 92 height 21
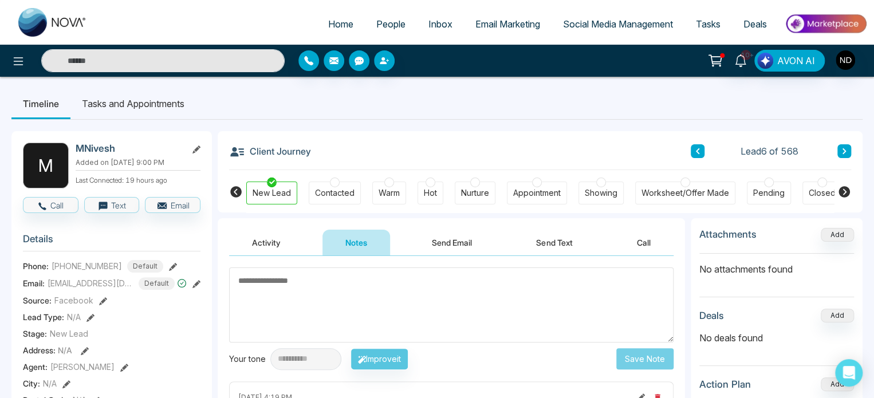
click at [846, 151] on icon at bounding box center [845, 151] width 6 height 7
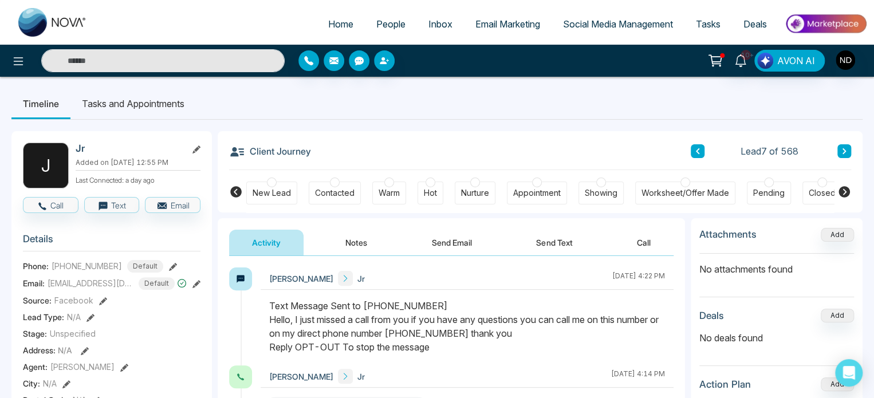
click at [848, 148] on button at bounding box center [845, 151] width 14 height 14
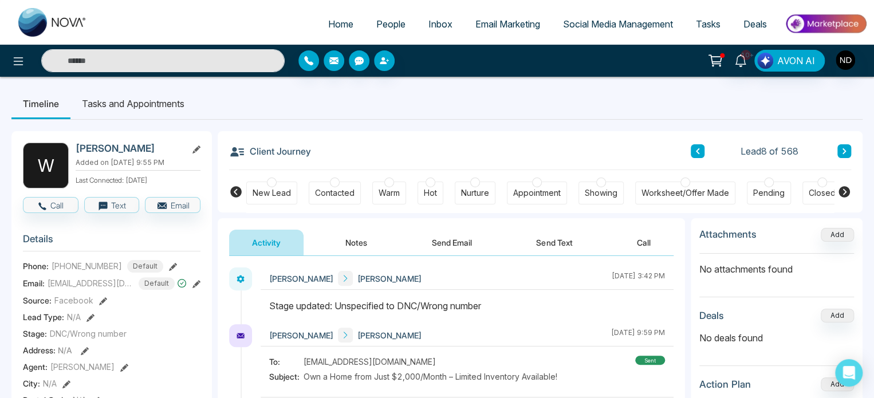
click at [841, 150] on button at bounding box center [845, 151] width 14 height 14
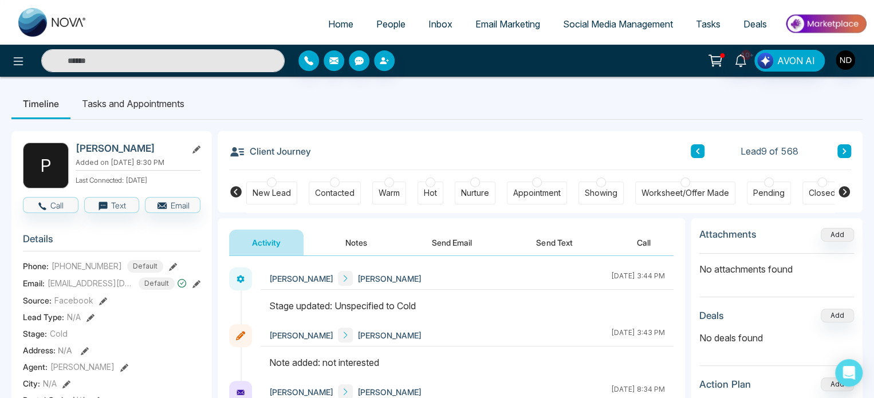
click at [848, 197] on icon at bounding box center [845, 192] width 14 height 14
click at [847, 153] on icon at bounding box center [845, 151] width 6 height 7
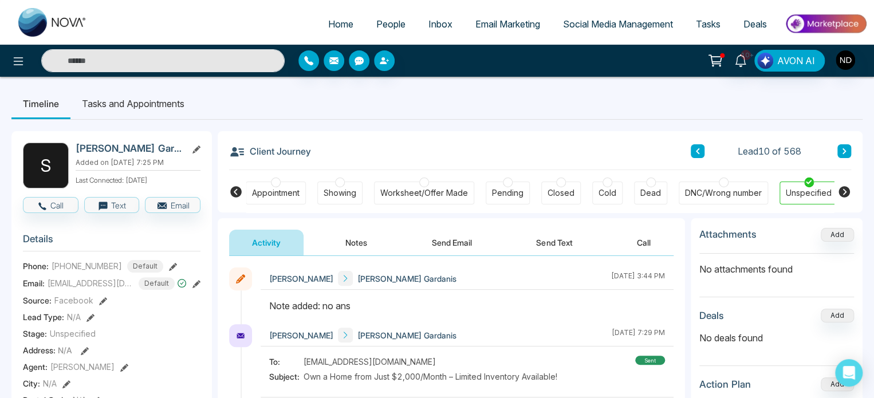
click at [235, 194] on icon at bounding box center [235, 191] width 11 height 11
click at [272, 190] on div "New Lead" at bounding box center [272, 192] width 38 height 11
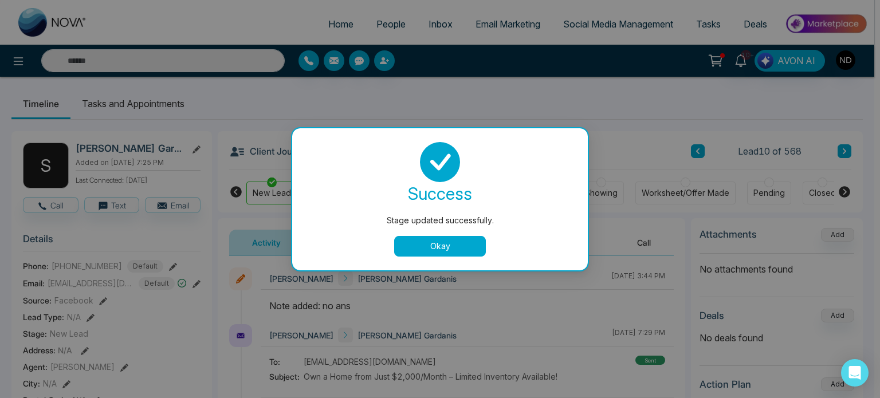
click at [431, 248] on button "Okay" at bounding box center [440, 246] width 92 height 21
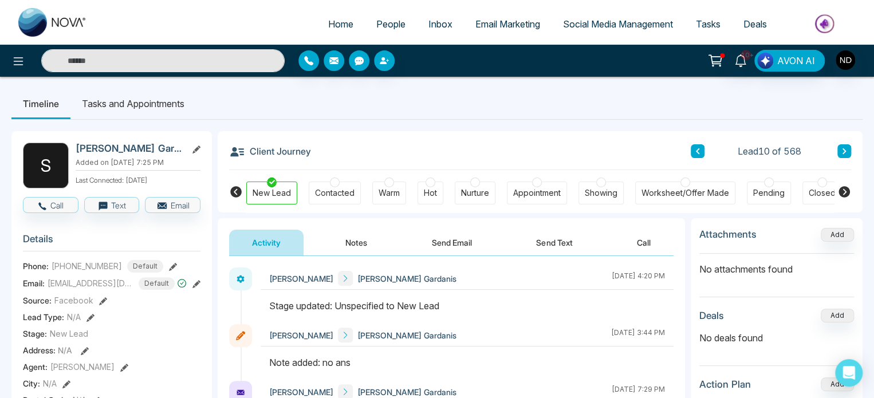
click at [843, 150] on icon at bounding box center [845, 151] width 6 height 7
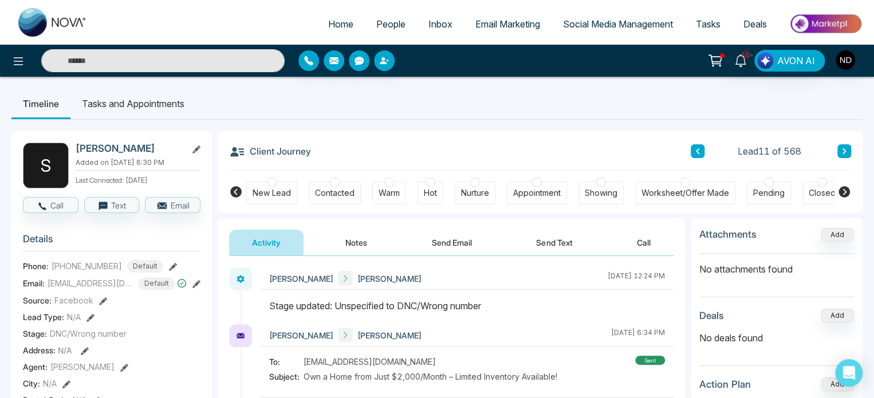
click at [843, 150] on icon at bounding box center [845, 151] width 6 height 7
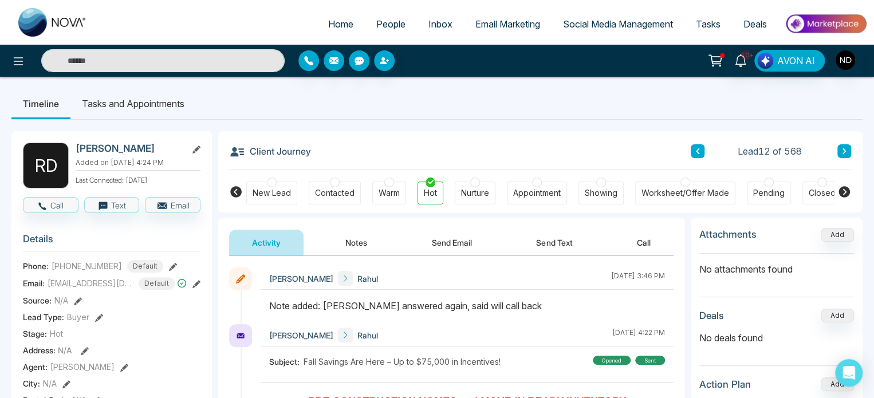
click at [385, 29] on span "People" at bounding box center [390, 23] width 29 height 11
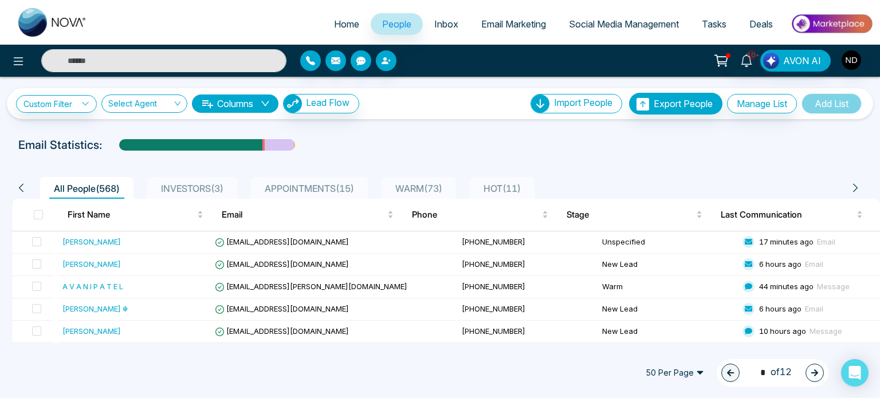
click at [199, 182] on div "INVESTORS ( 3 )" at bounding box center [192, 189] width 72 height 14
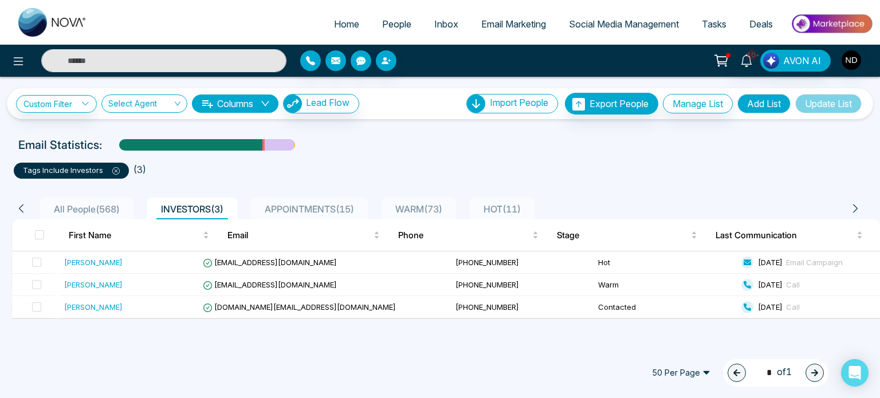
drag, startPoint x: 290, startPoint y: 346, endPoint x: 197, endPoint y: 344, distance: 93.4
click at [197, 344] on div "Home People Inbox Email Marketing Social Media Management Tasks Deals 10+ AVON …" at bounding box center [440, 199] width 880 height 398
click at [69, 284] on div "Arif" at bounding box center [93, 284] width 58 height 11
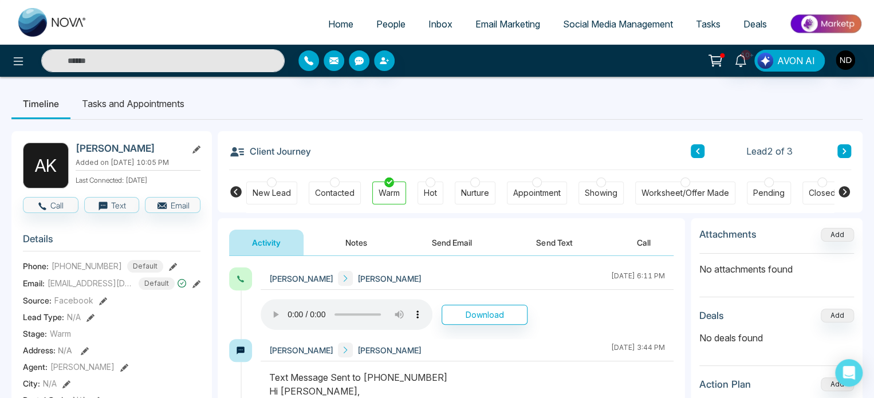
click at [849, 148] on button at bounding box center [845, 151] width 14 height 14
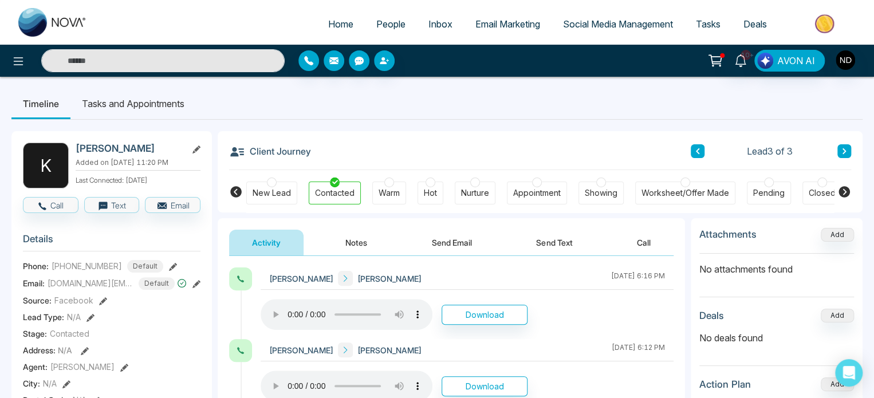
click at [380, 20] on span "People" at bounding box center [390, 23] width 29 height 11
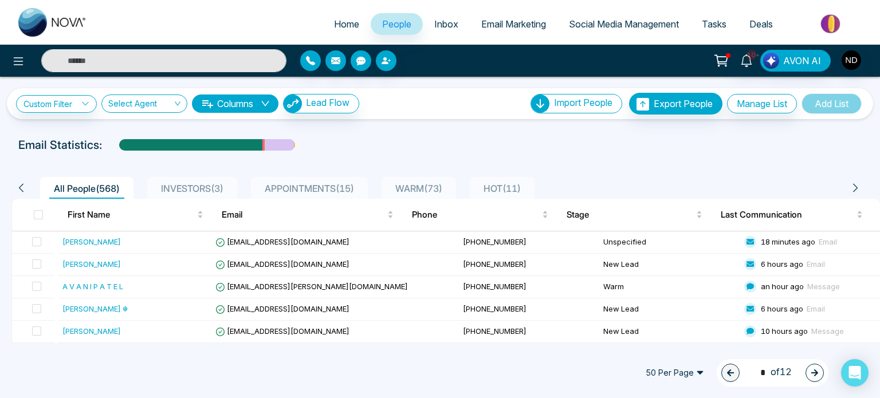
click at [333, 187] on span "APPOINTMENTS ( 15 )" at bounding box center [309, 188] width 99 height 11
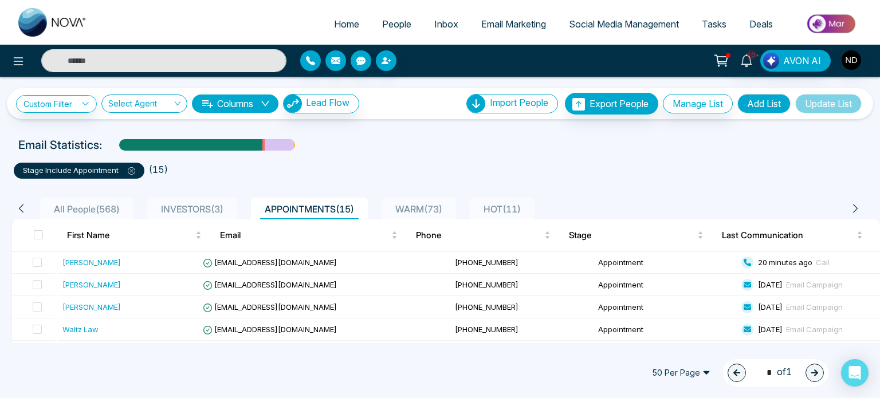
click at [419, 206] on span "WARM ( 73 )" at bounding box center [419, 208] width 56 height 11
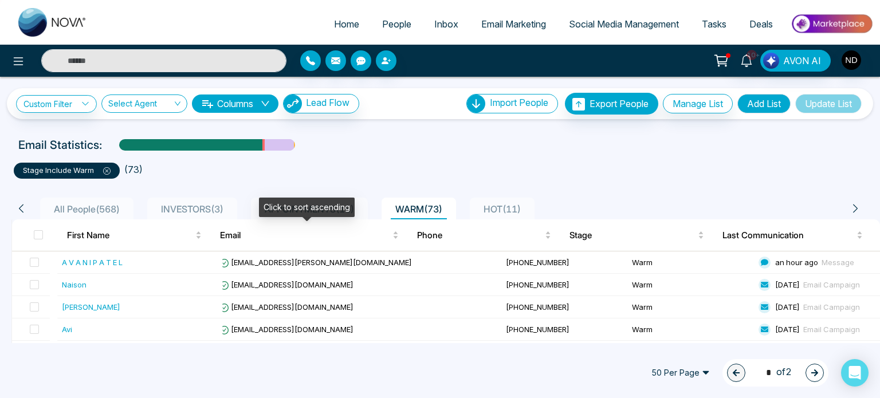
click at [325, 207] on div "Click to sort ascending" at bounding box center [307, 207] width 96 height 19
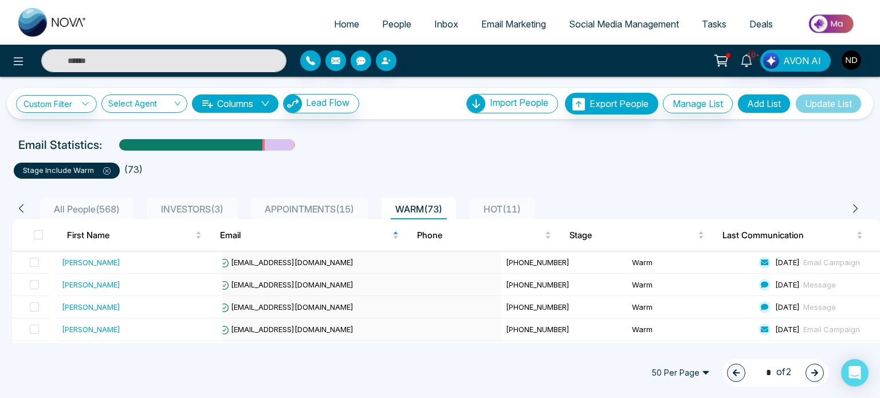
click at [317, 206] on span "APPOINTMENTS ( 15 )" at bounding box center [309, 208] width 99 height 11
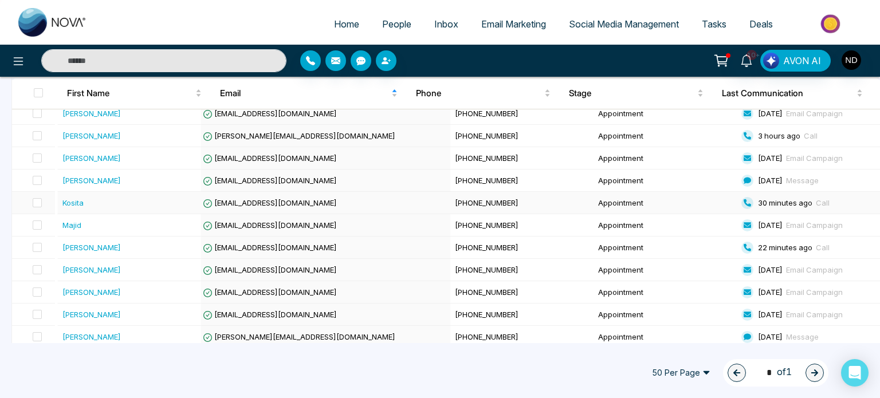
scroll to position [76, 0]
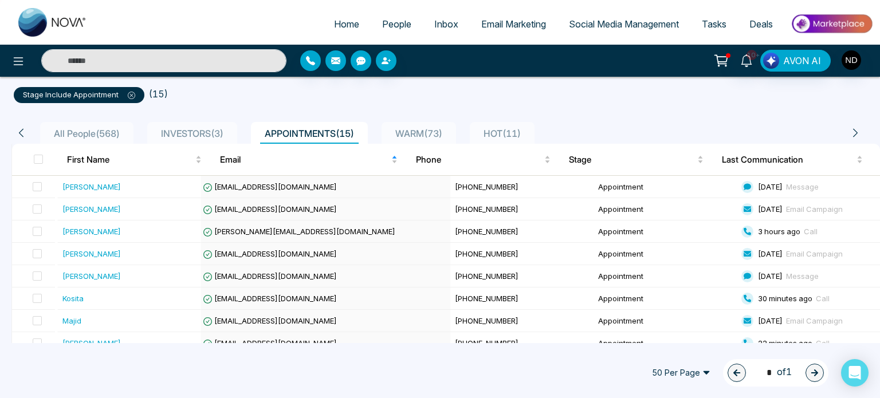
click at [435, 128] on span "WARM ( 73 )" at bounding box center [419, 133] width 56 height 11
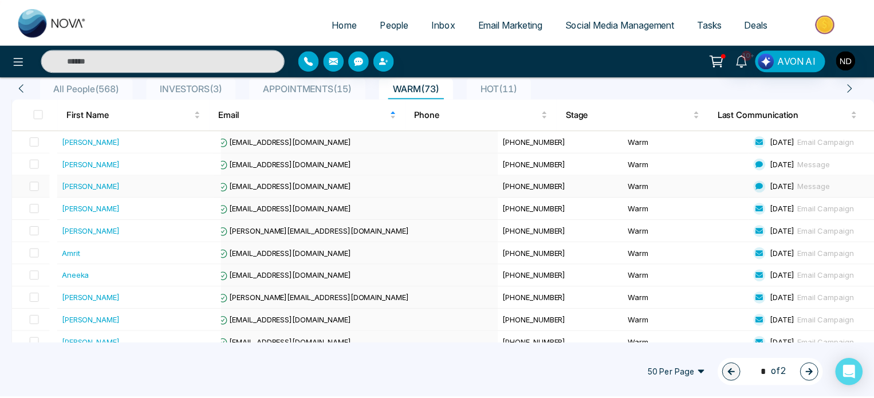
scroll to position [121, 0]
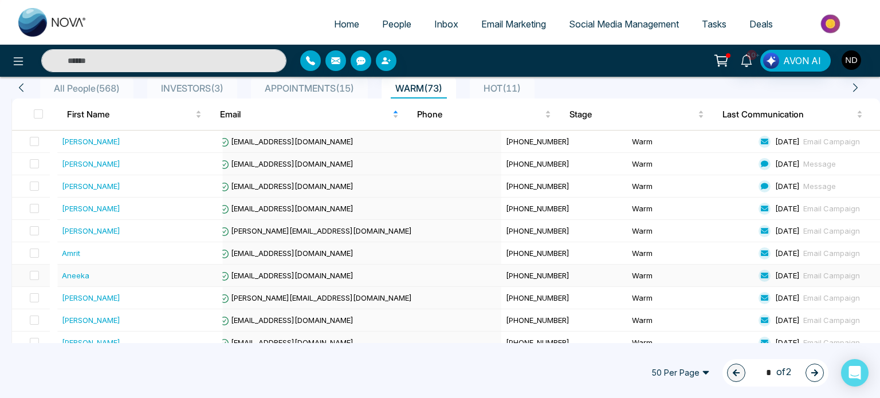
click at [86, 276] on div "Aneeka" at bounding box center [76, 275] width 28 height 11
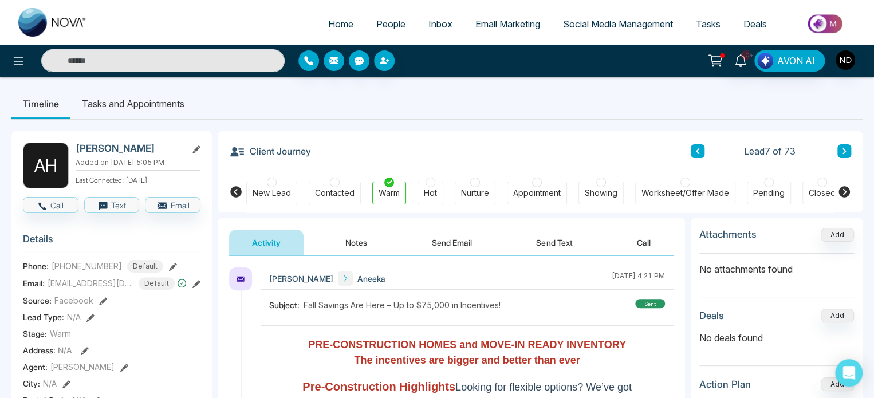
click at [346, 242] on button "Notes" at bounding box center [357, 243] width 68 height 26
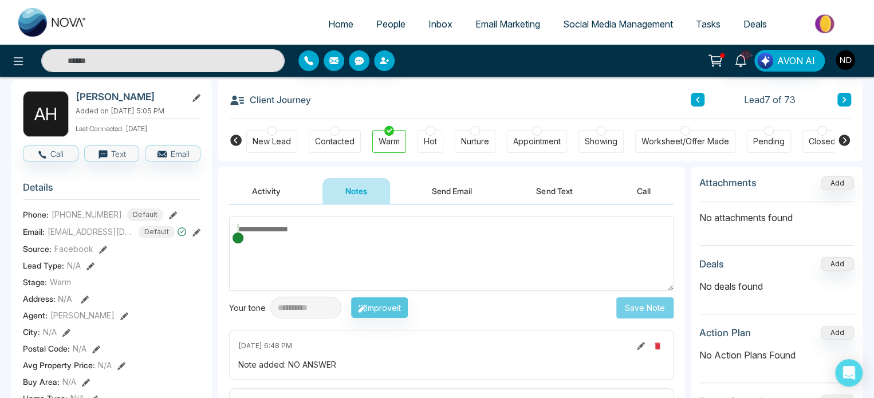
scroll to position [52, 0]
click at [555, 194] on button "Send Text" at bounding box center [554, 191] width 82 height 26
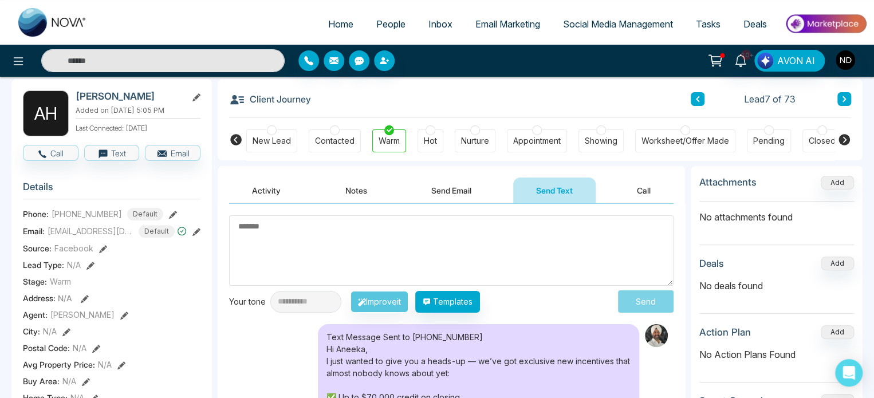
click at [353, 188] on button "Notes" at bounding box center [357, 191] width 68 height 26
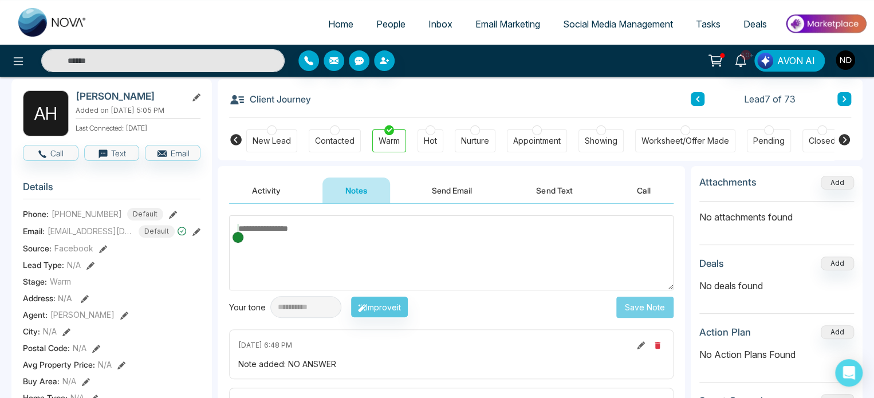
click at [302, 262] on textarea at bounding box center [451, 252] width 445 height 75
click at [376, 26] on span "People" at bounding box center [390, 23] width 29 height 11
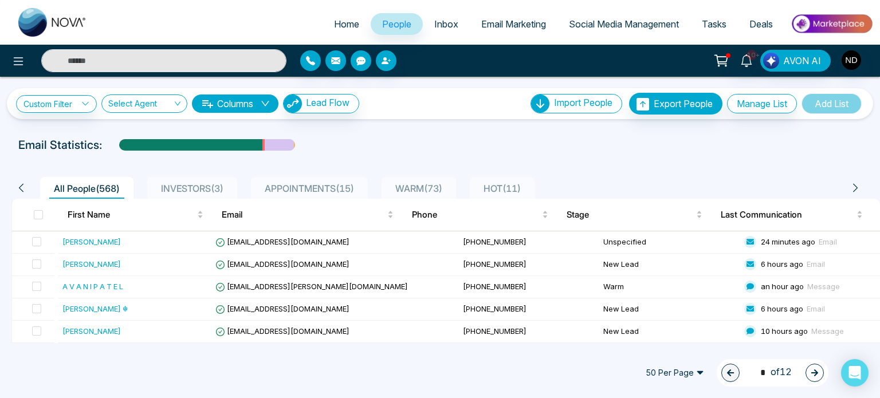
click at [427, 187] on span "WARM ( 73 )" at bounding box center [419, 188] width 56 height 11
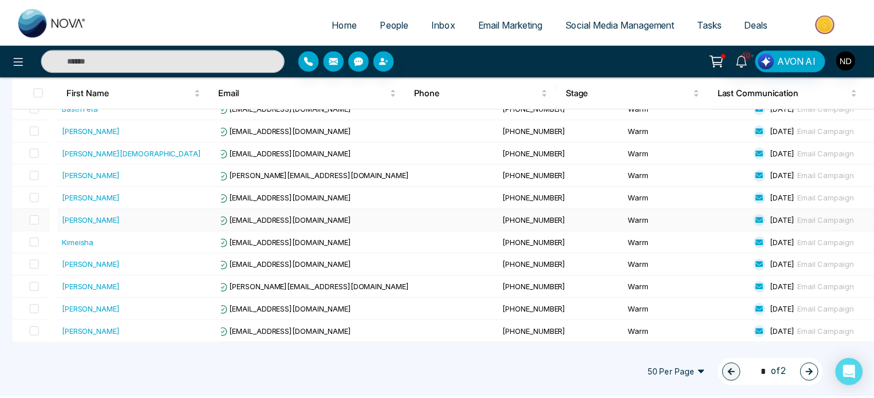
scroll to position [309, 0]
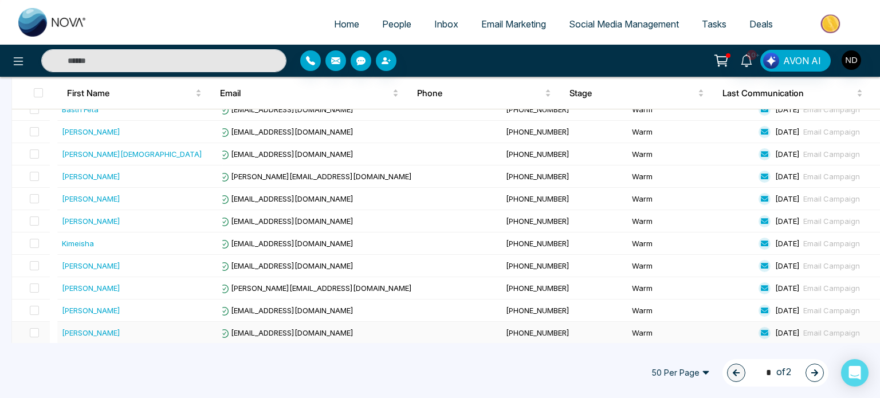
click at [87, 328] on div "Inderjit" at bounding box center [140, 332] width 156 height 11
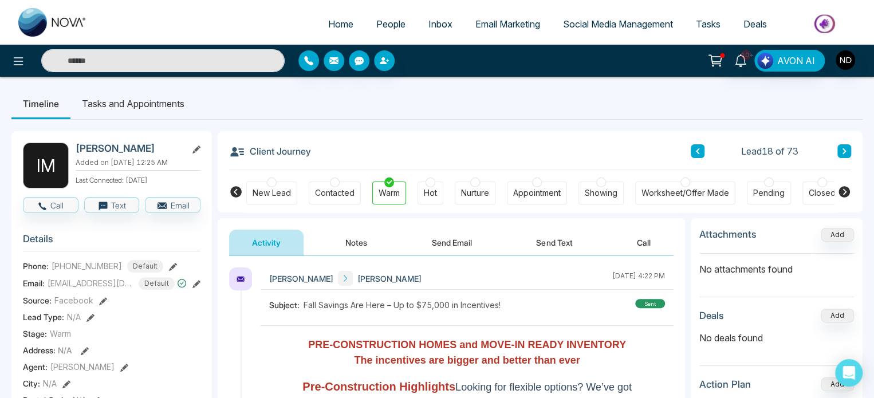
click at [474, 138] on div "Client Journey Lead 18 of 73" at bounding box center [540, 150] width 622 height 39
click at [736, 61] on icon at bounding box center [741, 60] width 13 height 13
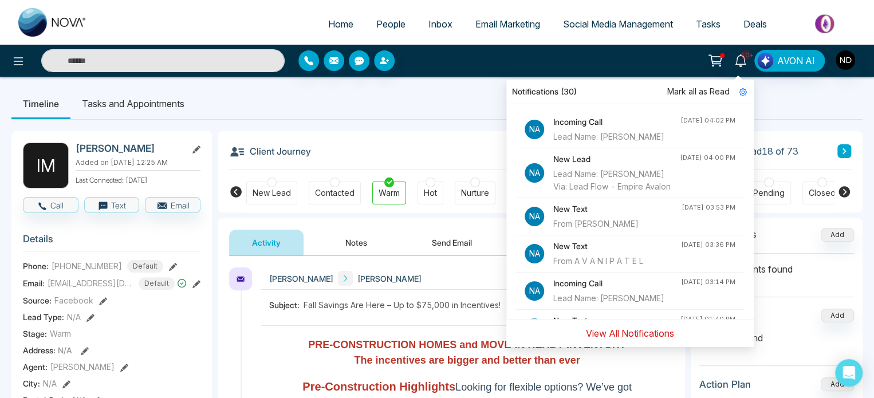
click at [643, 336] on button "View All Notifications" at bounding box center [630, 334] width 103 height 22
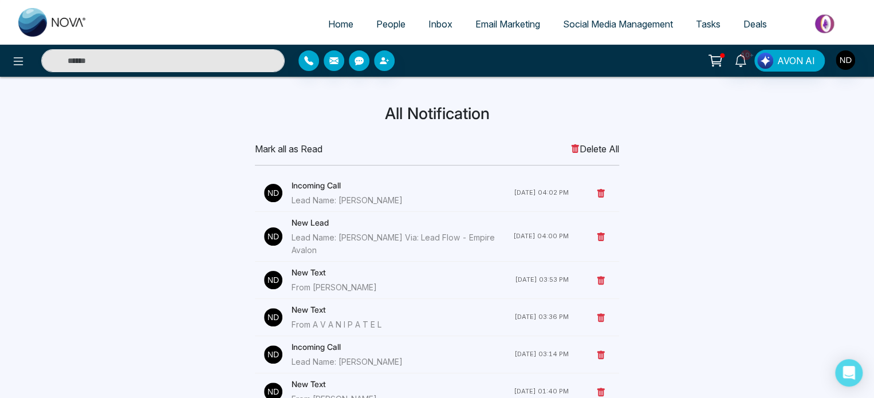
click at [753, 25] on span "Deals" at bounding box center [755, 23] width 23 height 11
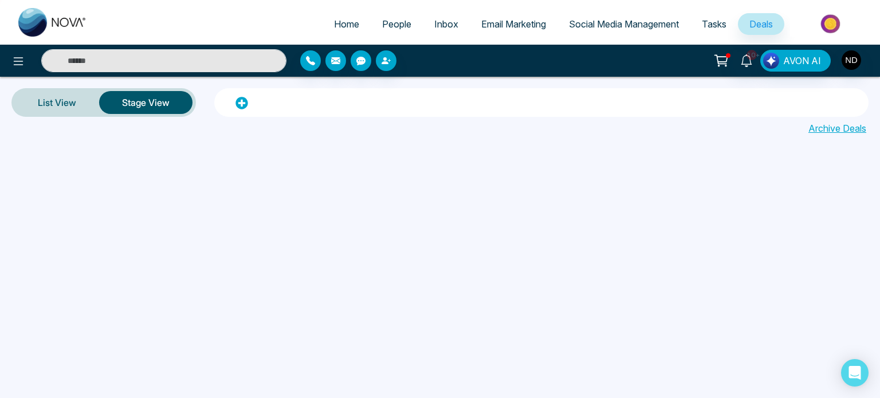
click at [715, 16] on link "Tasks" at bounding box center [714, 24] width 48 height 22
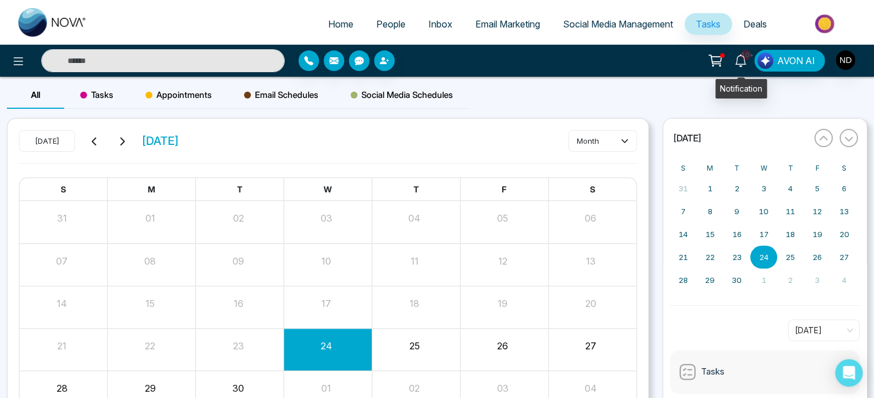
click at [738, 54] on icon at bounding box center [741, 60] width 13 height 13
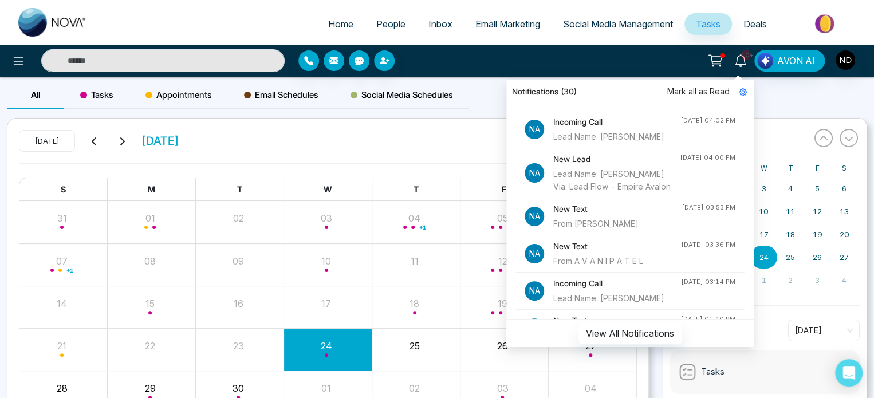
click at [652, 119] on h4 "Incoming Call" at bounding box center [617, 122] width 127 height 13
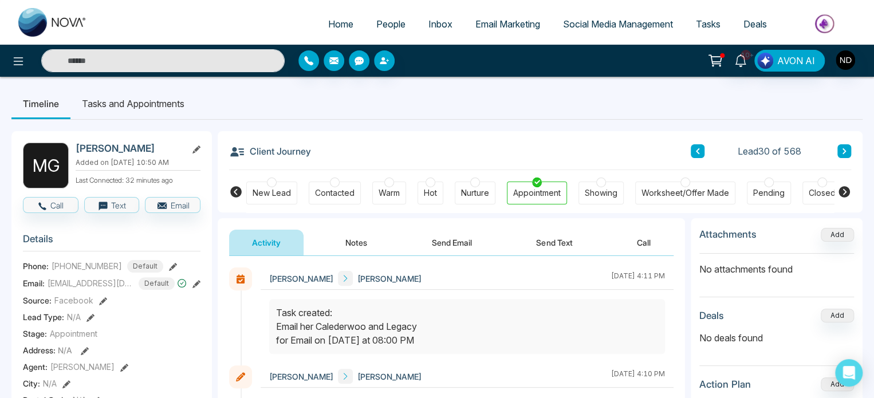
click at [370, 239] on button "Notes" at bounding box center [357, 243] width 68 height 26
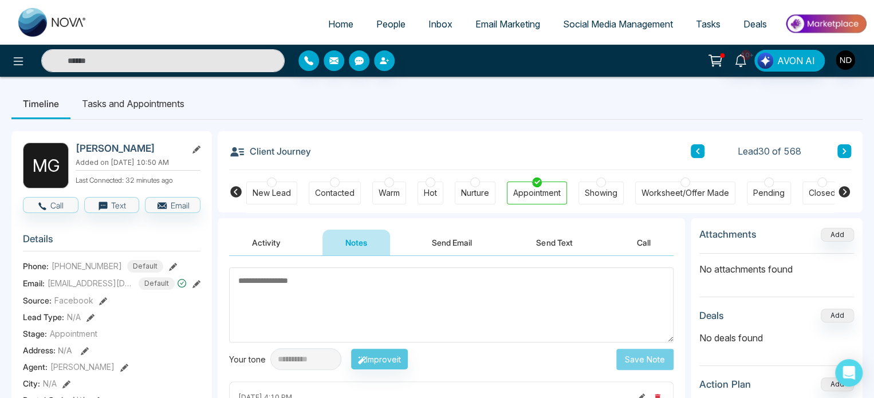
click at [288, 240] on button "Activity" at bounding box center [266, 243] width 74 height 26
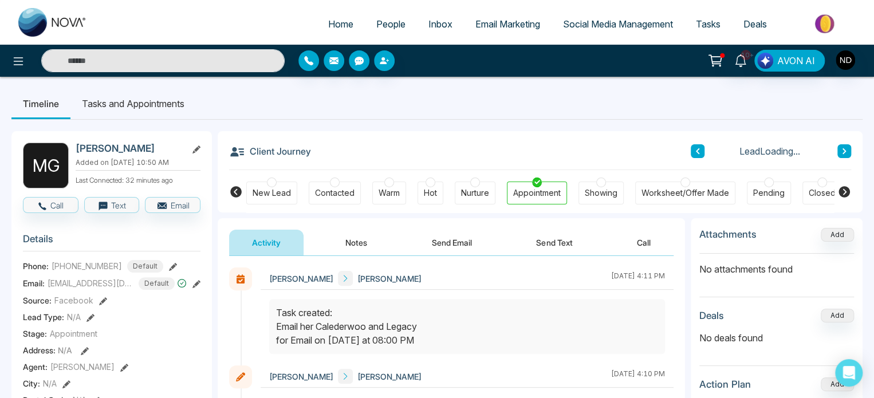
click at [376, 28] on span "People" at bounding box center [390, 23] width 29 height 11
